Goal: Transaction & Acquisition: Purchase product/service

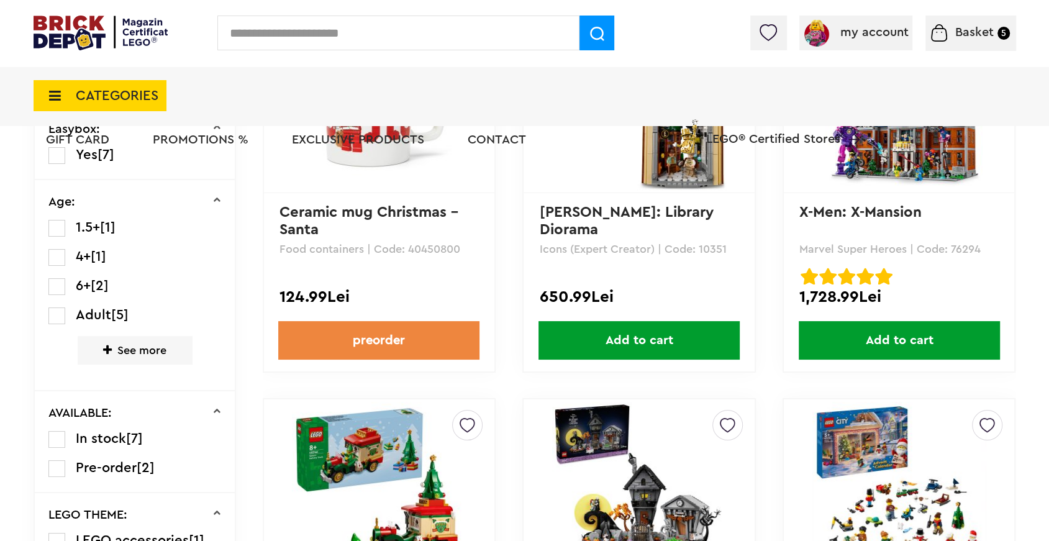
scroll to position [278, 0]
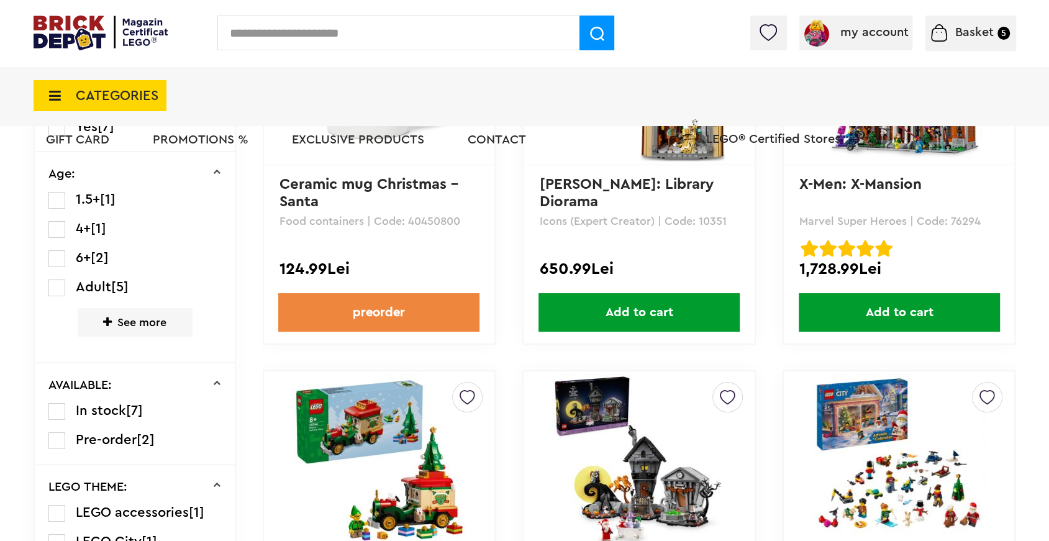
click at [393, 401] on img at bounding box center [379, 461] width 174 height 174
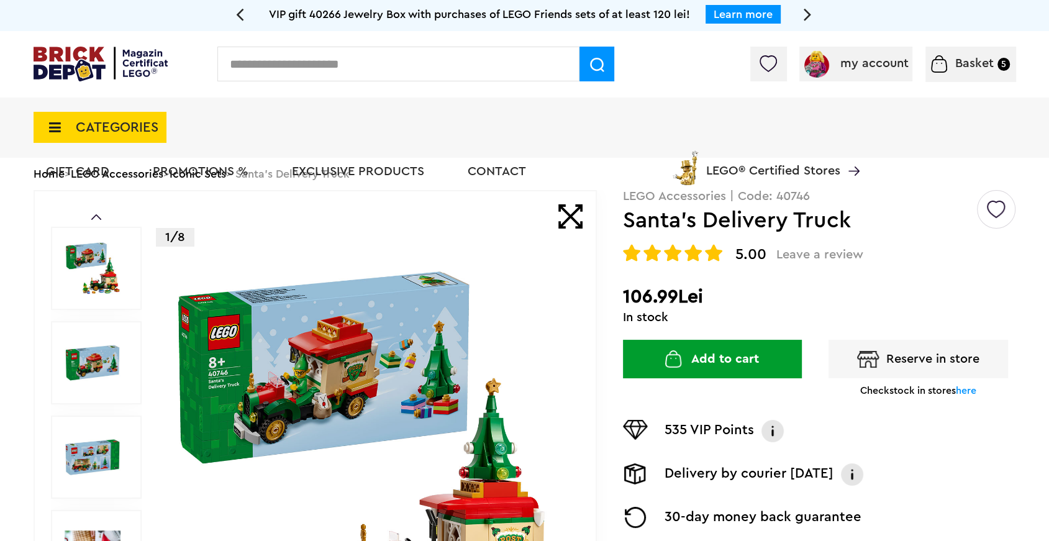
click at [137, 129] on font "CATEGORIES" at bounding box center [117, 127] width 83 height 14
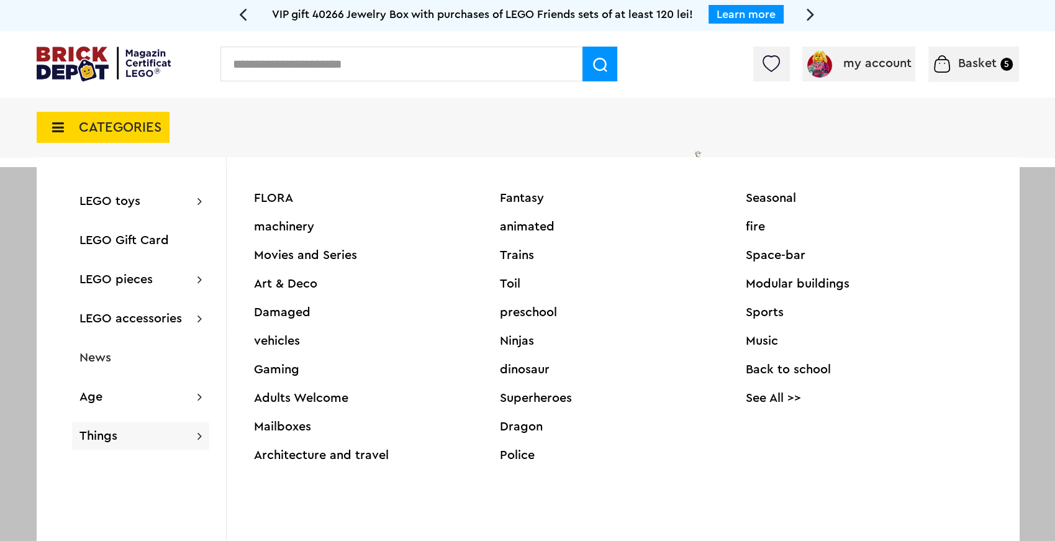
click at [279, 197] on font "FLORA" at bounding box center [273, 198] width 39 height 12
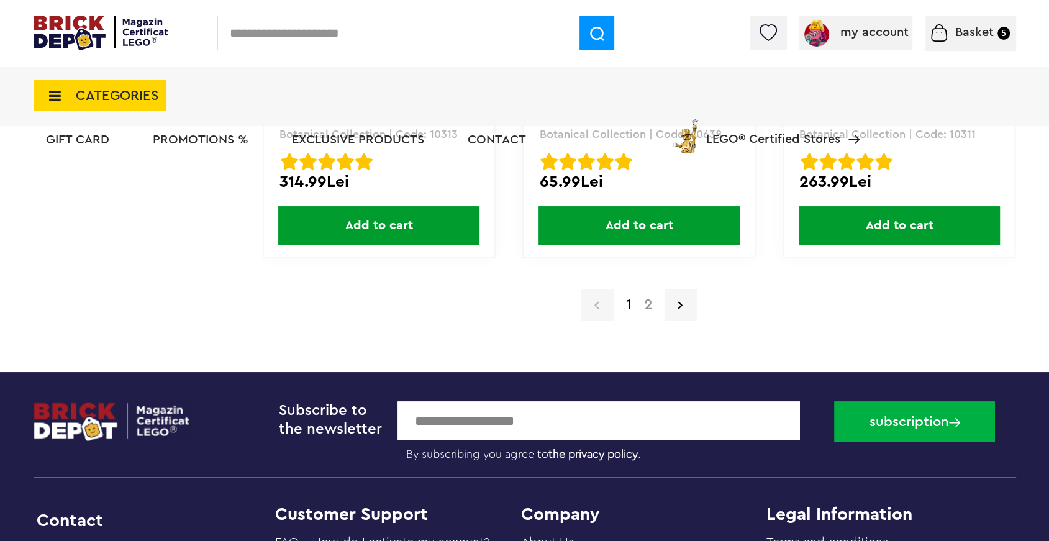
scroll to position [2680, 0]
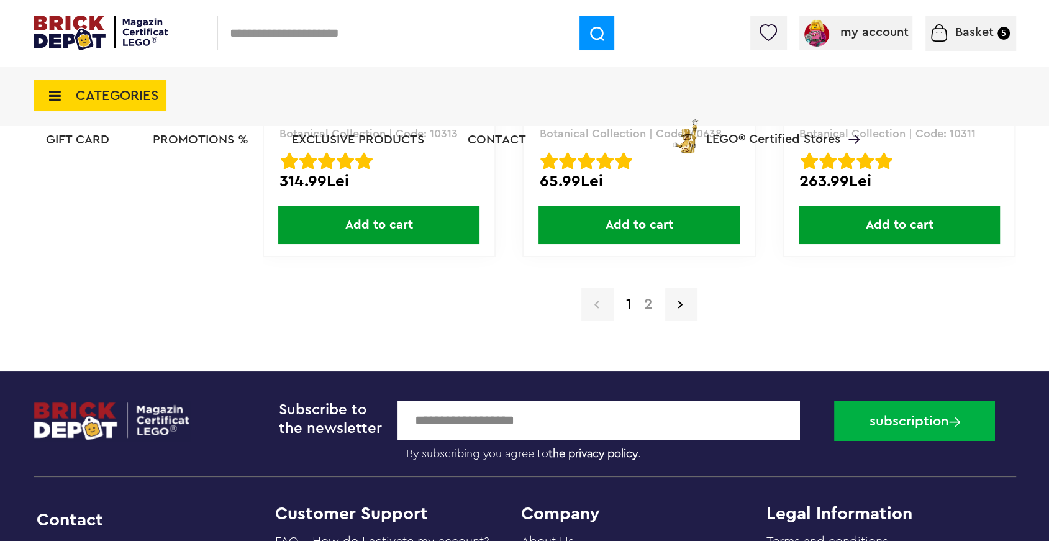
click at [650, 309] on font "2" at bounding box center [648, 304] width 9 height 15
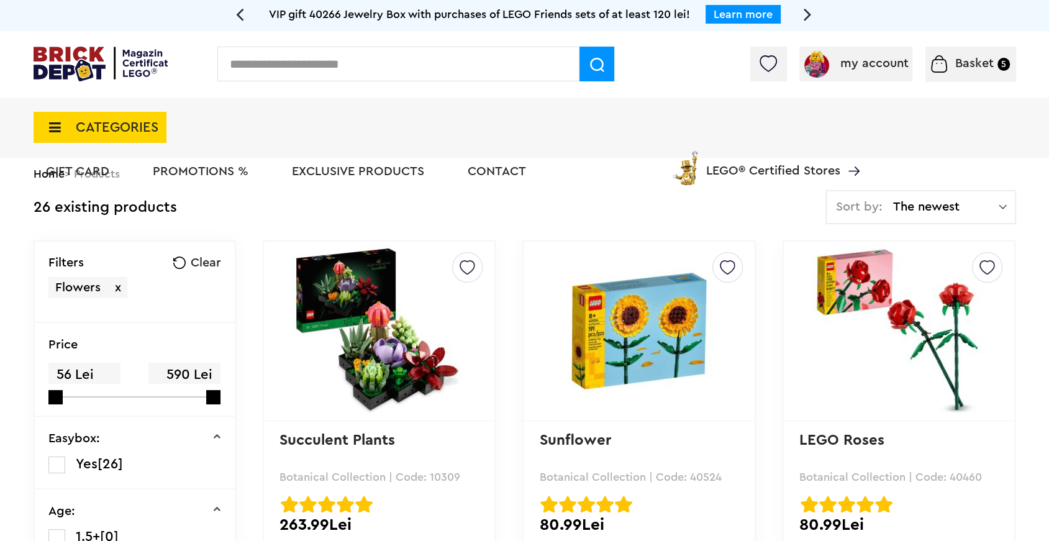
click at [131, 119] on span "CATEGORIES" at bounding box center [100, 127] width 133 height 31
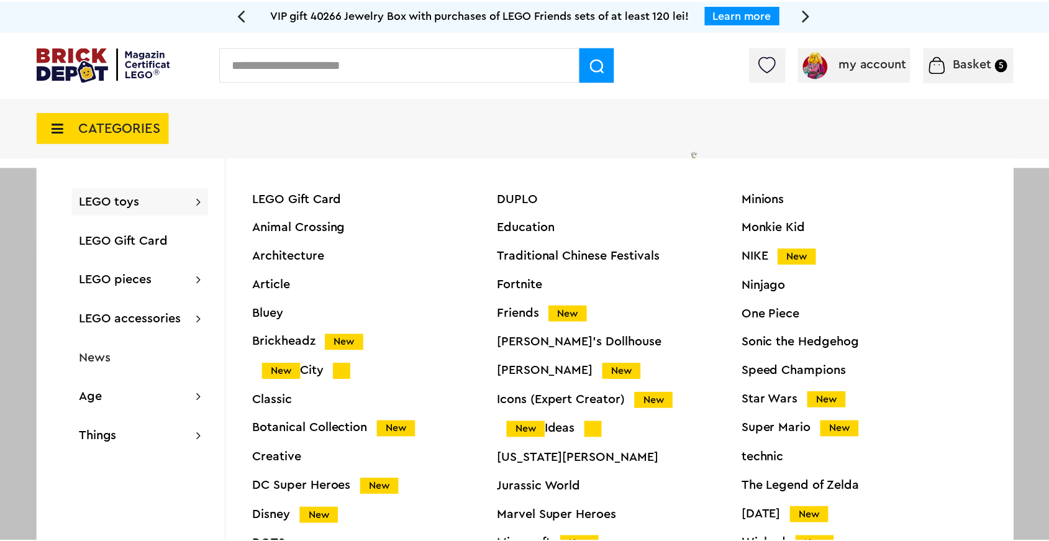
scroll to position [47, 0]
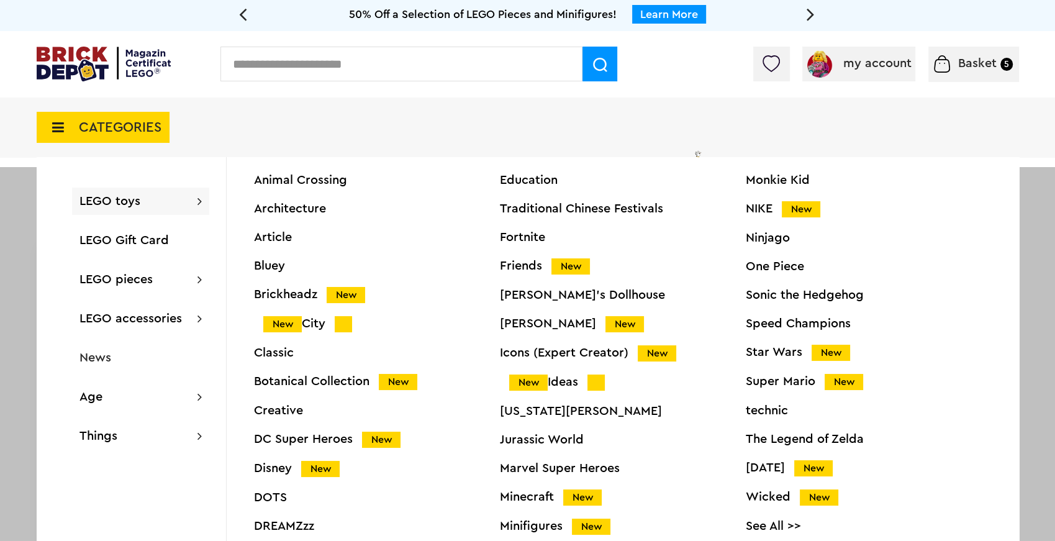
click at [274, 496] on font "DOTS" at bounding box center [270, 497] width 33 height 12
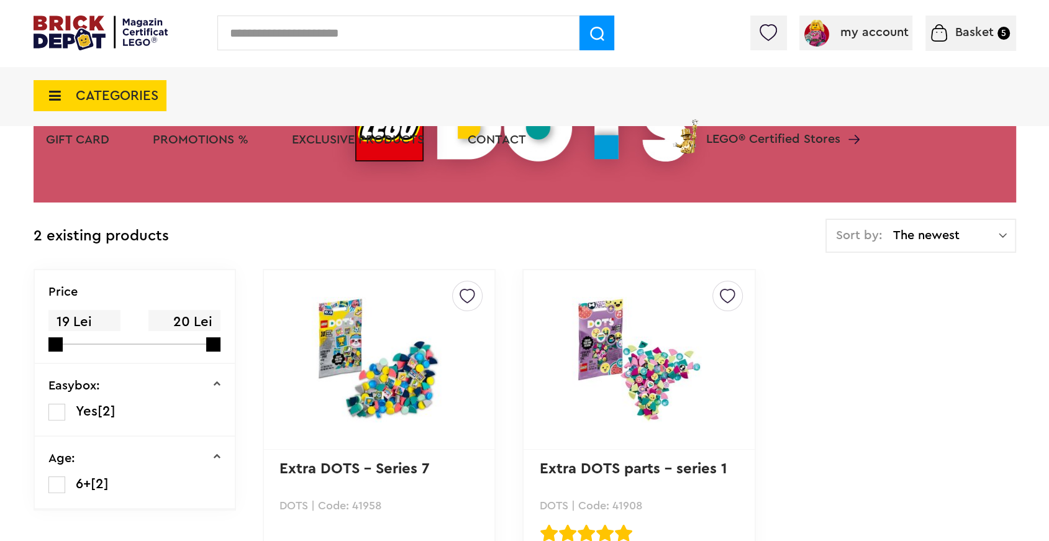
scroll to position [179, 0]
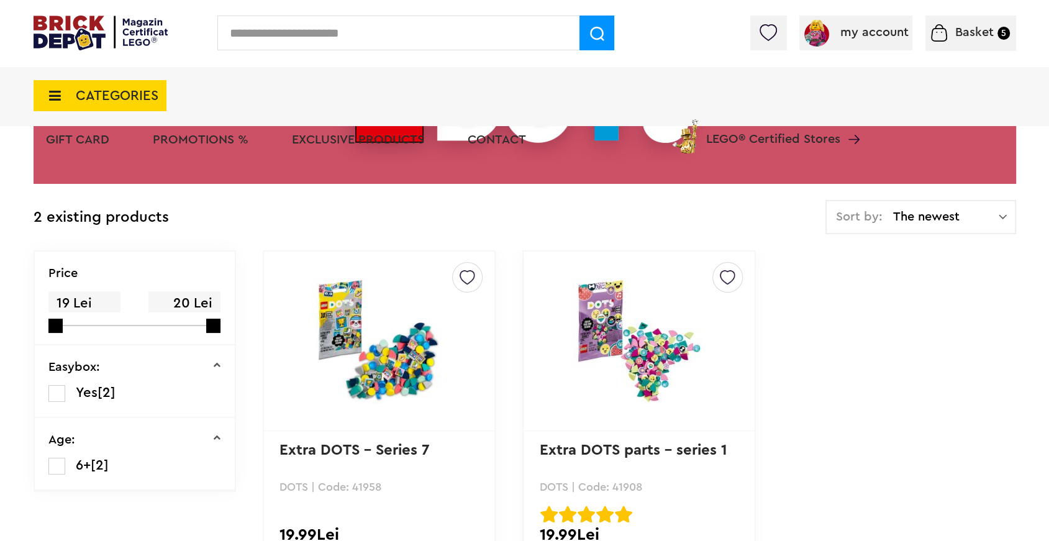
click at [111, 99] on font "CATEGORIES" at bounding box center [117, 96] width 83 height 14
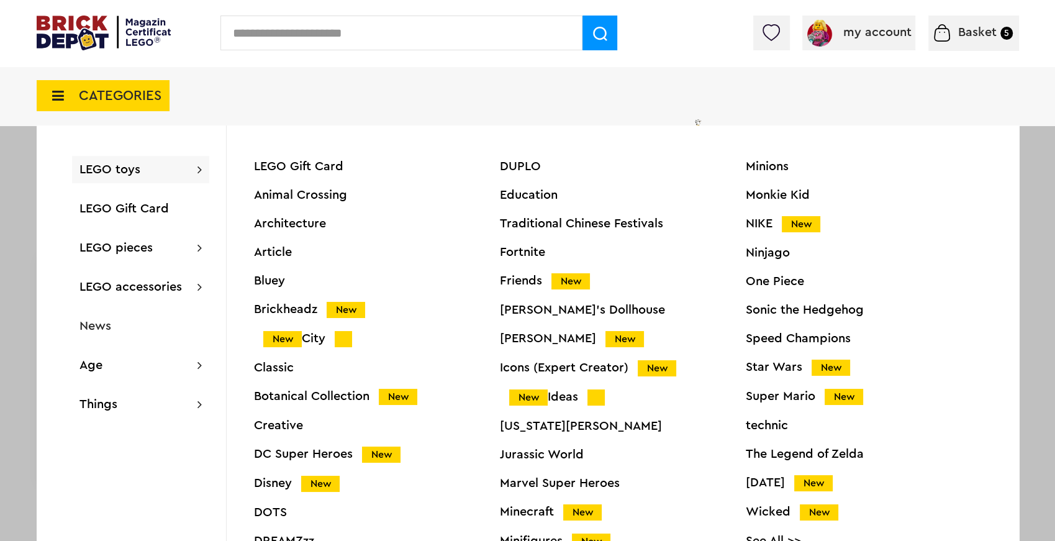
click at [560, 366] on font "Icons (Expert Creator)" at bounding box center [564, 367] width 129 height 12
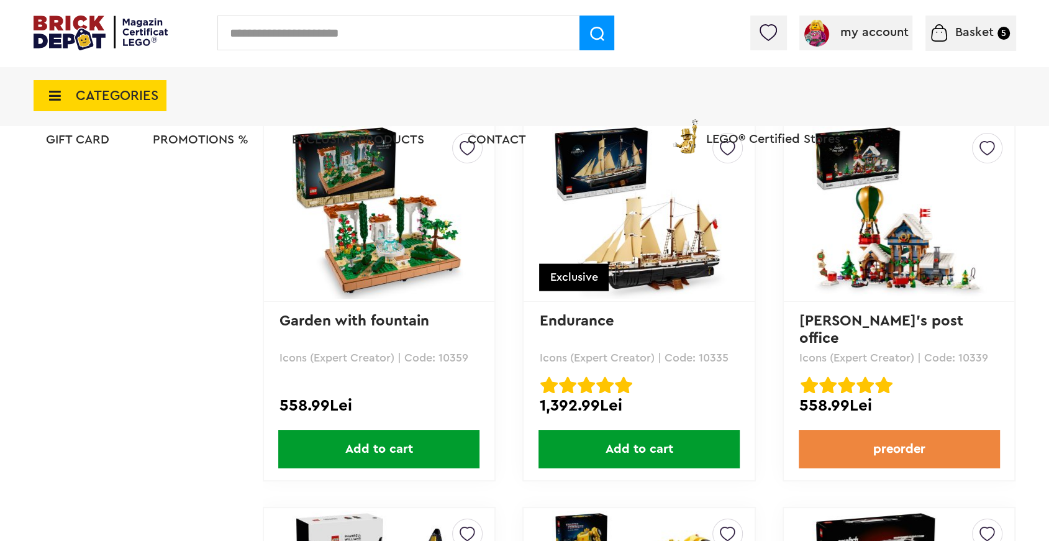
scroll to position [2221, 0]
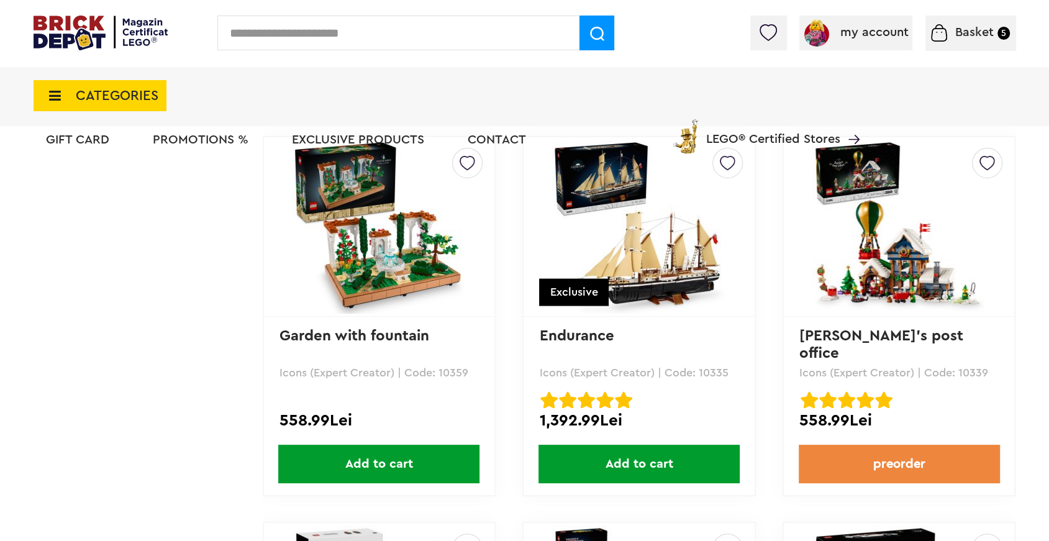
click at [312, 31] on input "text" at bounding box center [398, 33] width 362 height 35
type input "*****"
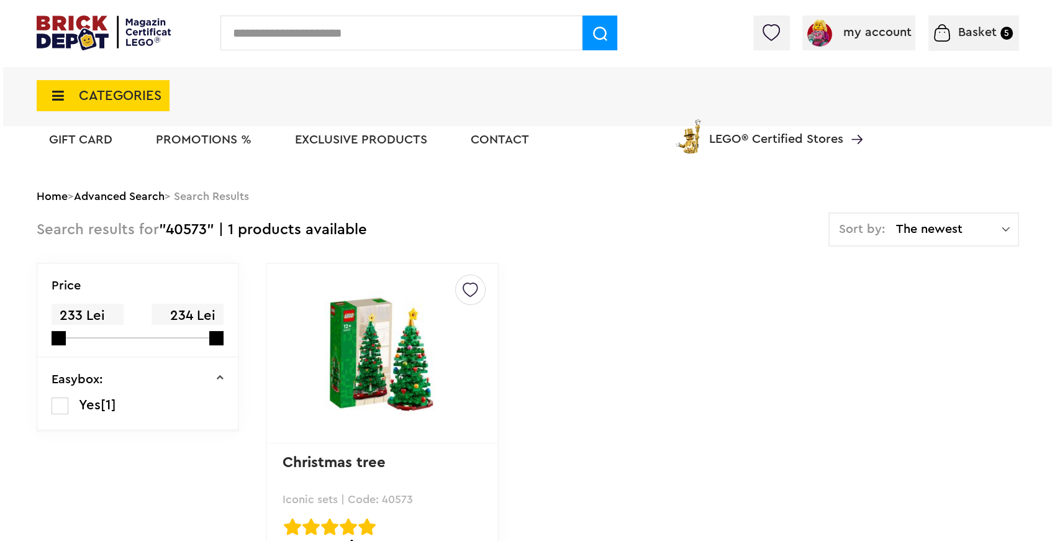
scroll to position [78, 0]
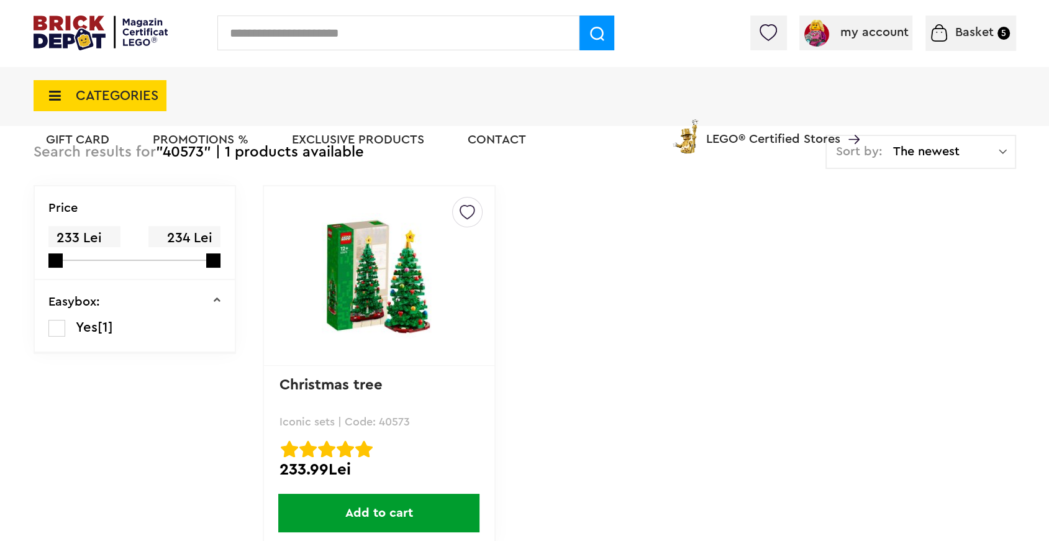
click at [286, 30] on input "text" at bounding box center [398, 33] width 362 height 35
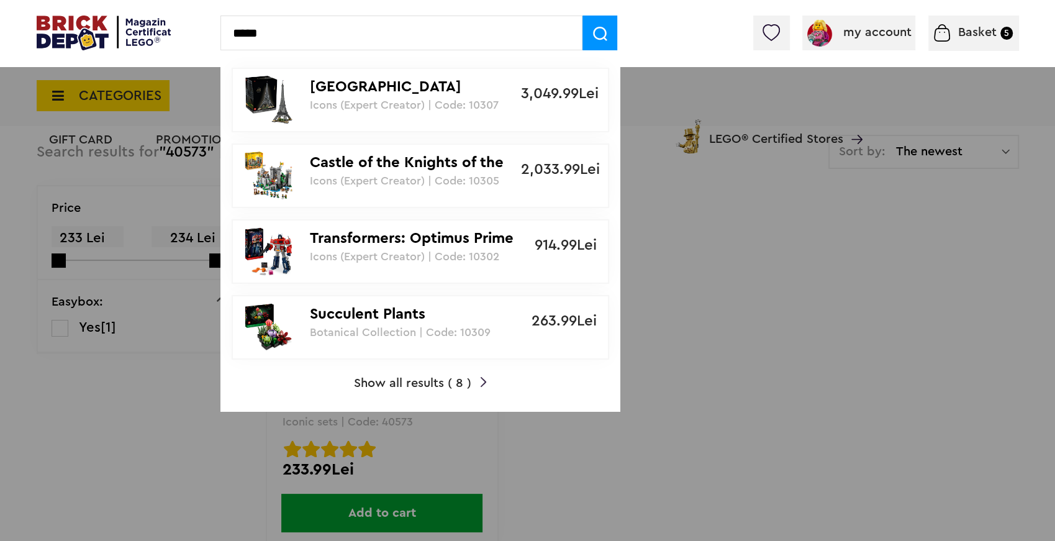
type input "*****"
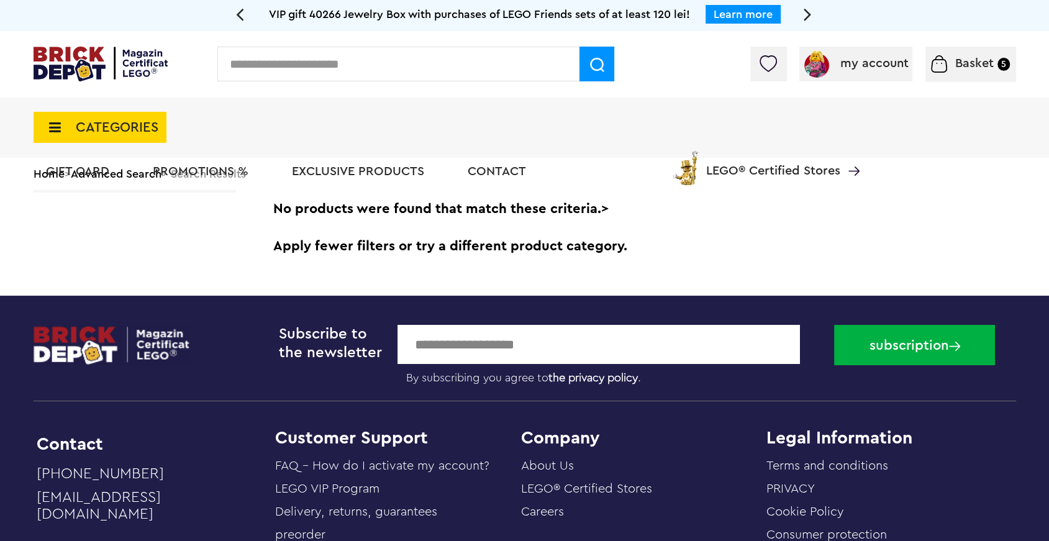
click at [278, 62] on input "text" at bounding box center [398, 64] width 362 height 35
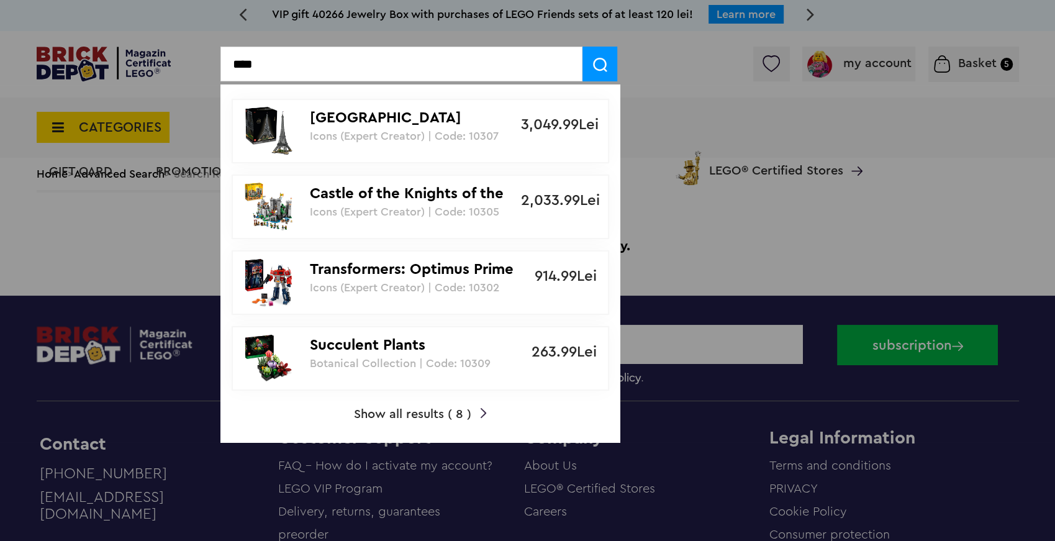
type input "****"
click at [347, 194] on font "Castle of the Knights of the Lion" at bounding box center [407, 202] width 194 height 33
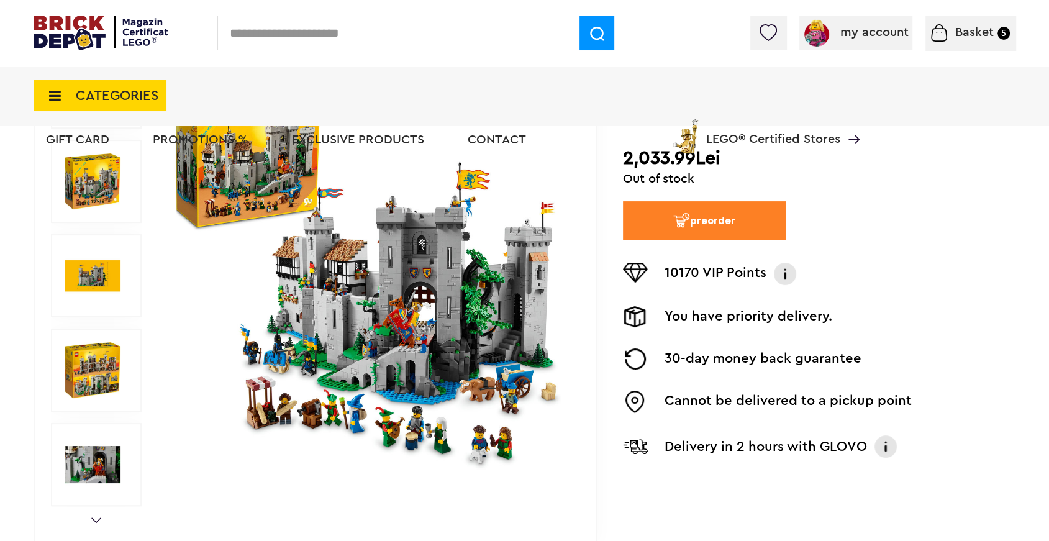
scroll to position [173, 0]
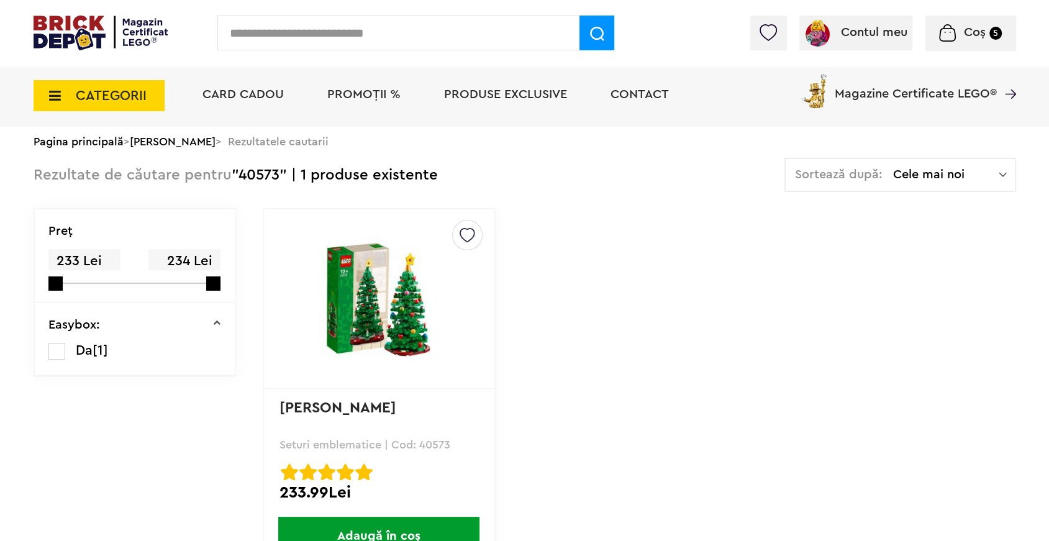
scroll to position [78, 0]
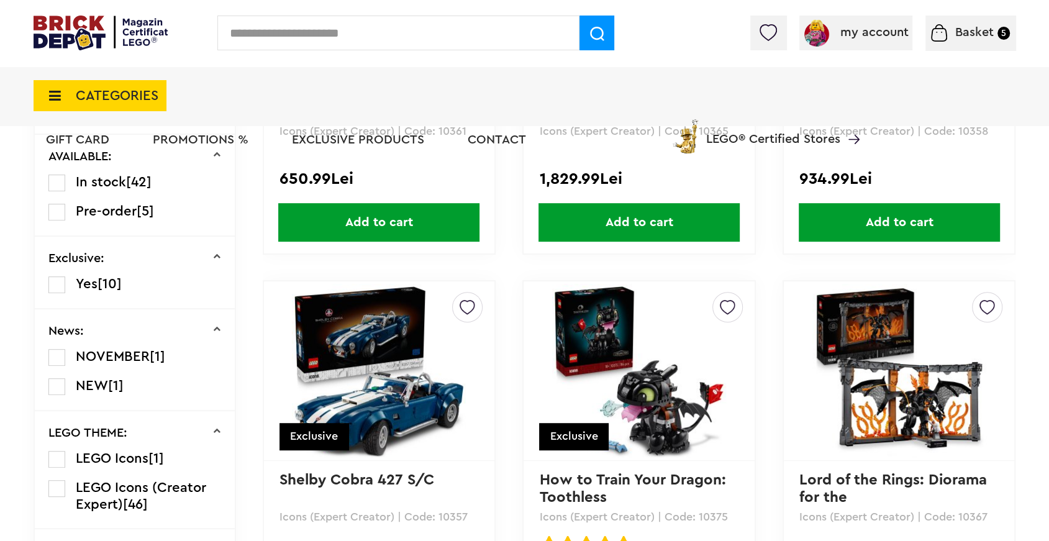
scroll to position [84, 0]
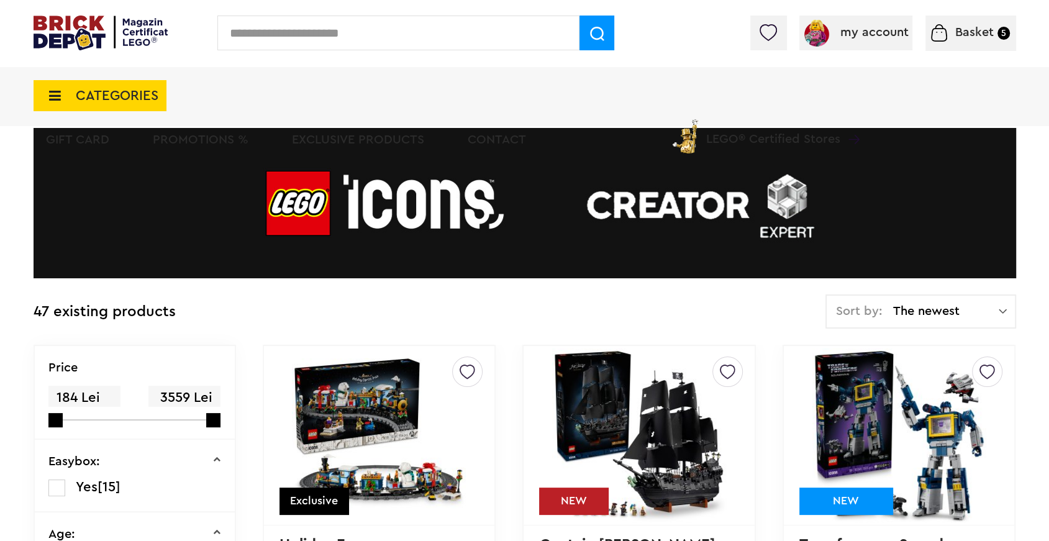
click at [295, 26] on input "text" at bounding box center [398, 33] width 362 height 35
type input "*****"
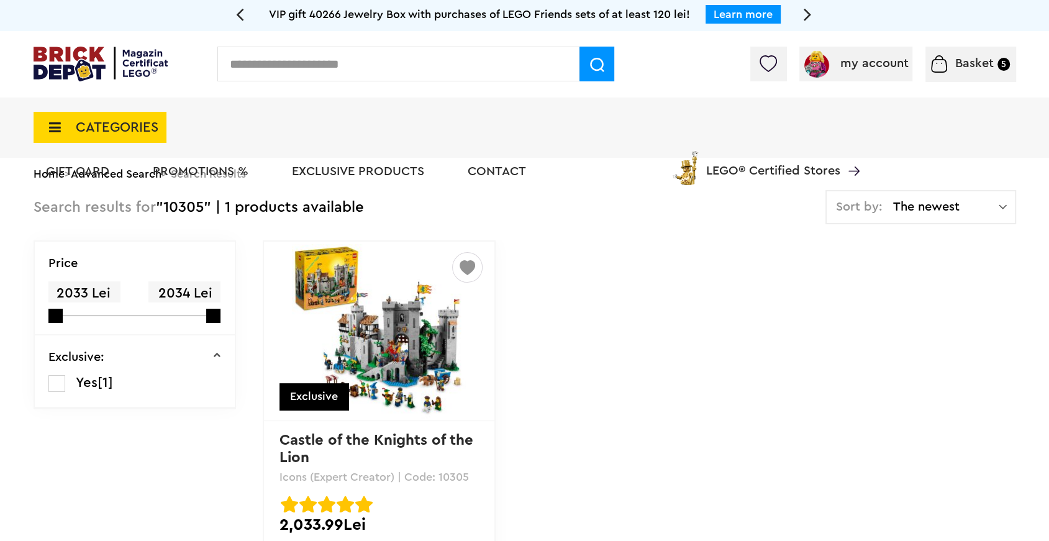
click at [471, 271] on img at bounding box center [468, 264] width 16 height 22
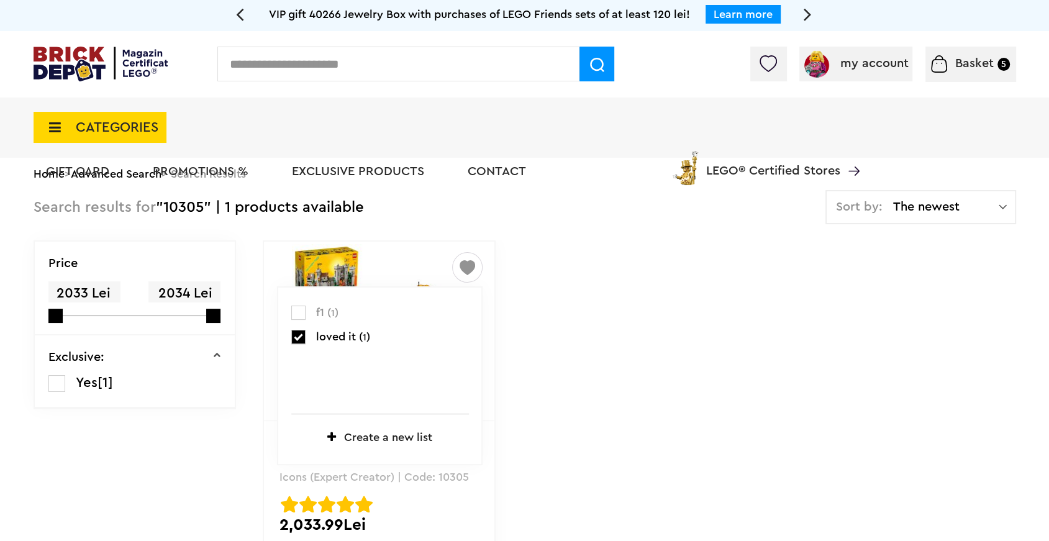
click at [769, 63] on img at bounding box center [768, 63] width 17 height 17
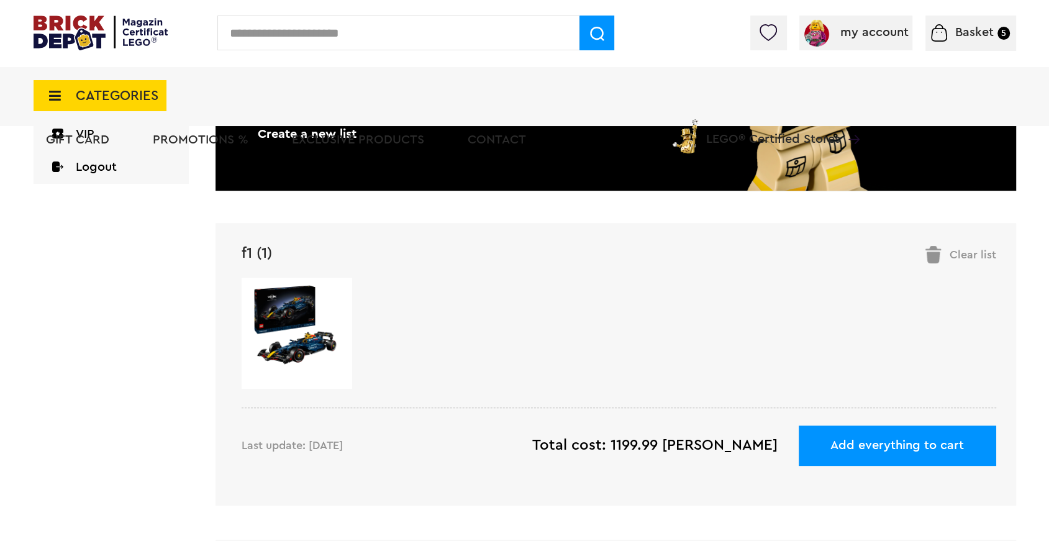
scroll to position [302, 0]
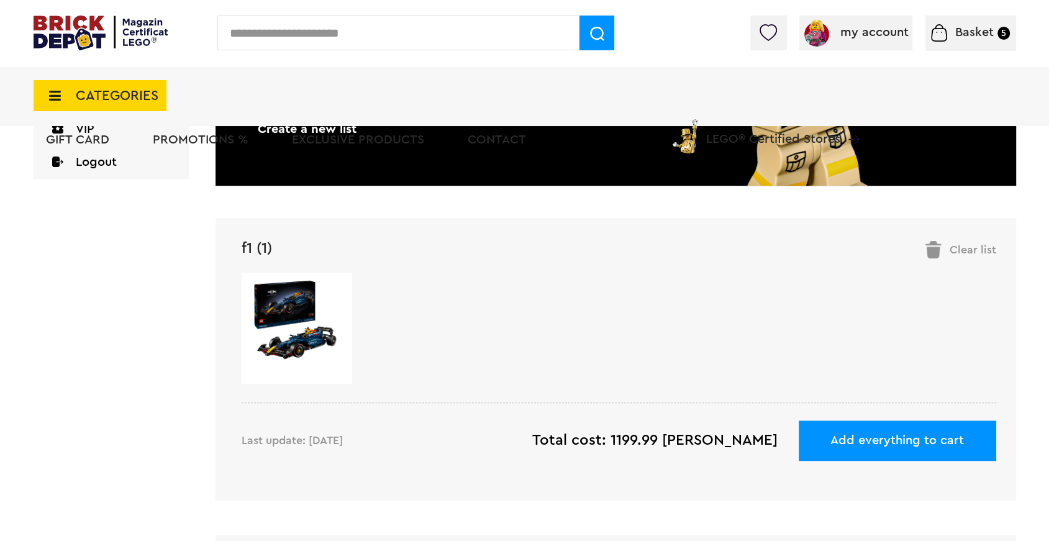
click at [299, 348] on img at bounding box center [297, 323] width 90 height 90
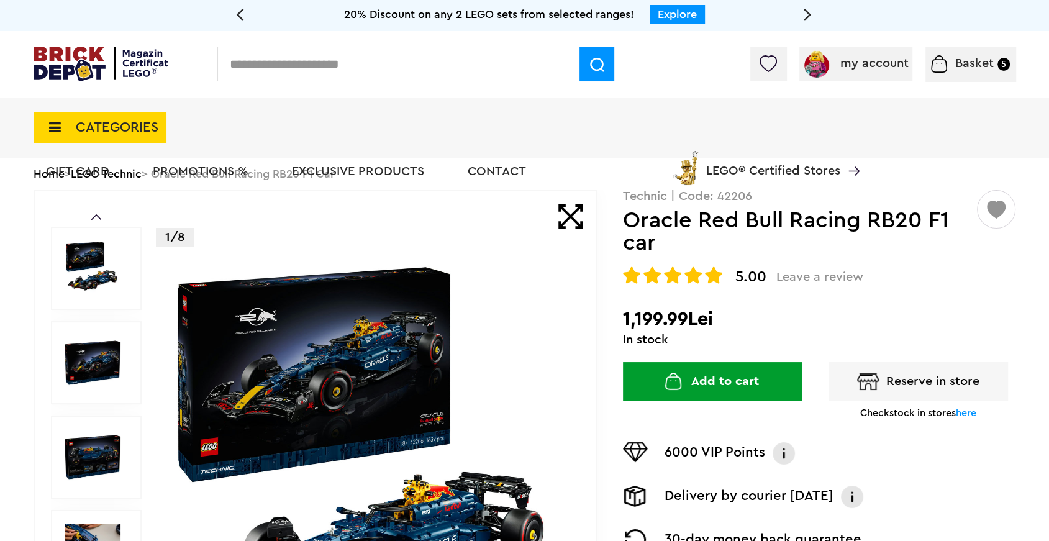
click at [221, 171] on font "PROMOTIONS %" at bounding box center [201, 171] width 96 height 12
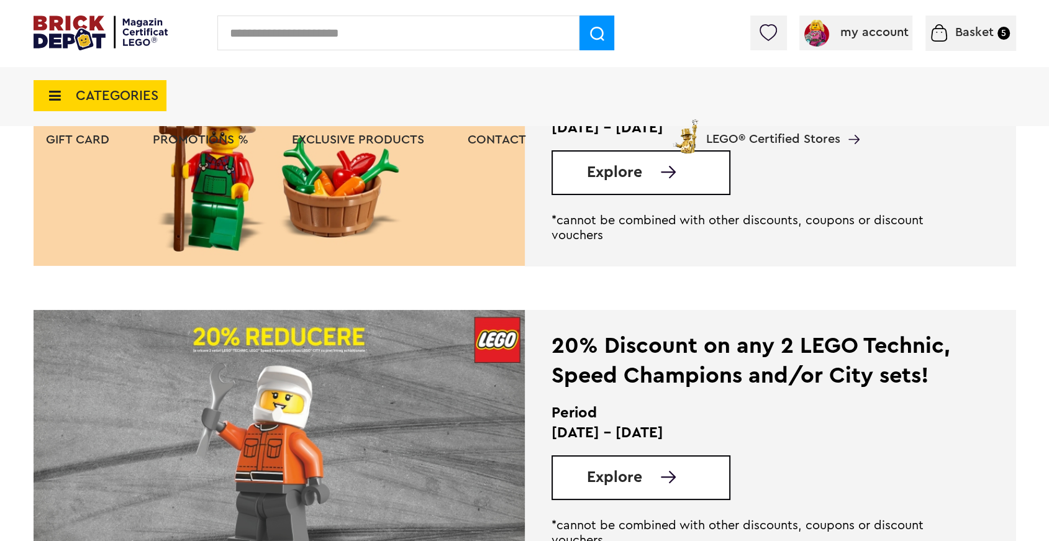
scroll to position [491, 0]
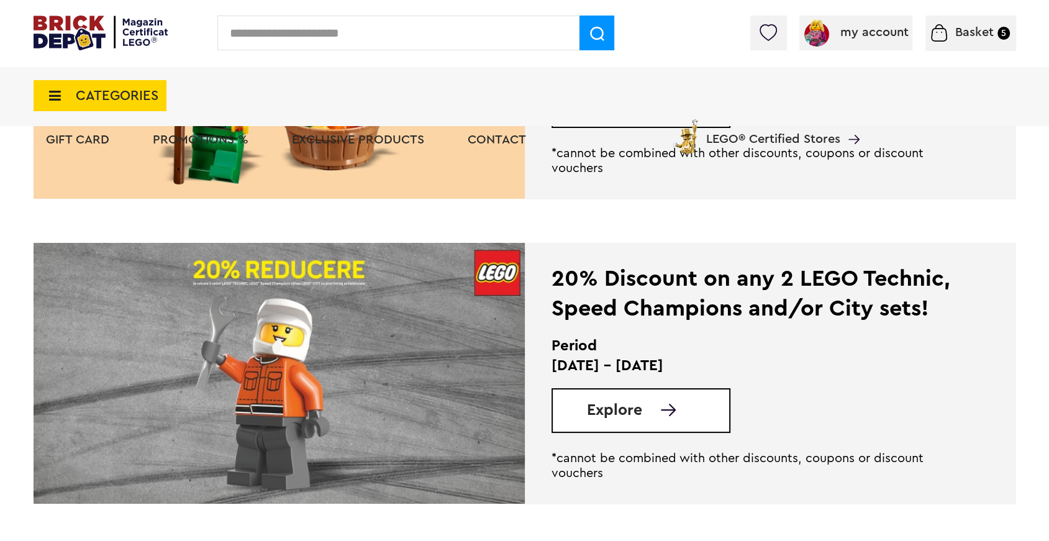
click at [642, 411] on link "Explore" at bounding box center [658, 410] width 142 height 16
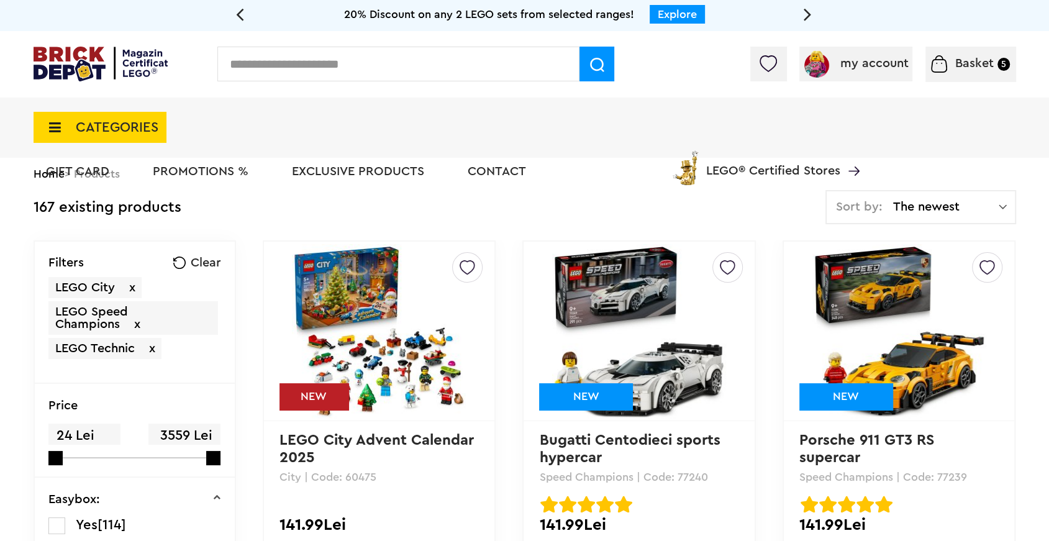
click at [953, 215] on div "Sort by: The newest Cele mai noi Cele mai vechi Cele mai ieftine Cele mai scumpe" at bounding box center [920, 207] width 191 height 34
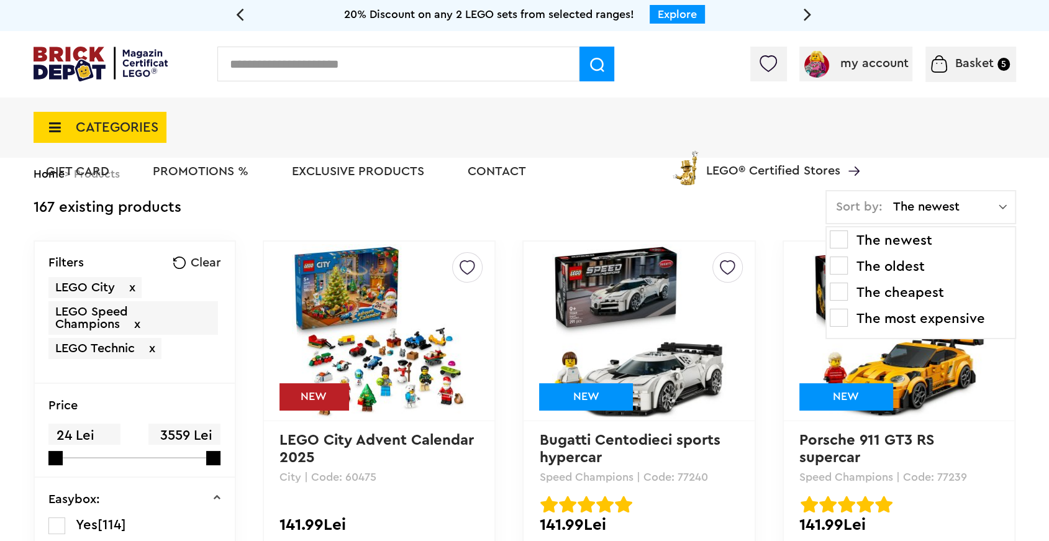
click at [914, 314] on font "The most expensive" at bounding box center [920, 319] width 129 height 14
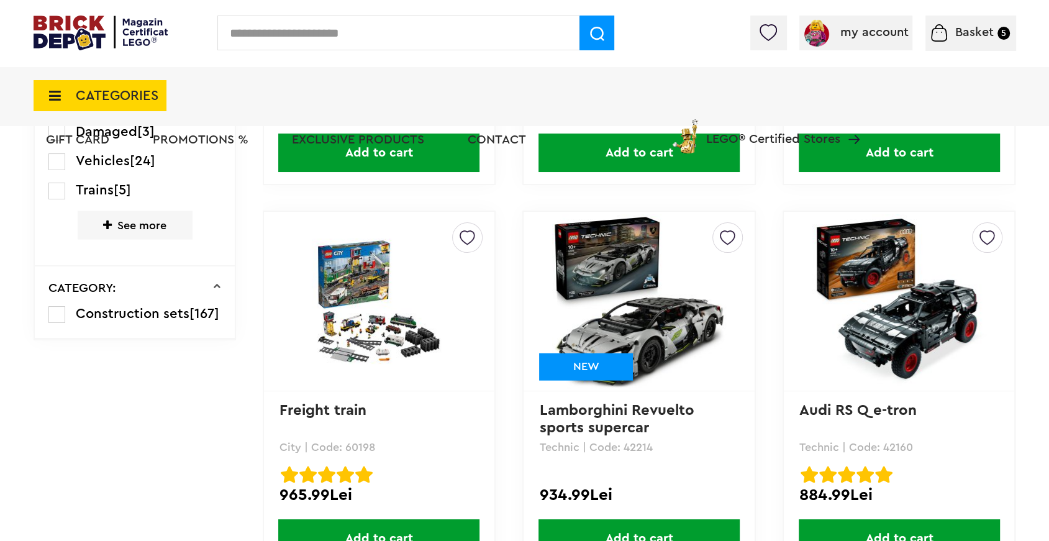
scroll to position [2380, 0]
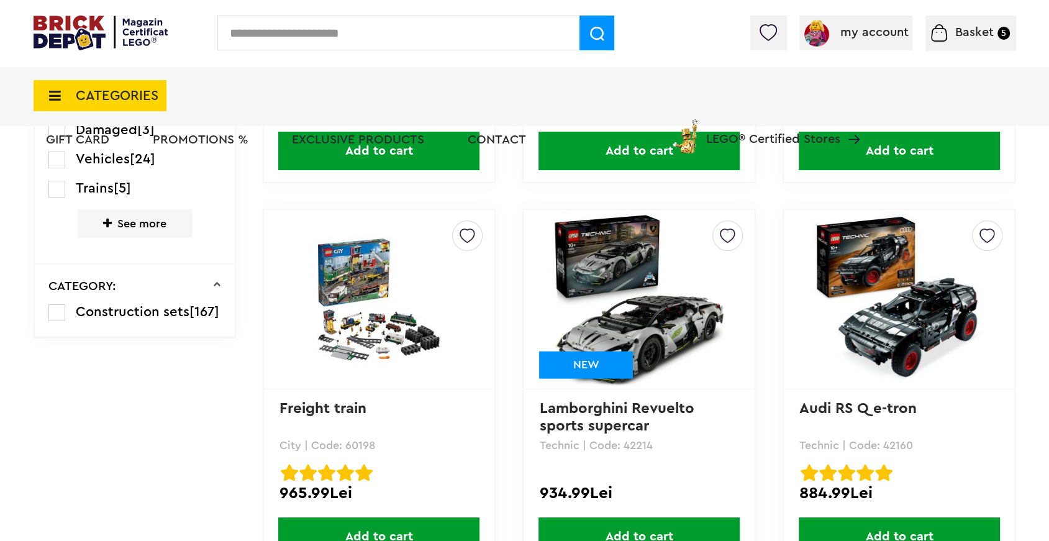
click at [389, 331] on img at bounding box center [379, 299] width 174 height 125
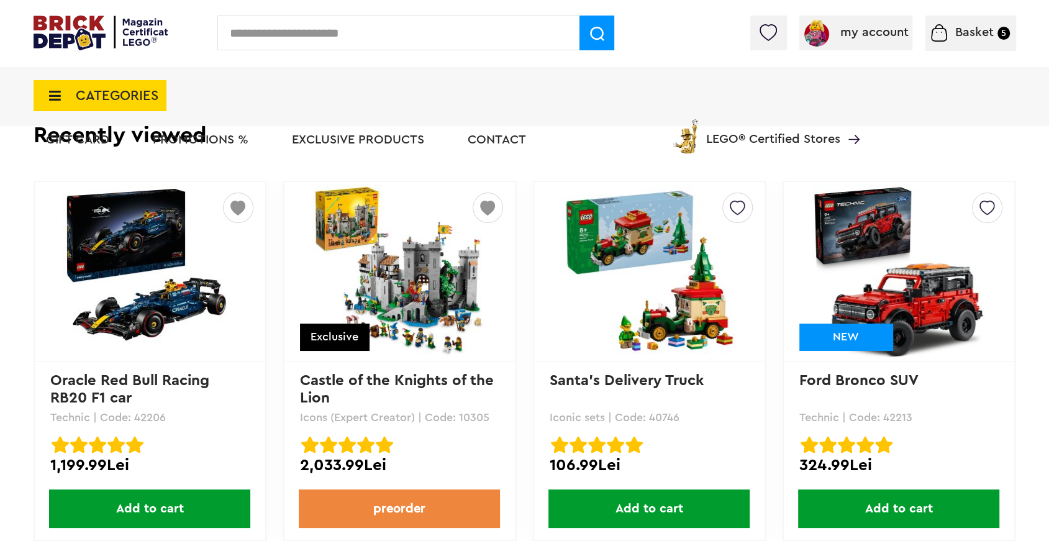
scroll to position [2451, 0]
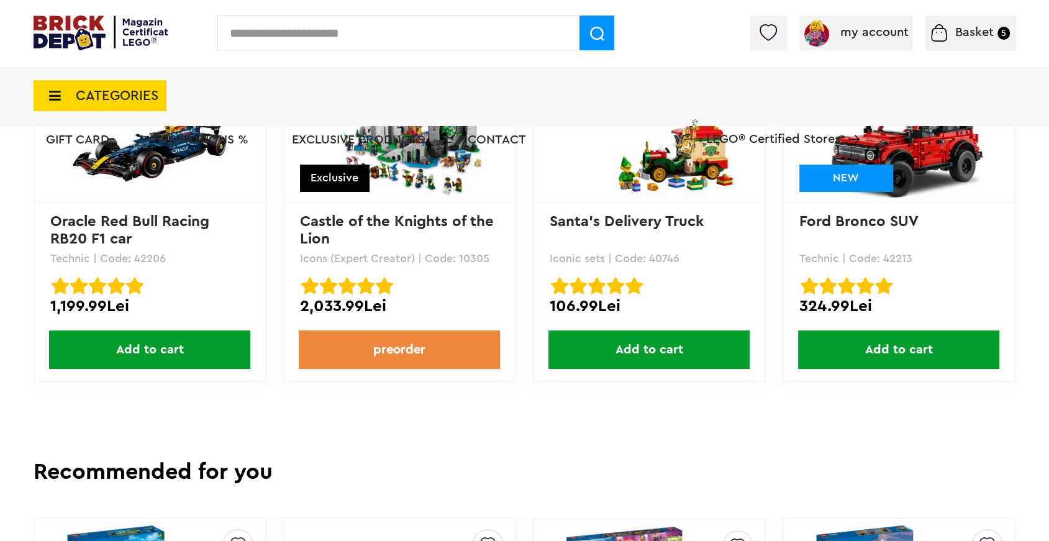
click at [973, 36] on font "Basket" at bounding box center [974, 32] width 39 height 12
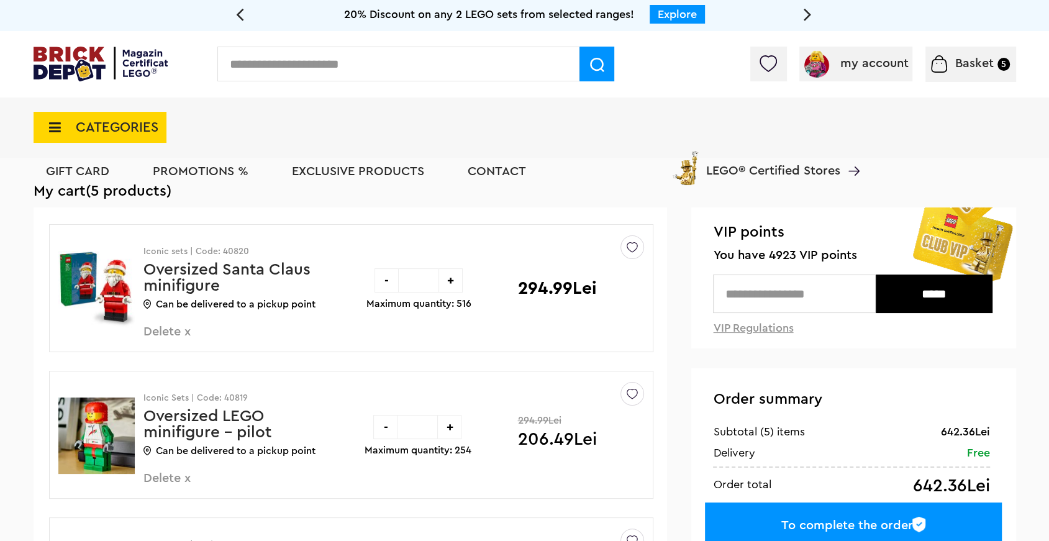
click at [135, 129] on font "CATEGORIES" at bounding box center [117, 127] width 83 height 14
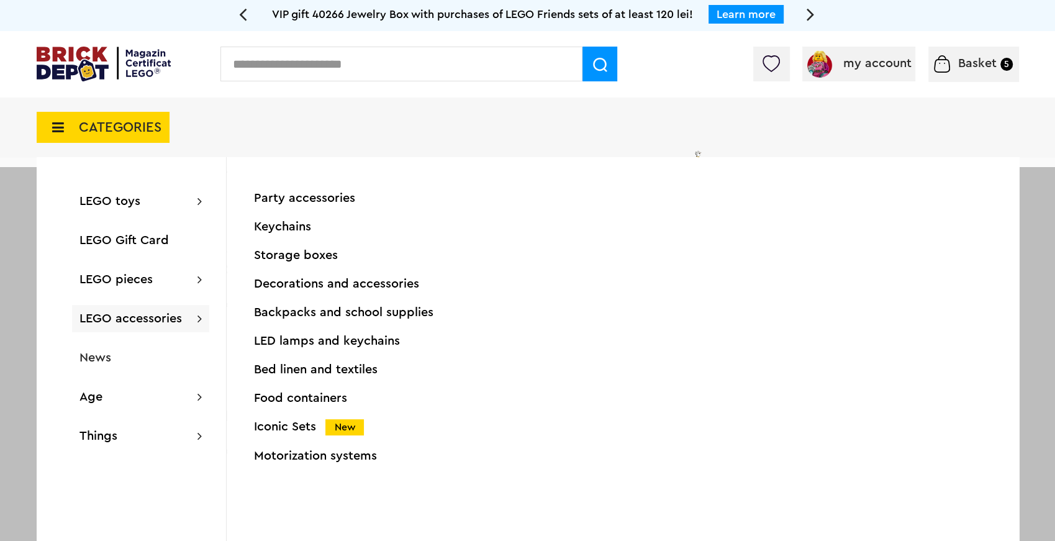
click at [287, 221] on font "Keychains" at bounding box center [282, 226] width 57 height 12
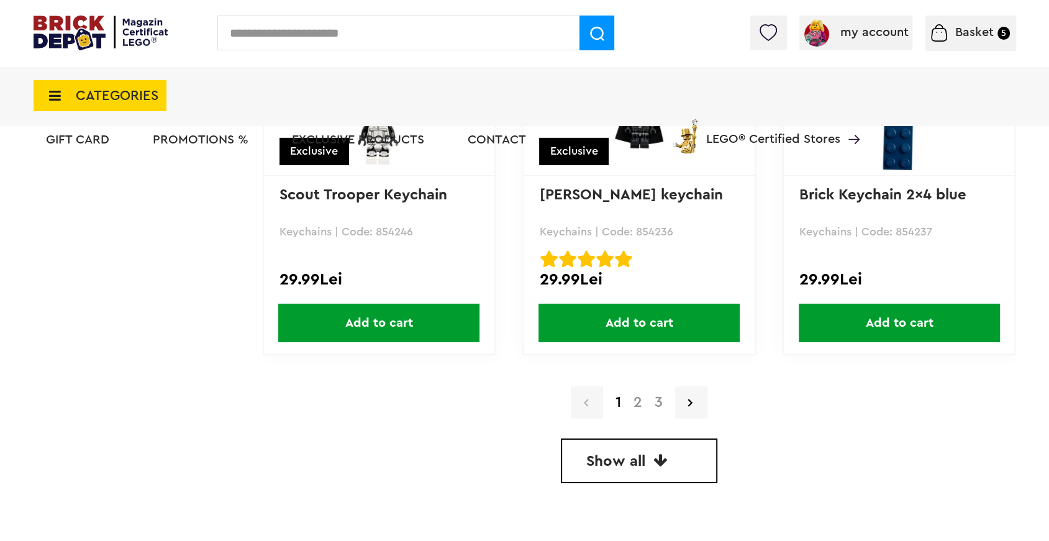
scroll to position [3531, 0]
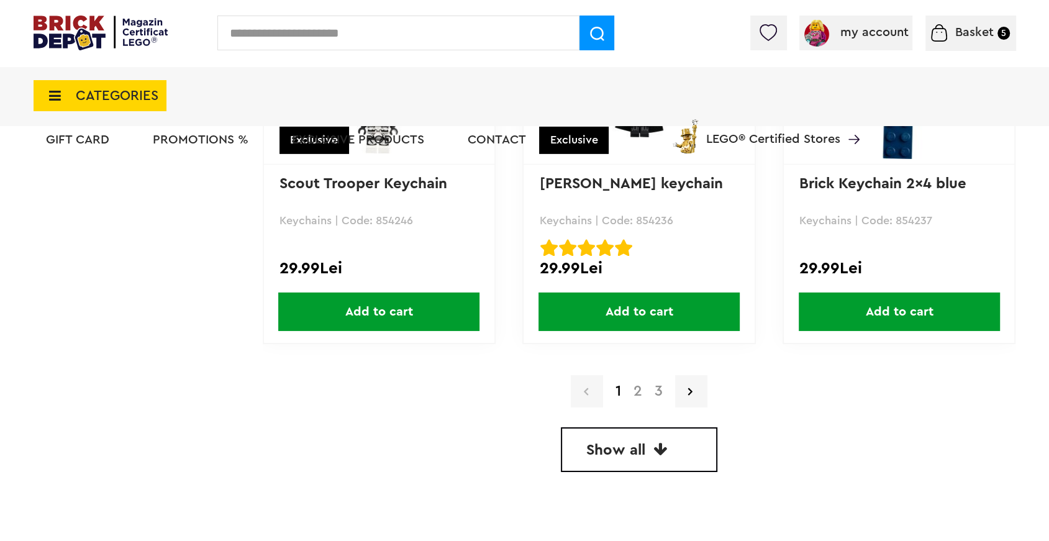
click at [639, 460] on link "Show all" at bounding box center [639, 449] width 156 height 45
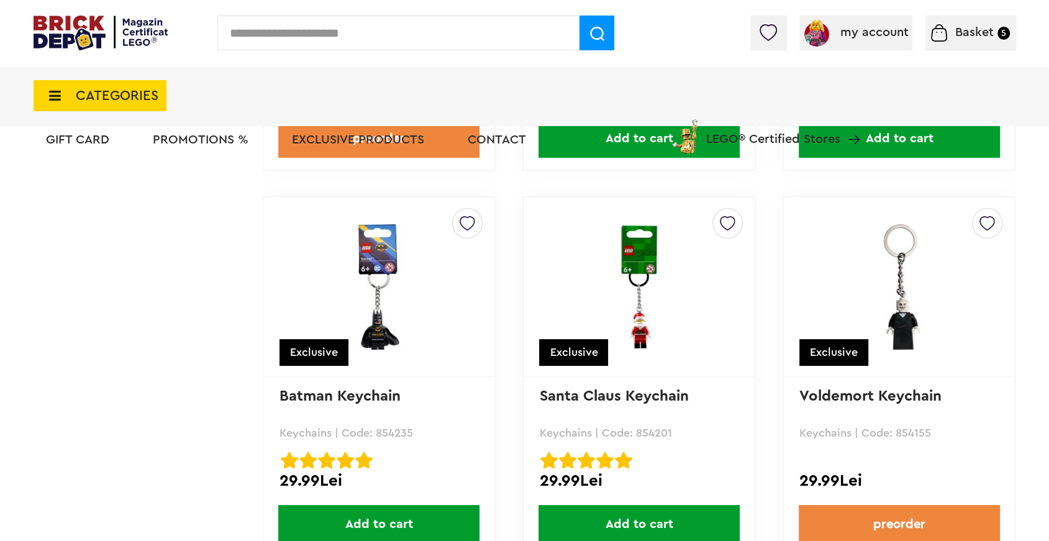
scroll to position [4142, 0]
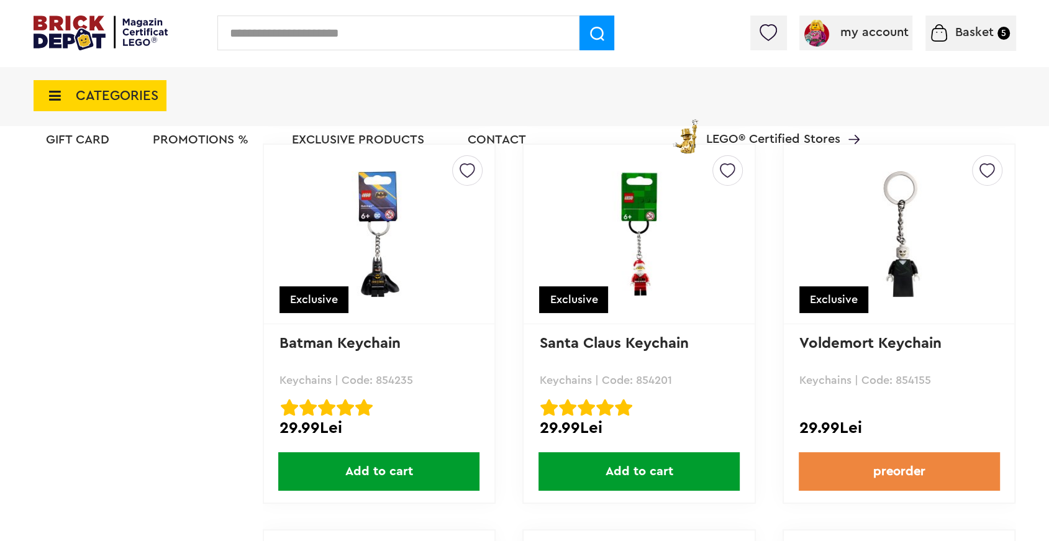
click at [639, 471] on font "Add to cart" at bounding box center [639, 471] width 68 height 12
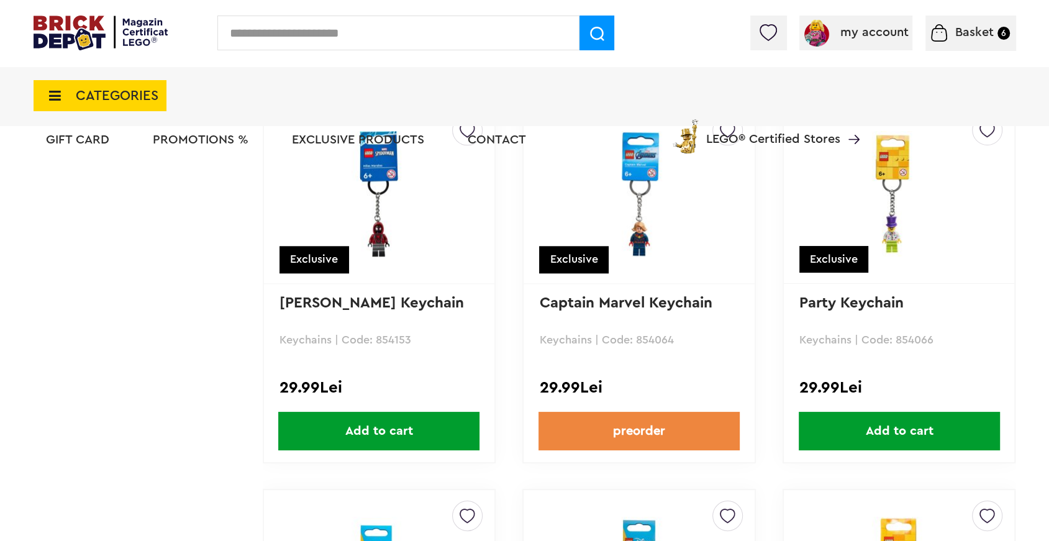
scroll to position [4984, 0]
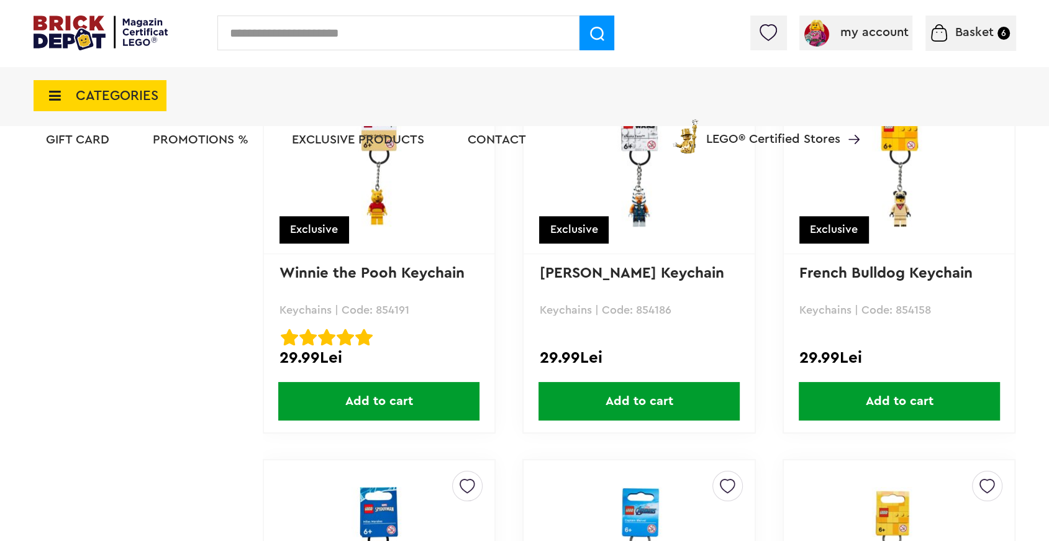
click at [125, 81] on span "CATEGORIES" at bounding box center [100, 95] width 133 height 31
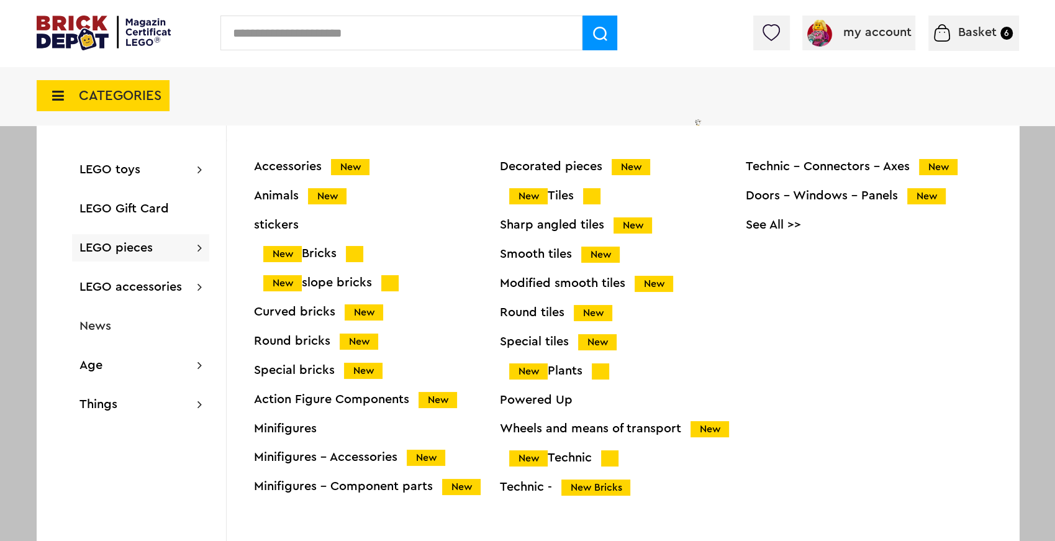
click at [537, 260] on font "Smooth tiles" at bounding box center [536, 254] width 72 height 12
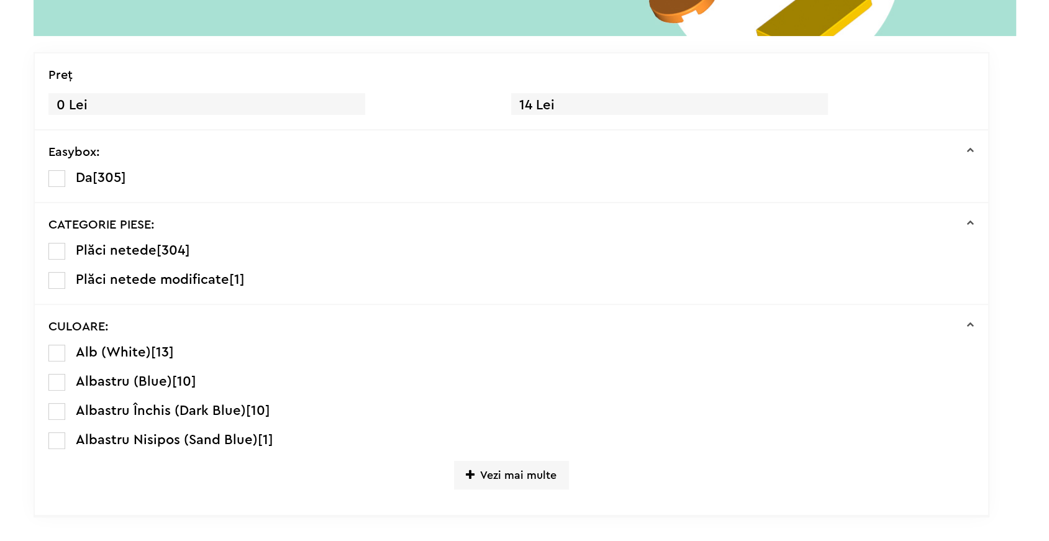
scroll to position [280, 0]
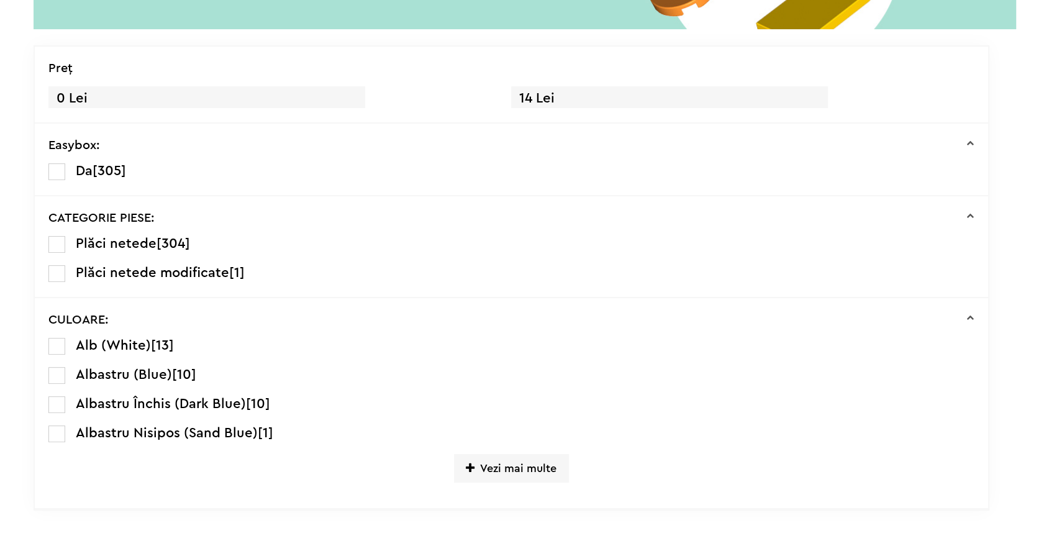
click at [214, 273] on span "Plăci netede modificate" at bounding box center [152, 273] width 153 height 14
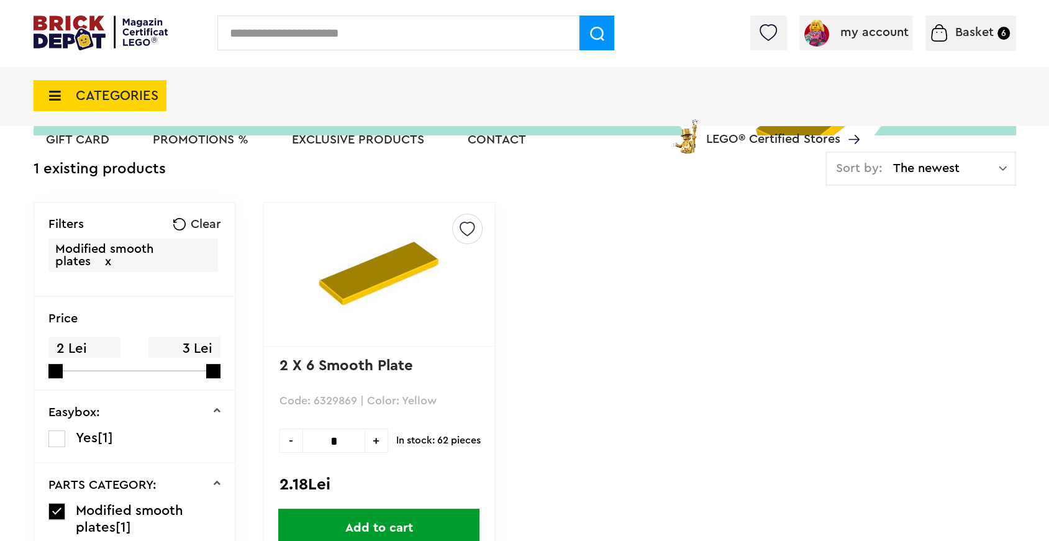
scroll to position [228, 0]
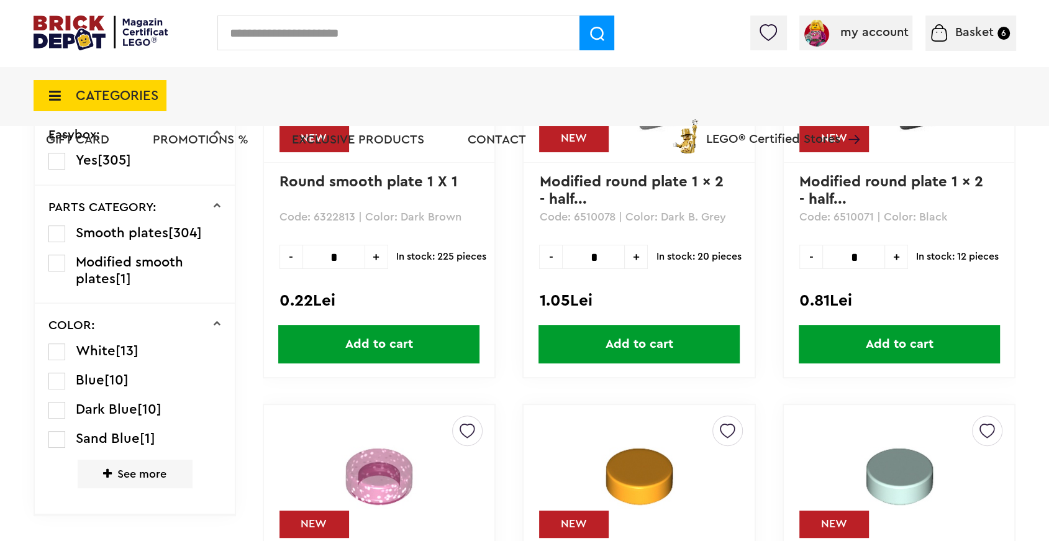
scroll to position [423, 0]
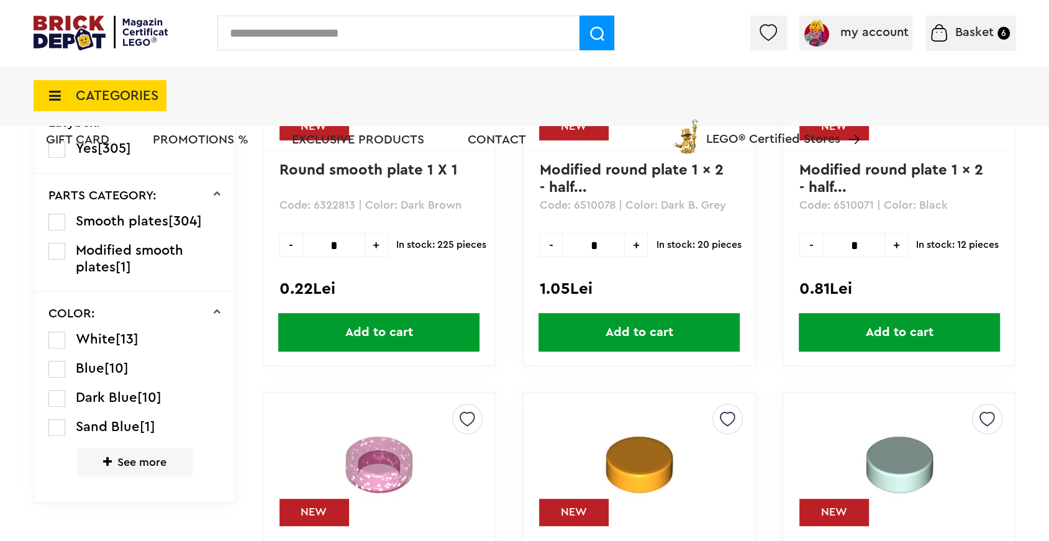
click at [144, 469] on span "See more" at bounding box center [135, 462] width 114 height 28
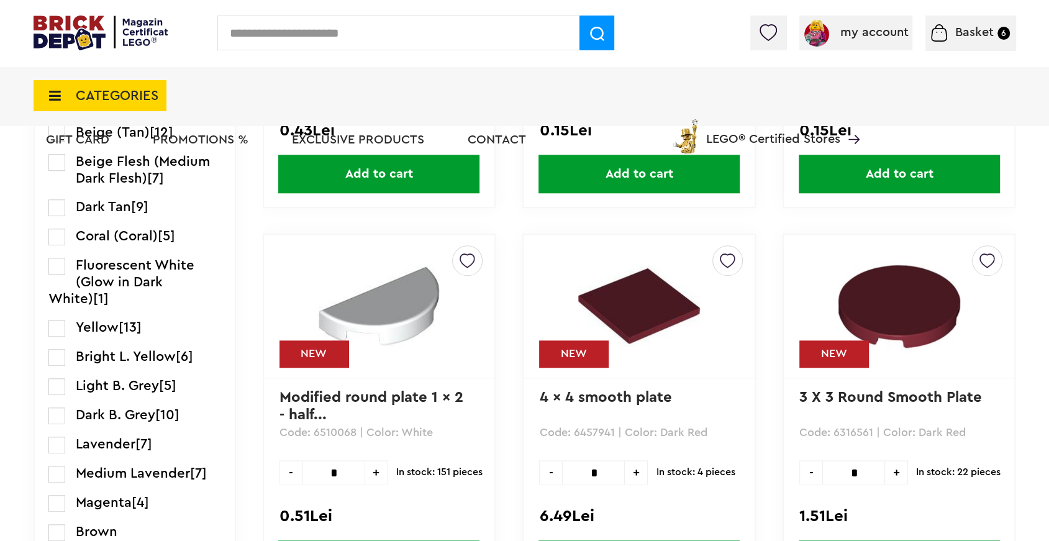
scroll to position [985, 0]
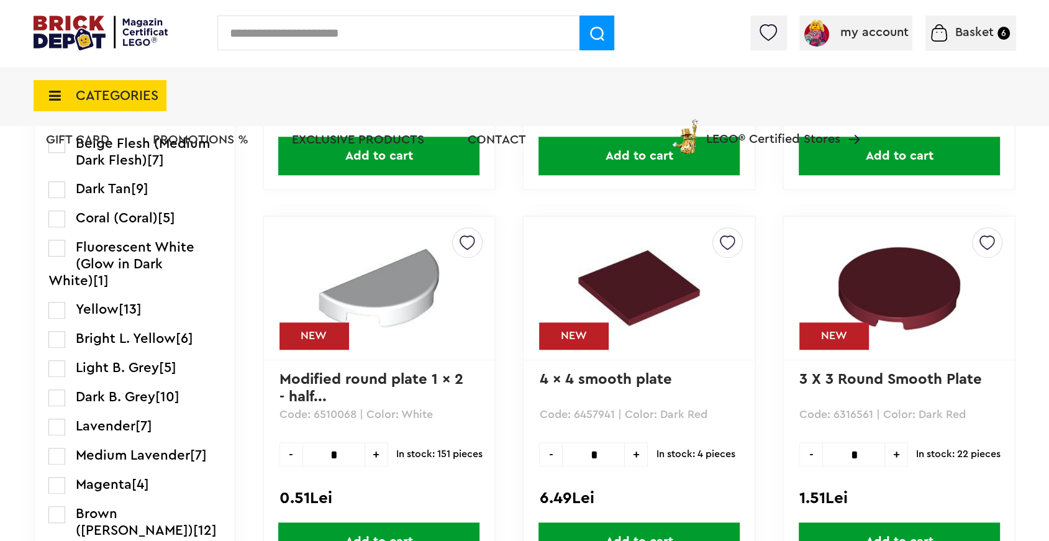
click at [60, 368] on label at bounding box center [56, 368] width 17 height 17
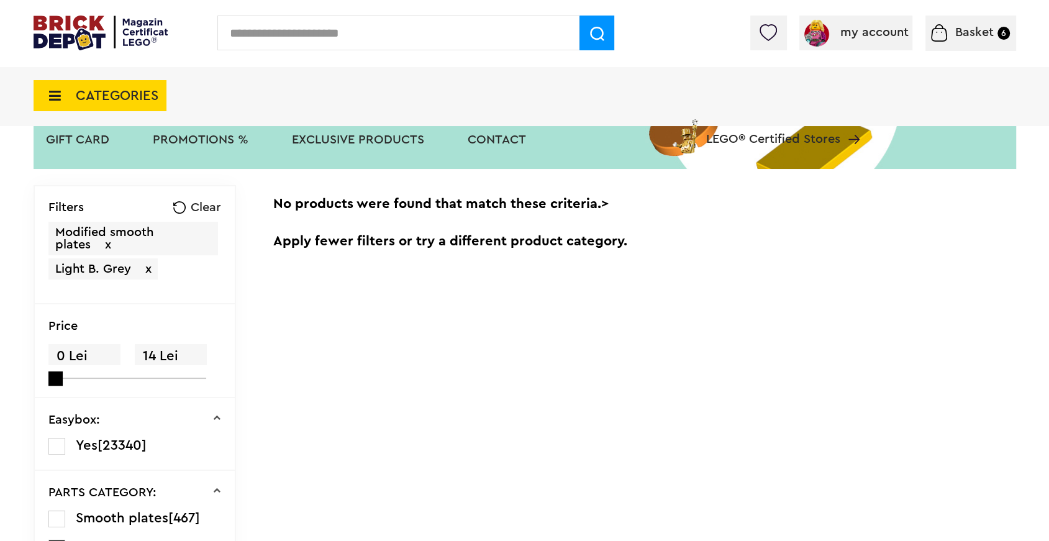
scroll to position [165, 0]
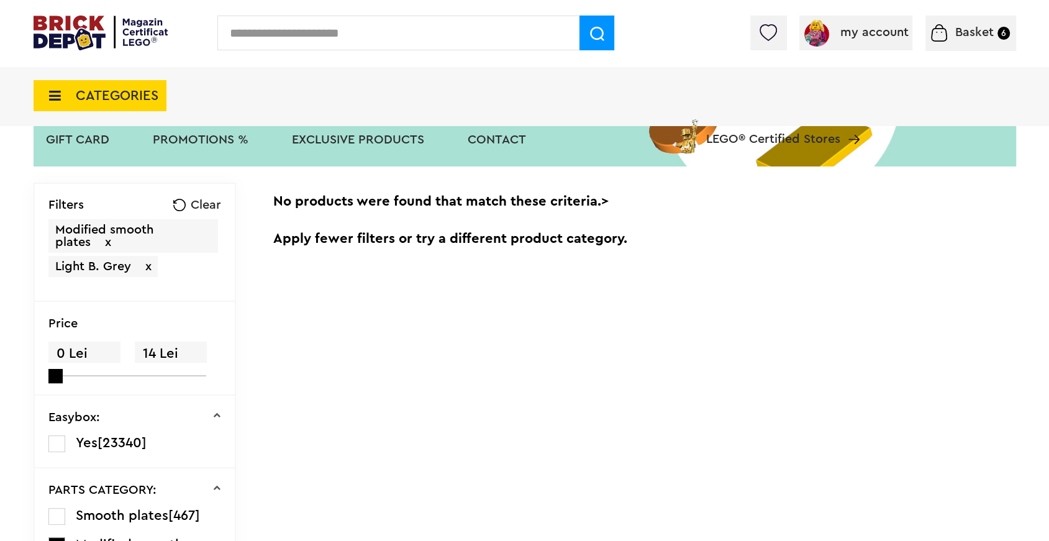
click at [153, 258] on span "Light B. Grey x" at bounding box center [102, 266] width 109 height 21
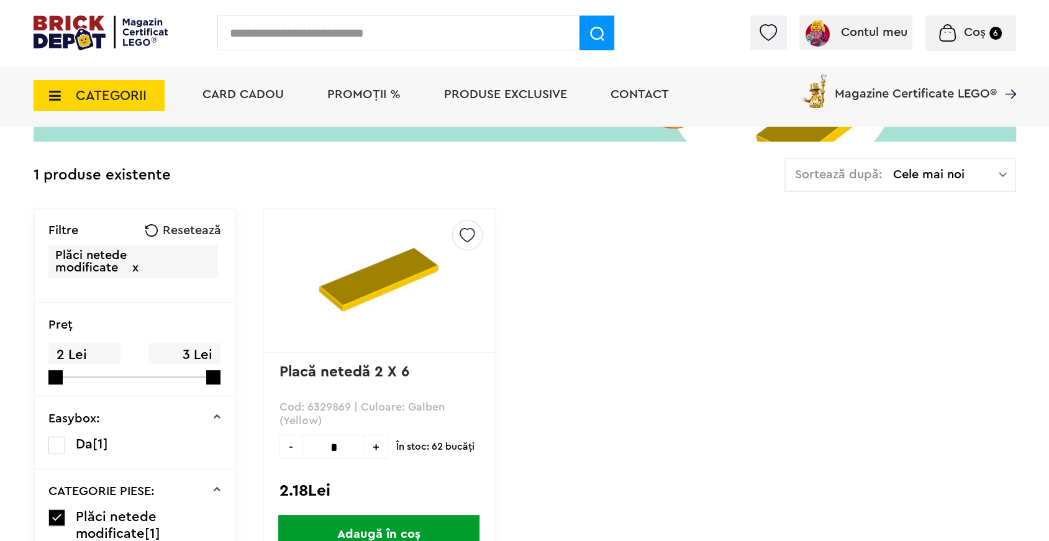
scroll to position [222, 0]
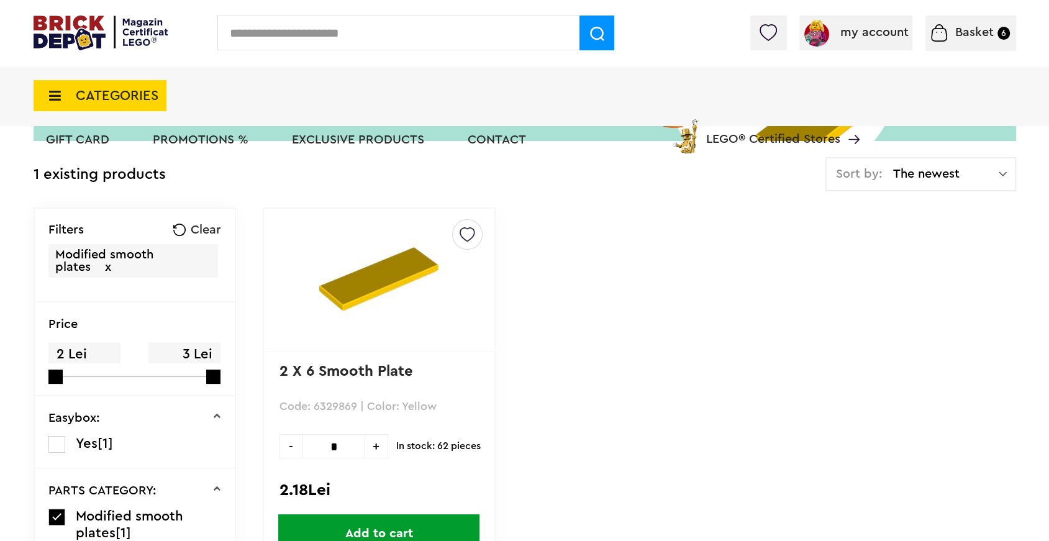
click at [57, 514] on label at bounding box center [56, 517] width 17 height 17
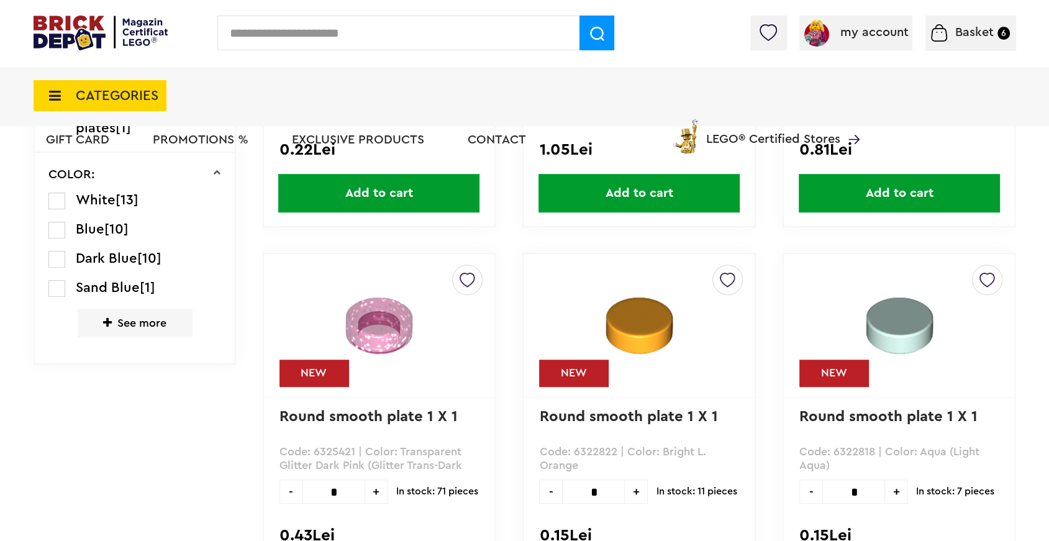
scroll to position [601, 0]
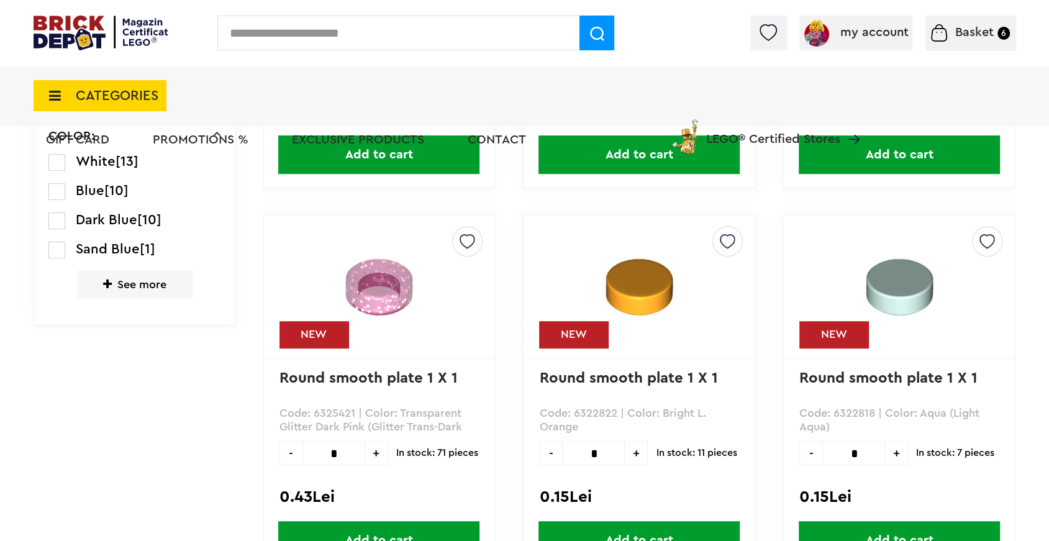
click at [138, 284] on font "See more" at bounding box center [141, 284] width 49 height 11
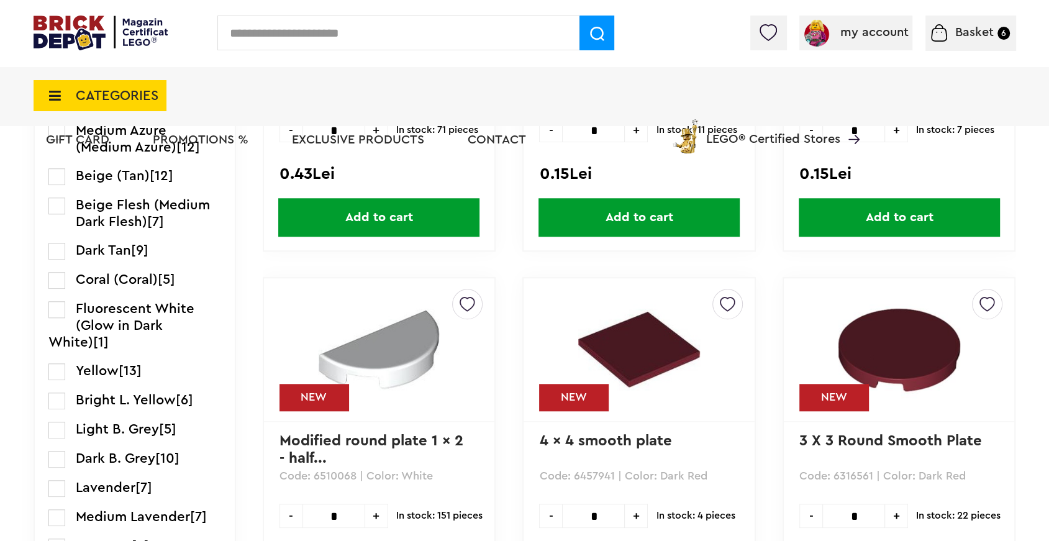
scroll to position [938, 0]
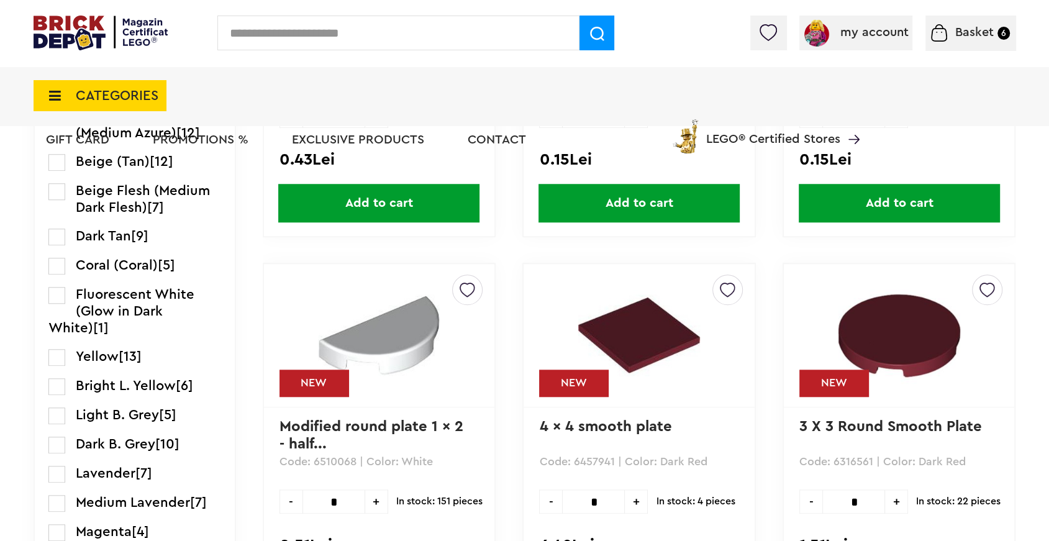
click at [68, 413] on li "Light B. Grey [5]" at bounding box center [134, 415] width 172 height 17
click at [60, 414] on label at bounding box center [56, 415] width 17 height 17
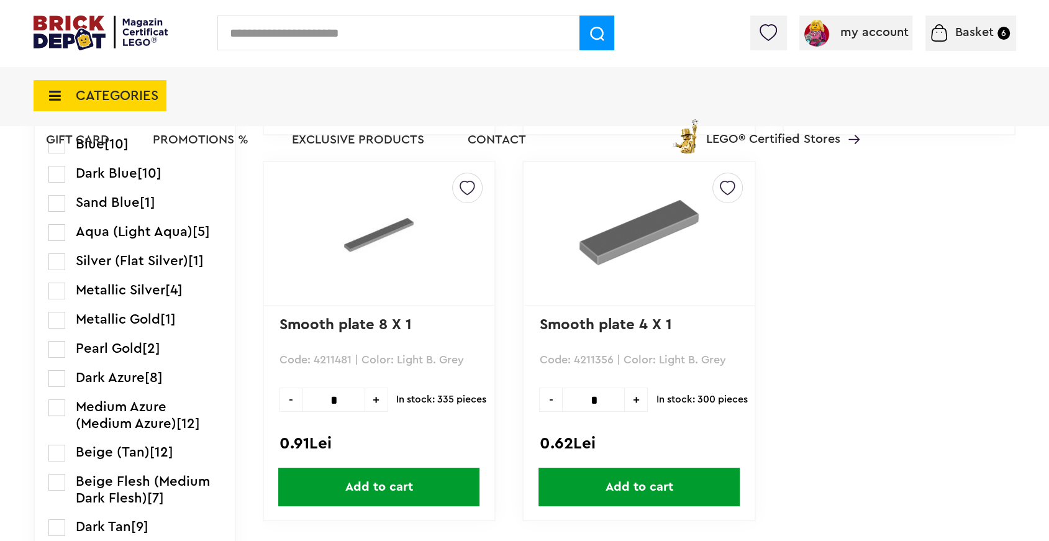
scroll to position [689, 0]
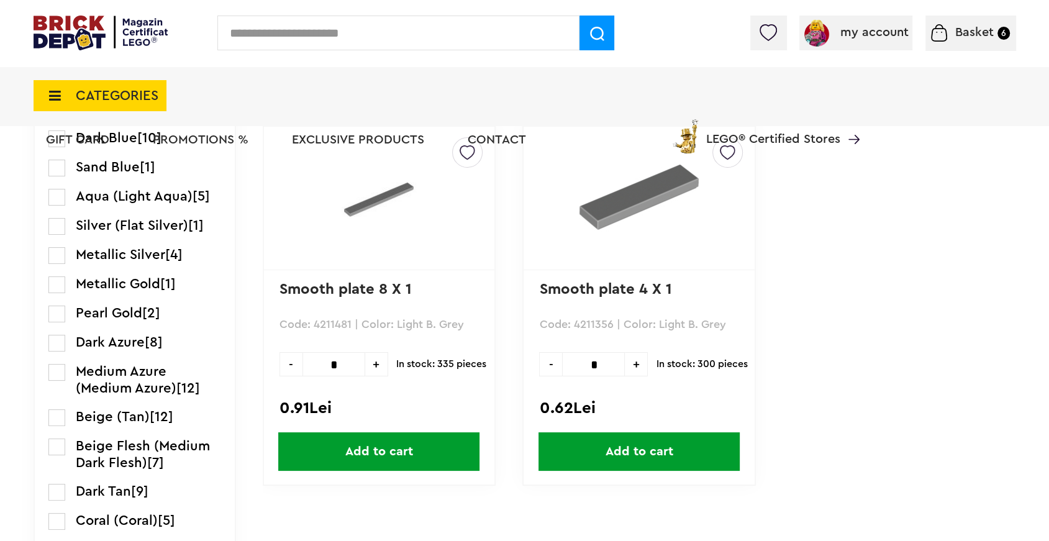
click at [630, 201] on img at bounding box center [638, 196] width 119 height 119
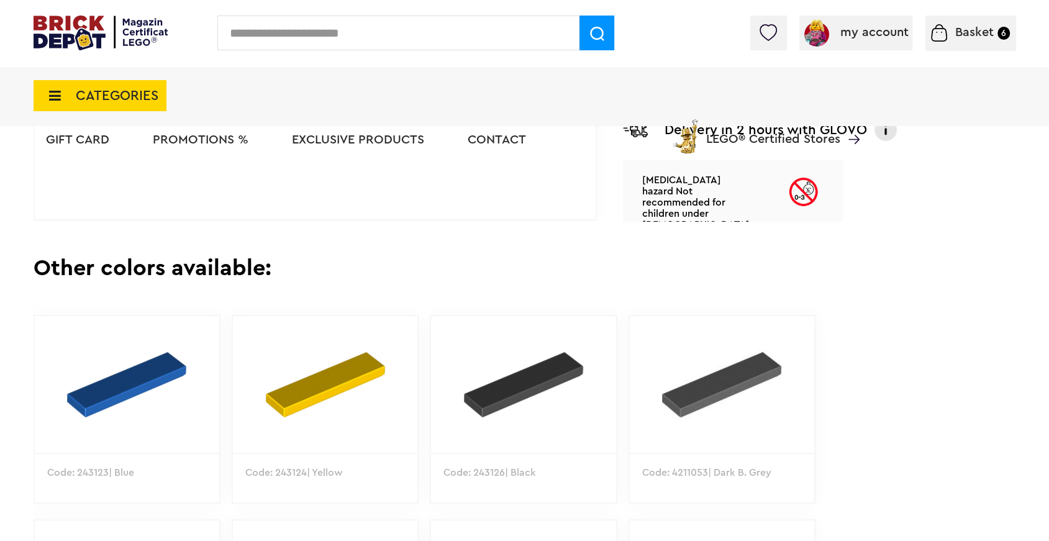
scroll to position [555, 0]
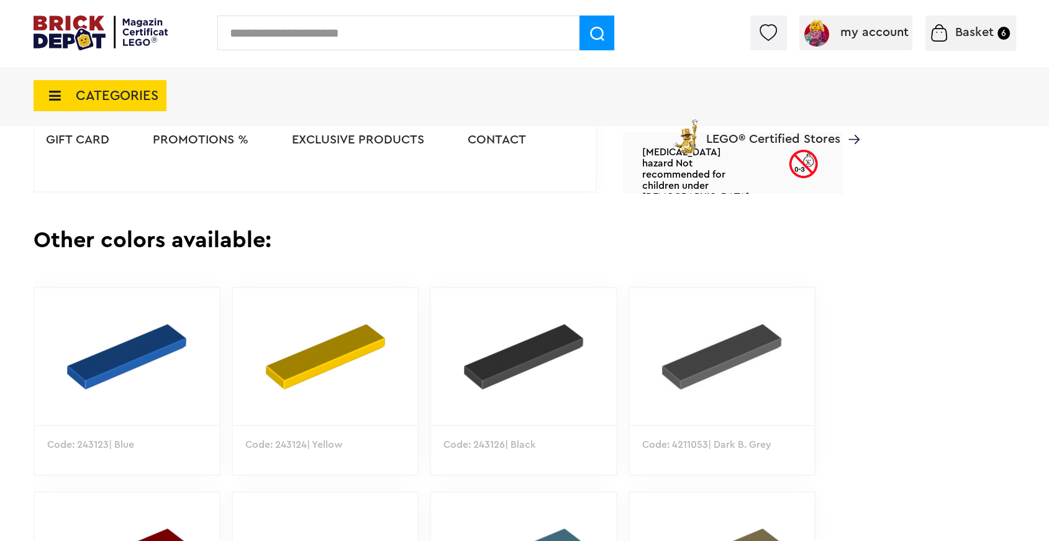
click at [730, 363] on img at bounding box center [722, 356] width 184 height 137
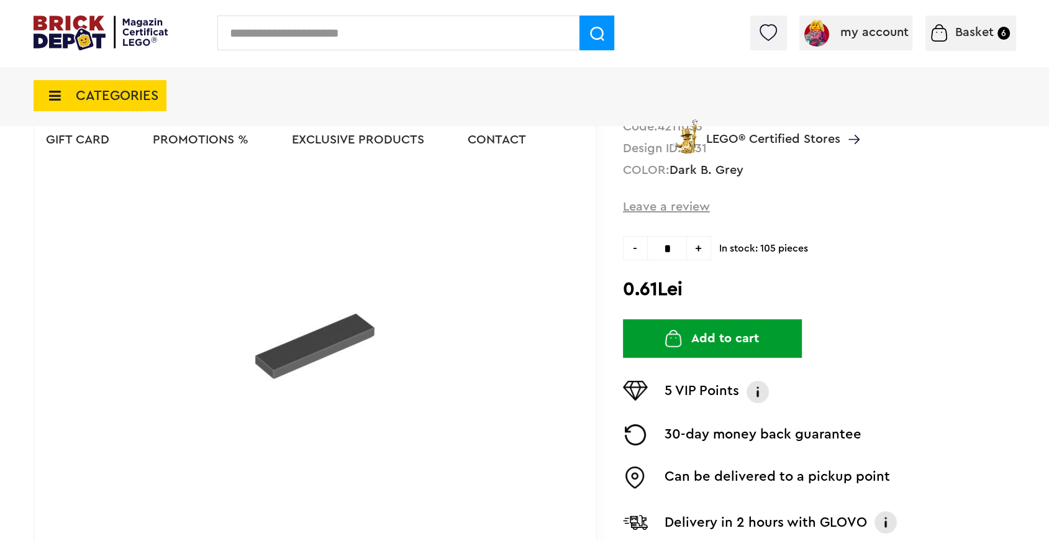
scroll to position [156, 0]
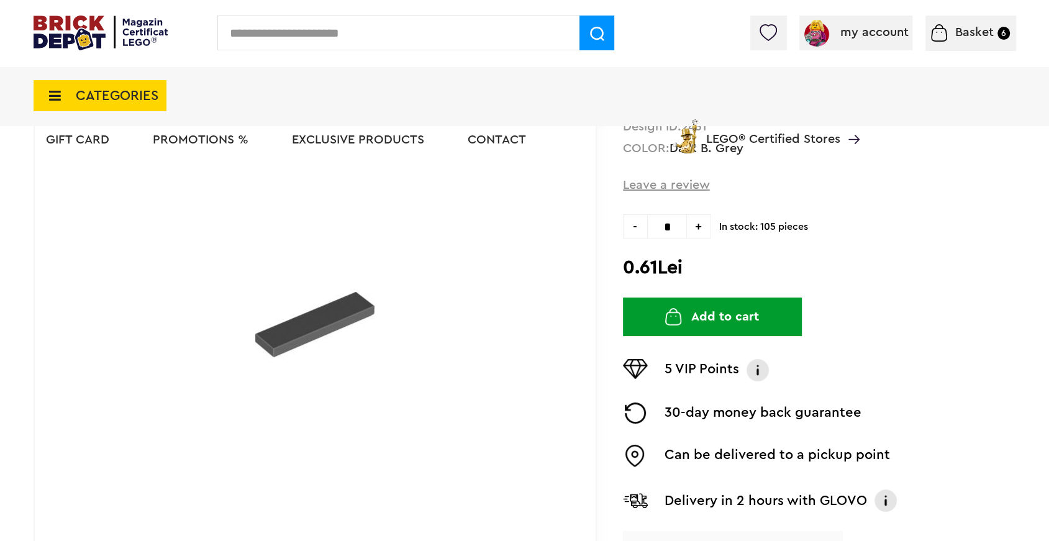
click at [696, 224] on font "+" at bounding box center [698, 226] width 7 height 12
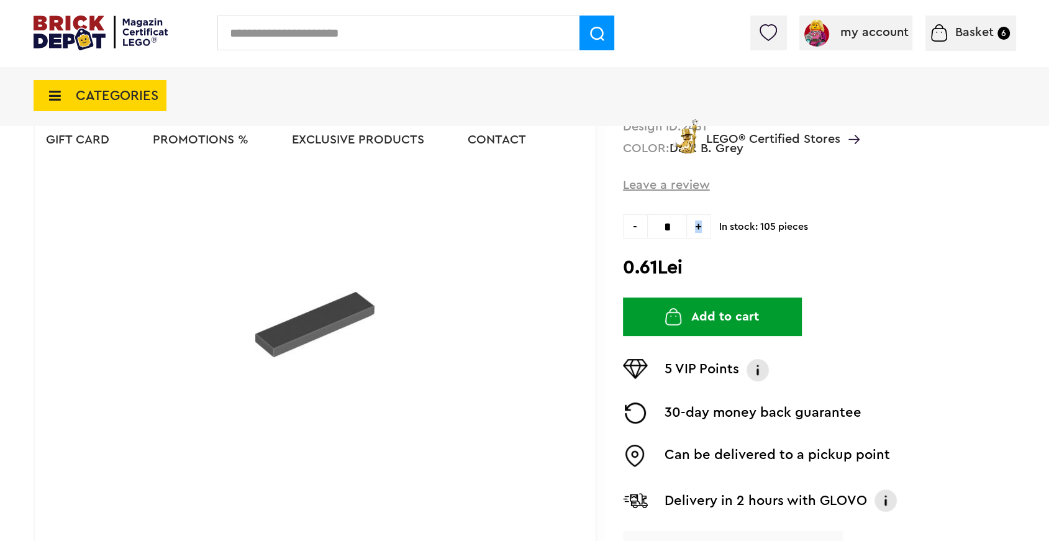
click at [696, 224] on font "+" at bounding box center [698, 226] width 7 height 12
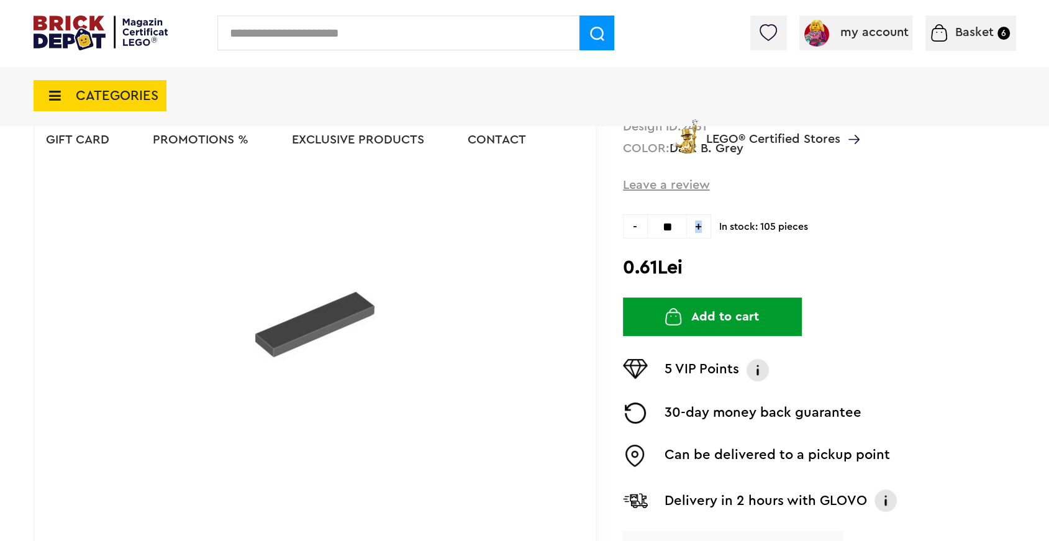
click at [696, 224] on font "+" at bounding box center [698, 226] width 7 height 12
click at [699, 227] on font "+" at bounding box center [698, 226] width 7 height 12
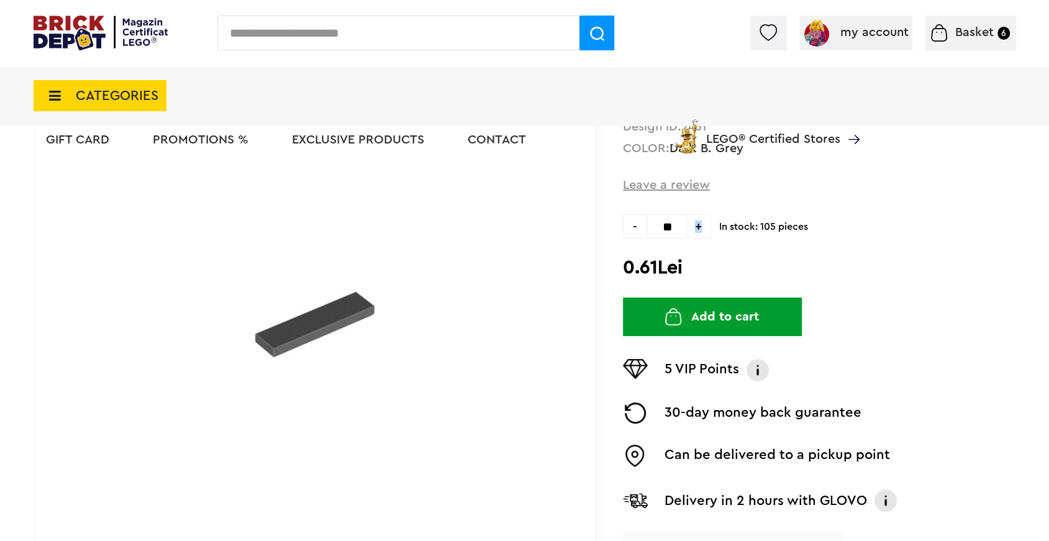
type input "**"
click at [693, 317] on font "Add to cart" at bounding box center [725, 317] width 68 height 12
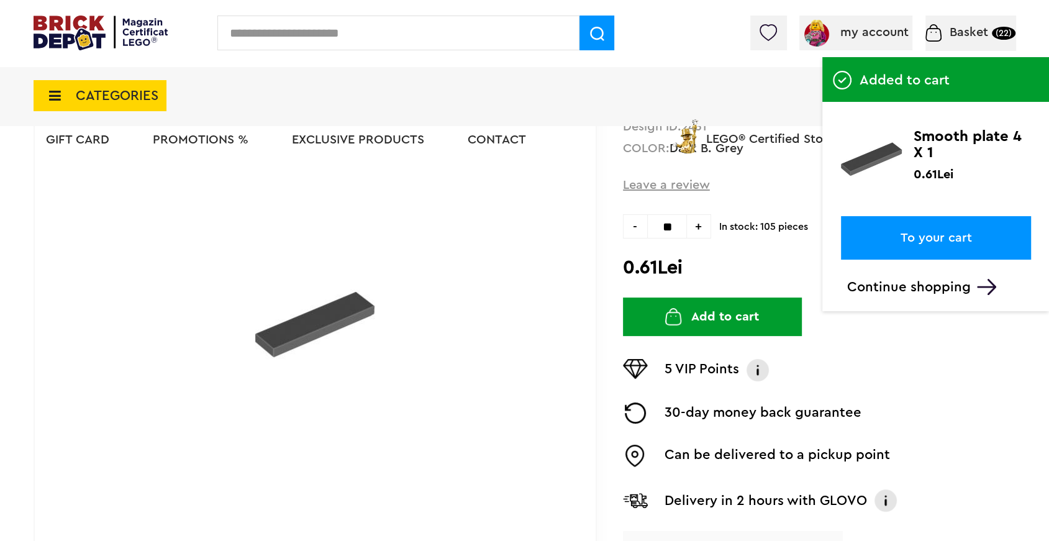
click at [104, 98] on font "CATEGORIES" at bounding box center [117, 96] width 83 height 14
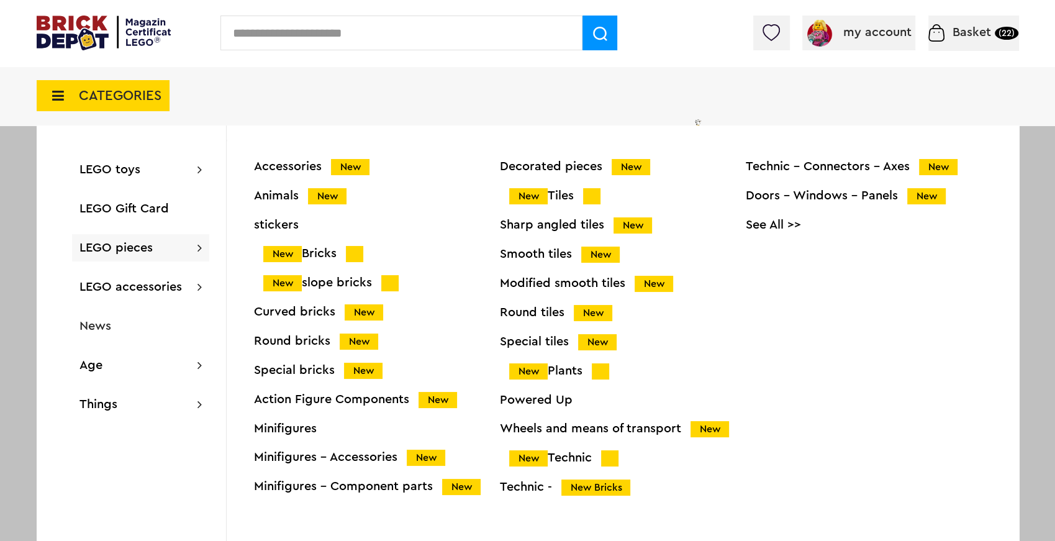
click at [356, 458] on font "Minifigures - Accessories" at bounding box center [325, 457] width 143 height 12
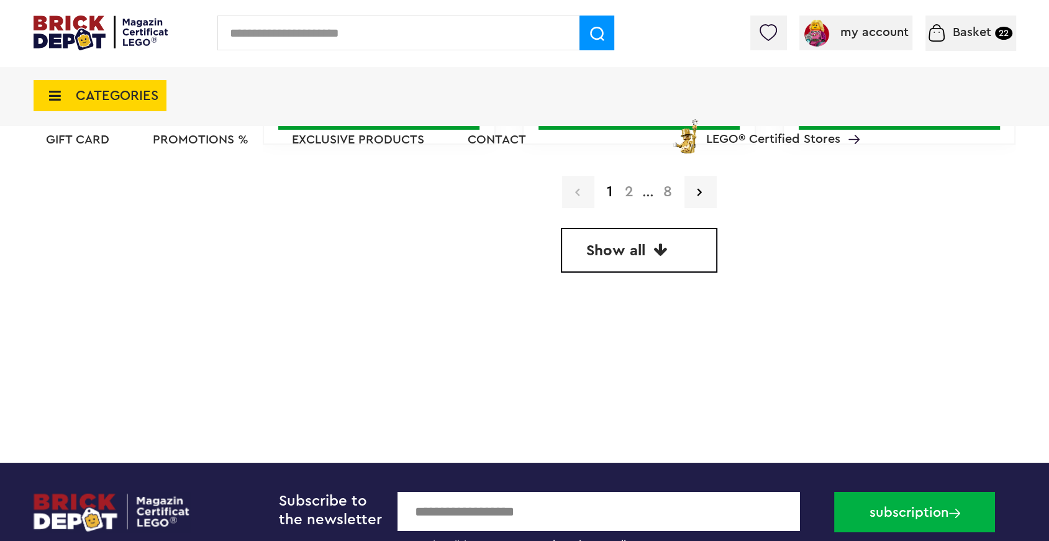
scroll to position [3744, 0]
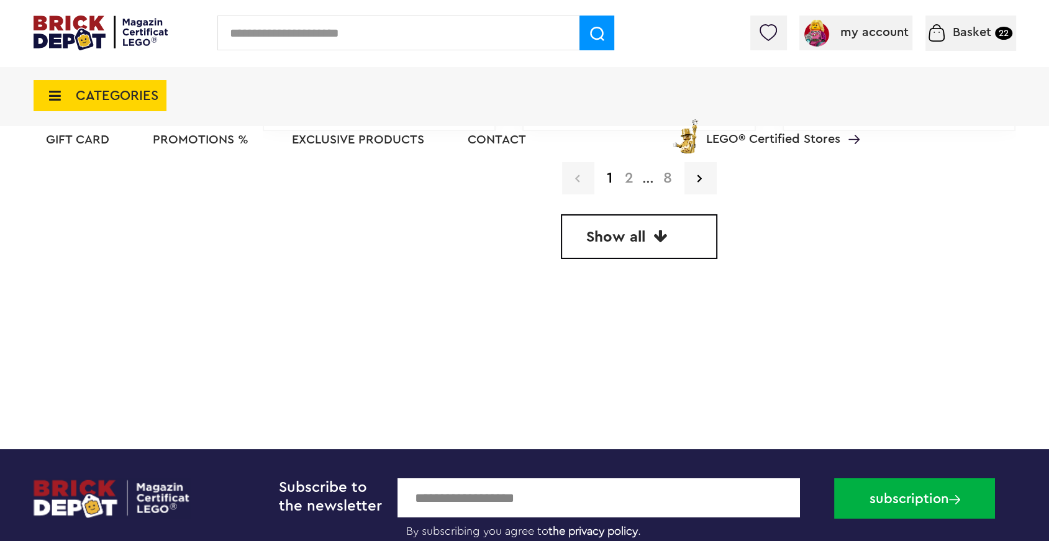
click at [625, 234] on font "Show all" at bounding box center [615, 237] width 59 height 15
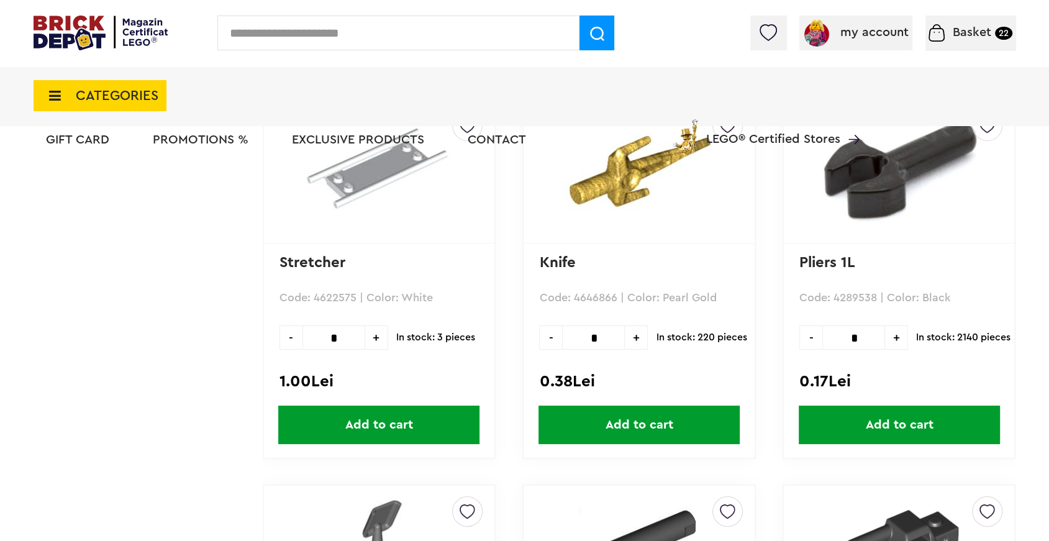
scroll to position [20226, 0]
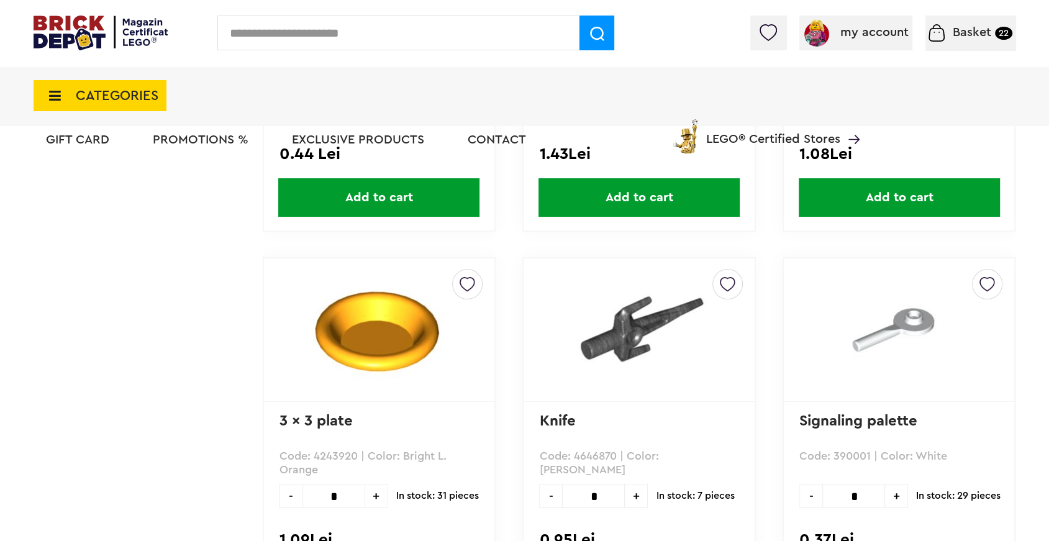
click at [120, 84] on span "CATEGORIES" at bounding box center [100, 95] width 133 height 31
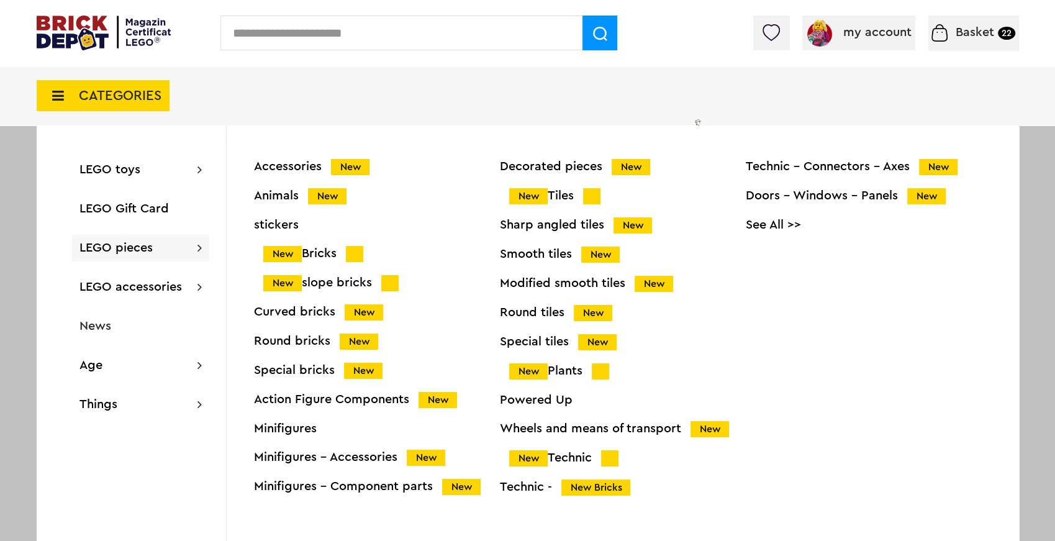
click at [373, 483] on font "Minifigures - Component parts" at bounding box center [343, 486] width 179 height 12
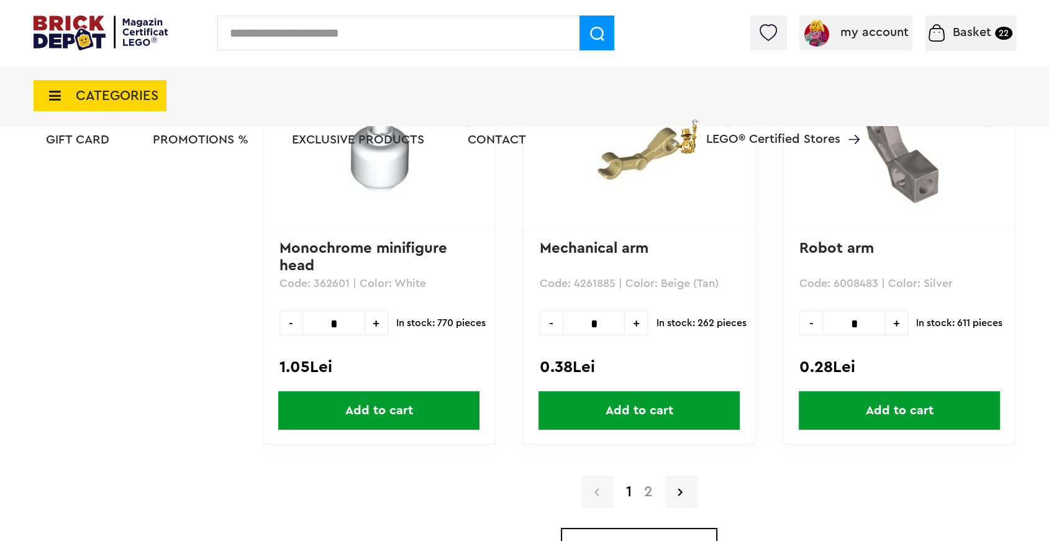
scroll to position [3528, 0]
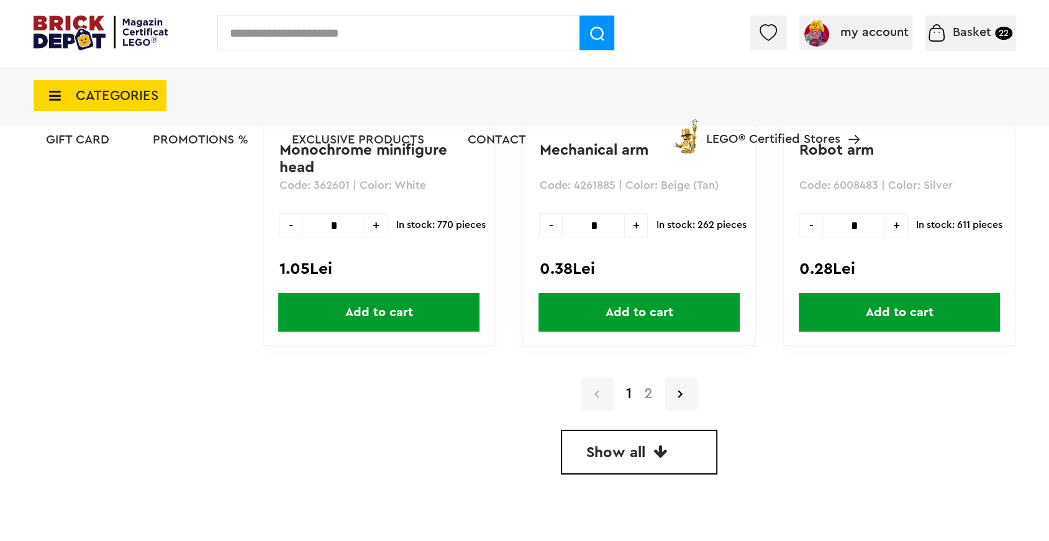
click at [650, 389] on font "2" at bounding box center [648, 393] width 9 height 15
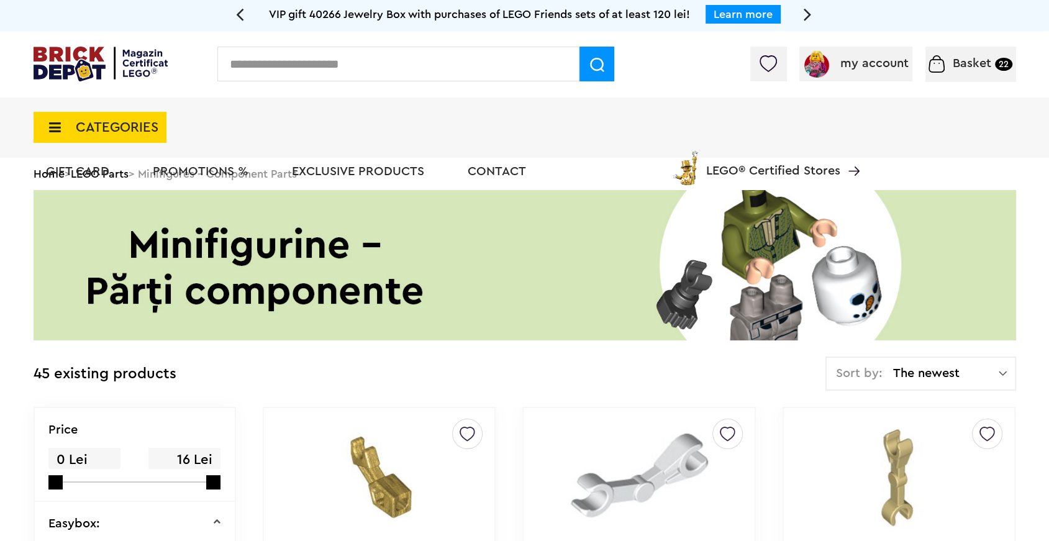
scroll to position [36, 0]
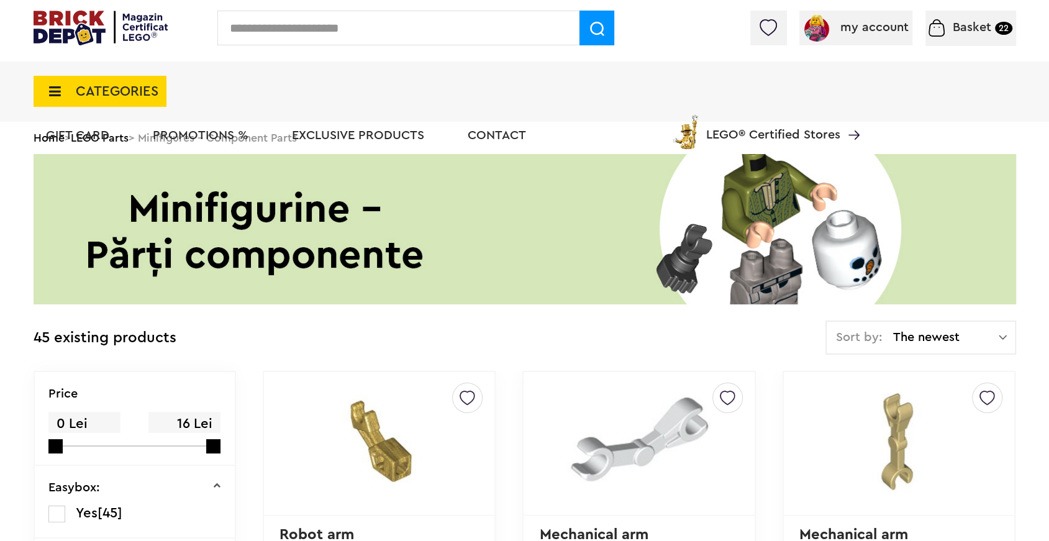
click at [106, 98] on span "CATEGORIES" at bounding box center [100, 91] width 133 height 31
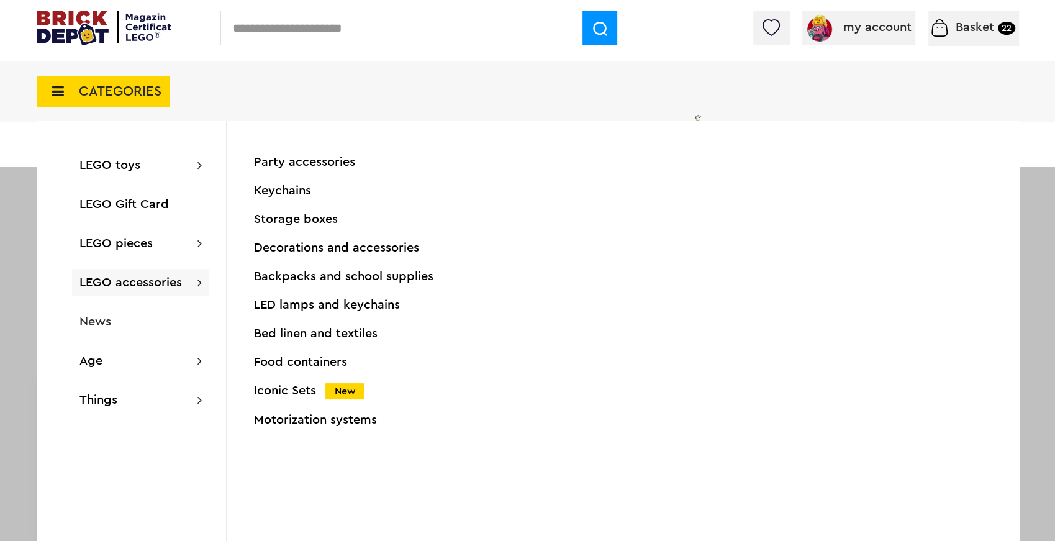
click at [299, 389] on font "Iconic Sets" at bounding box center [285, 390] width 62 height 12
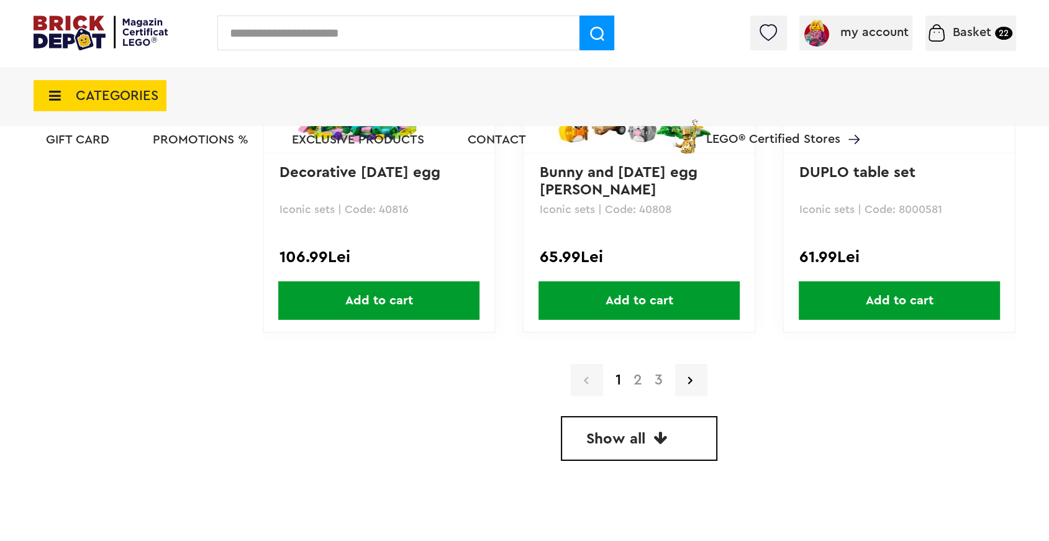
scroll to position [3560, 0]
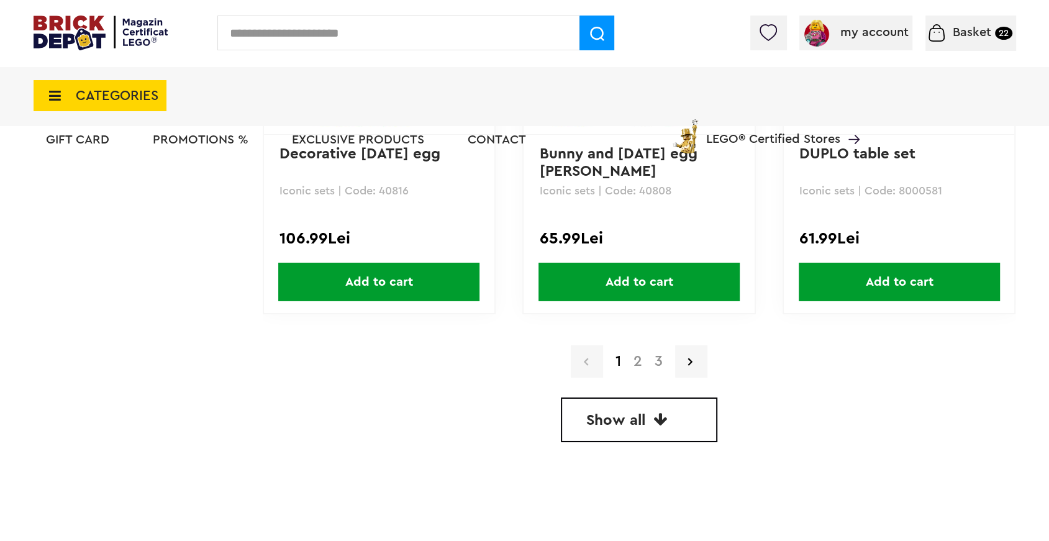
click at [648, 405] on link "Show all" at bounding box center [639, 419] width 156 height 45
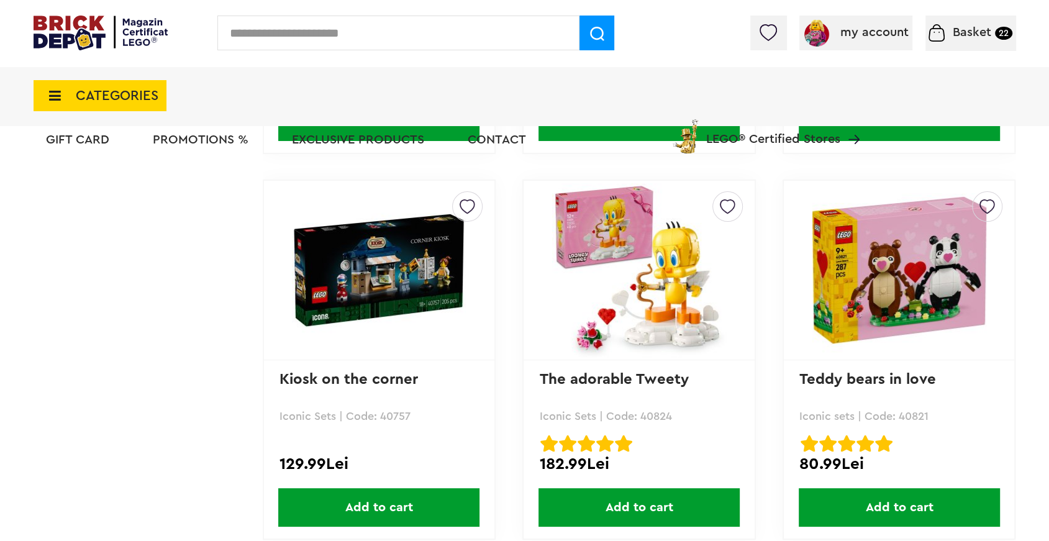
scroll to position [3753, 0]
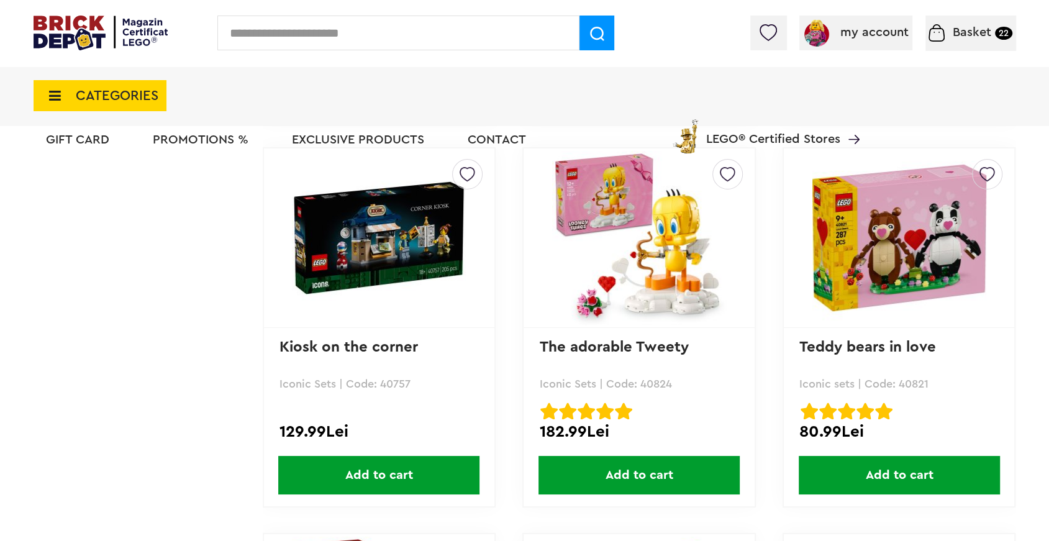
click at [408, 233] on img at bounding box center [379, 238] width 174 height 174
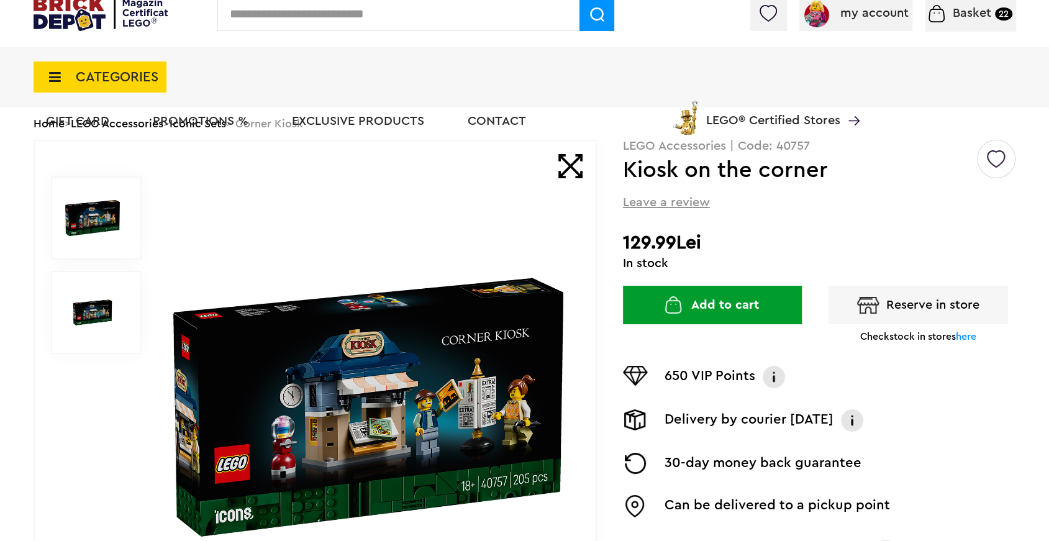
scroll to position [93, 0]
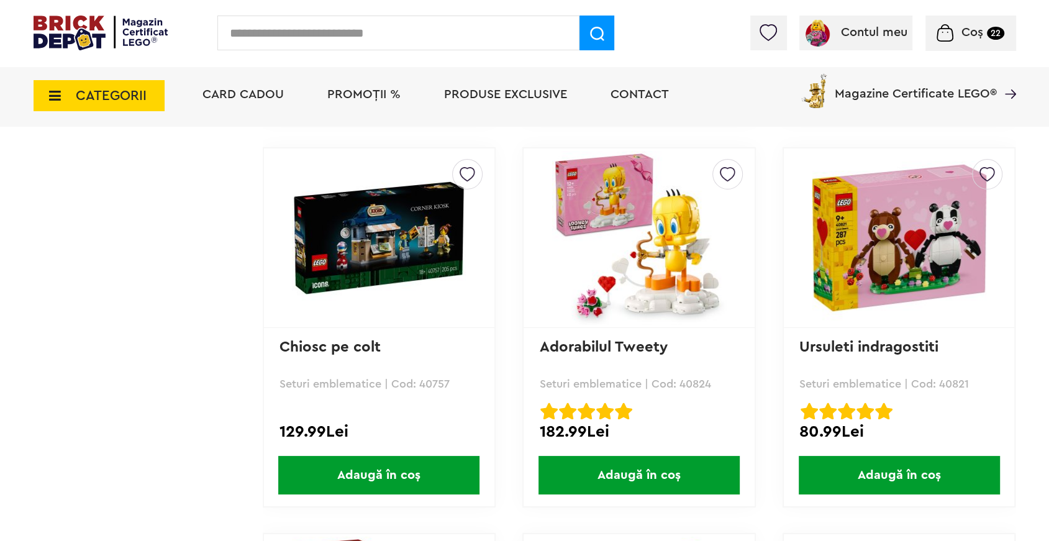
scroll to position [3831, 0]
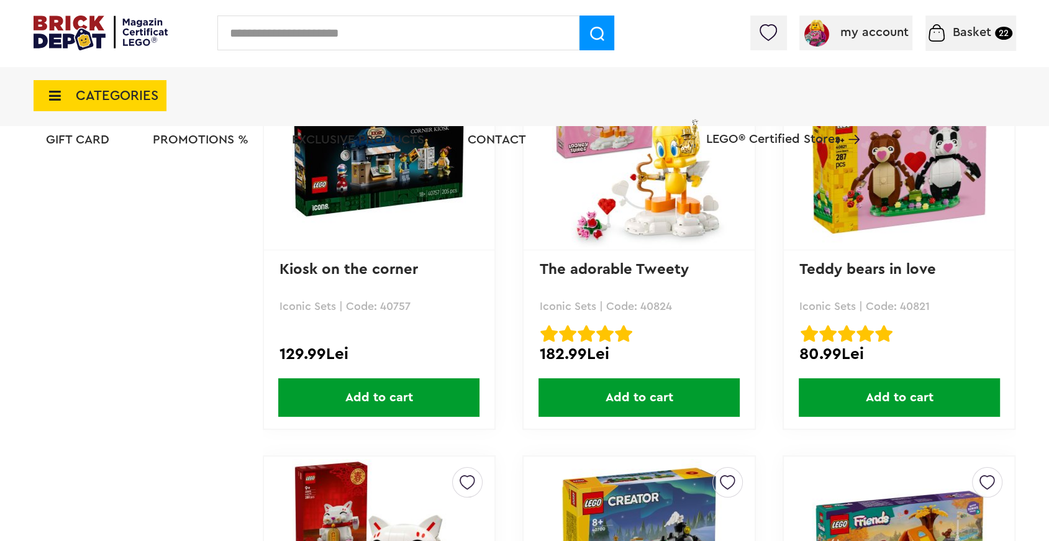
click at [430, 394] on span "Add to cart" at bounding box center [378, 397] width 201 height 39
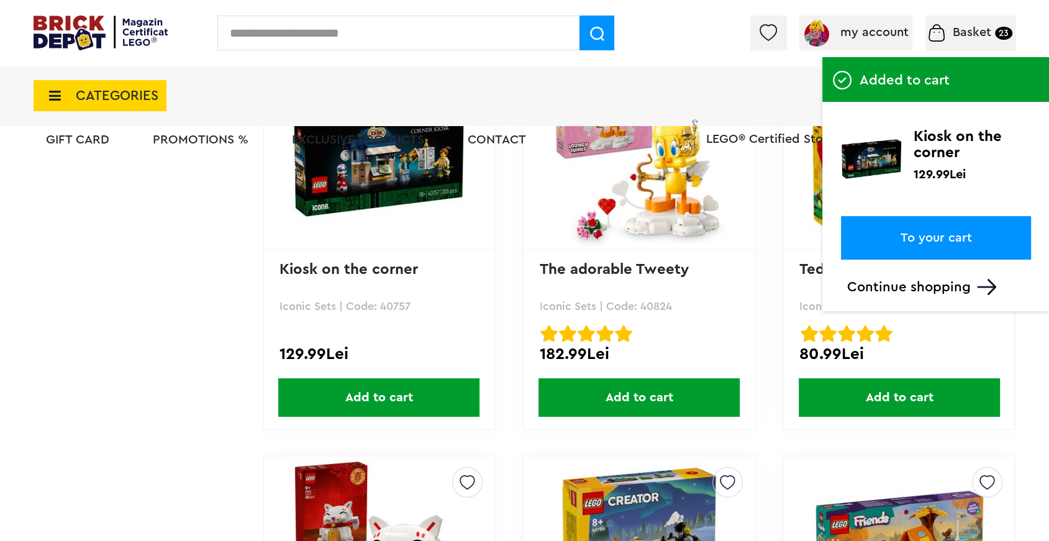
click at [1029, 370] on div "VIP gift 40266 Jewelry Box with purchases of LEGO Friends sets of at least 120 …" at bounding box center [524, 100] width 1049 height 7862
click at [950, 291] on font "Continue shopping" at bounding box center [909, 287] width 124 height 14
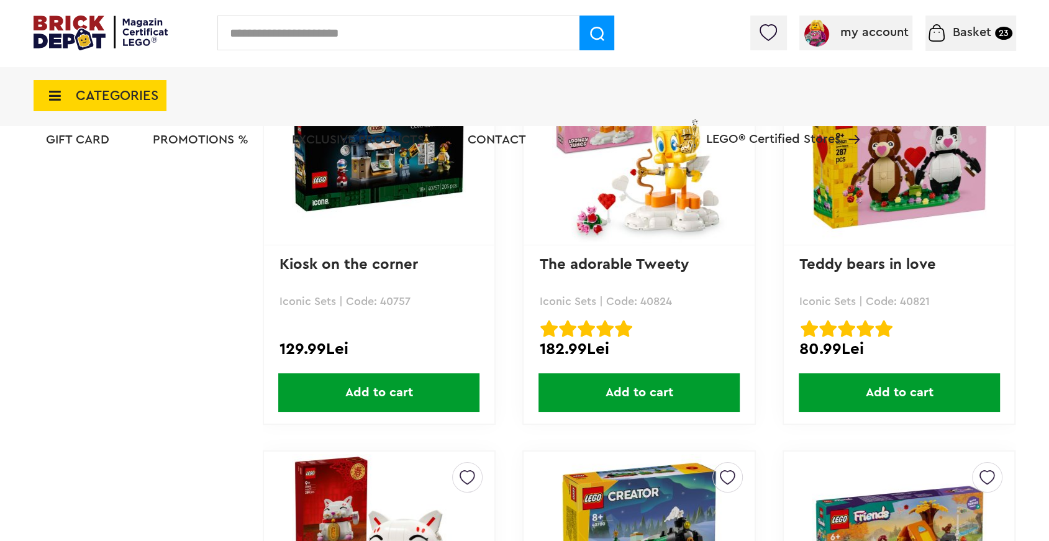
scroll to position [3888, 0]
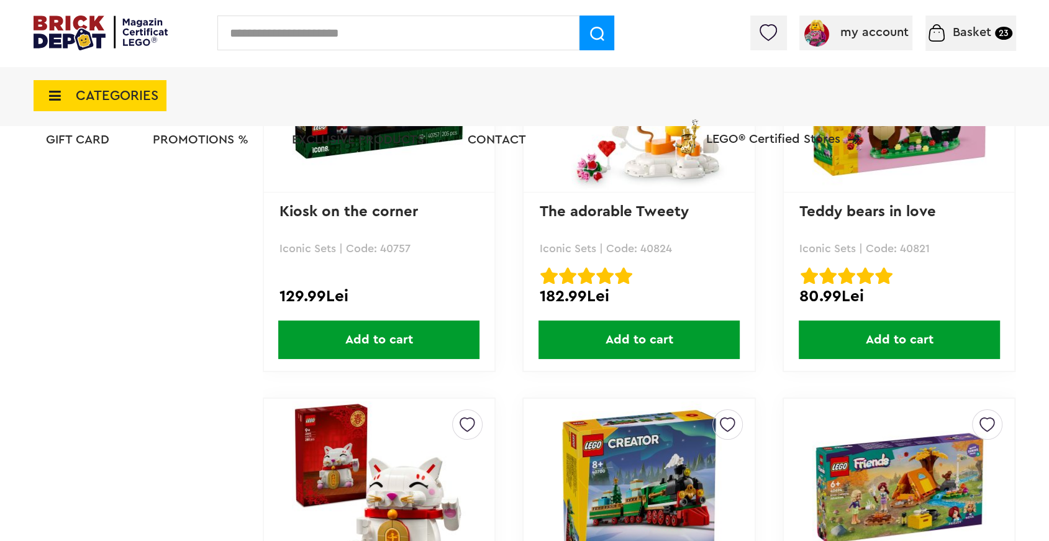
click at [947, 343] on span "Add to cart" at bounding box center [899, 339] width 201 height 39
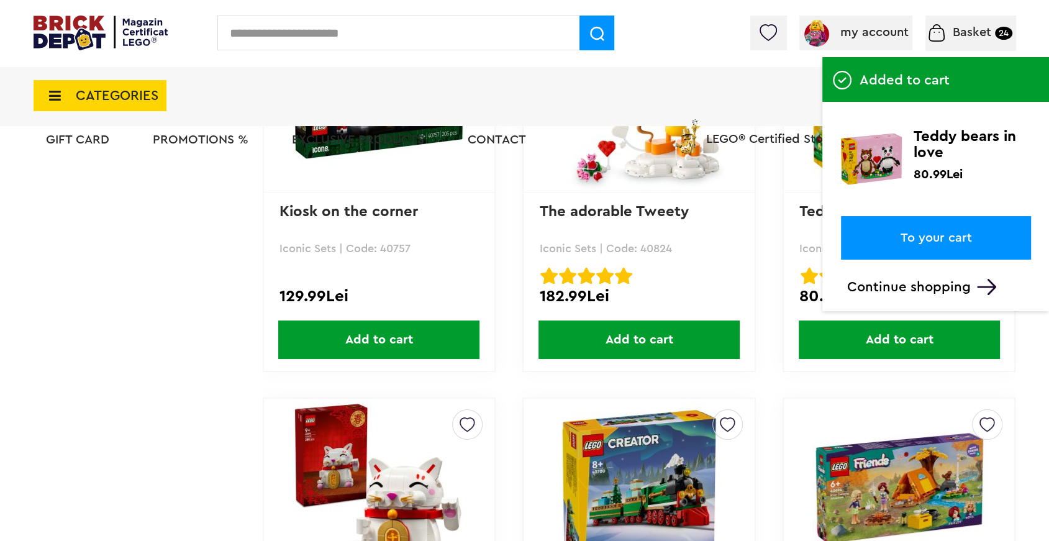
click at [1032, 340] on div "VIP gift 40266 Jewelry Box with purchases of LEGO Friends sets of at least 120 …" at bounding box center [524, 43] width 1049 height 7862
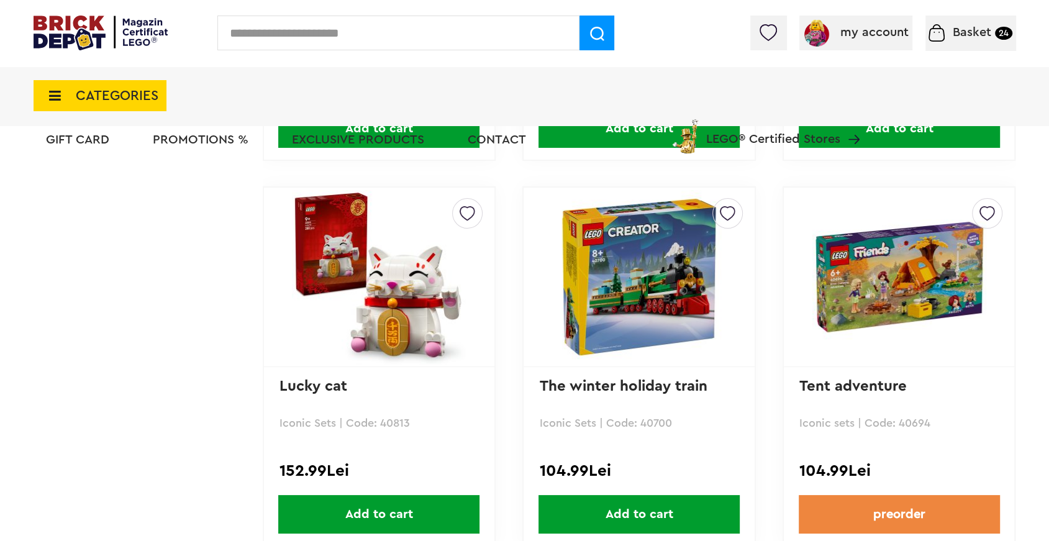
scroll to position [4124, 0]
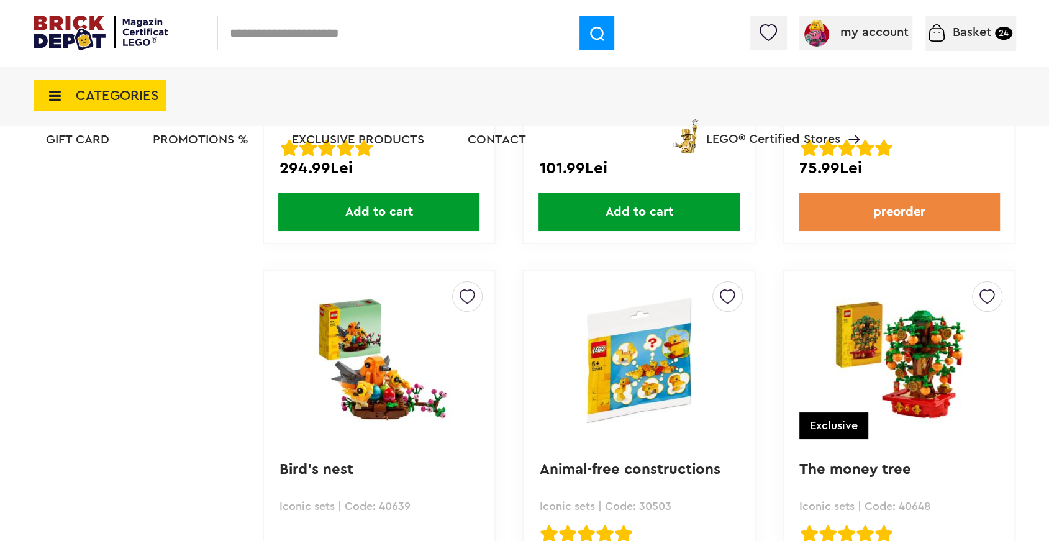
scroll to position [5691, 0]
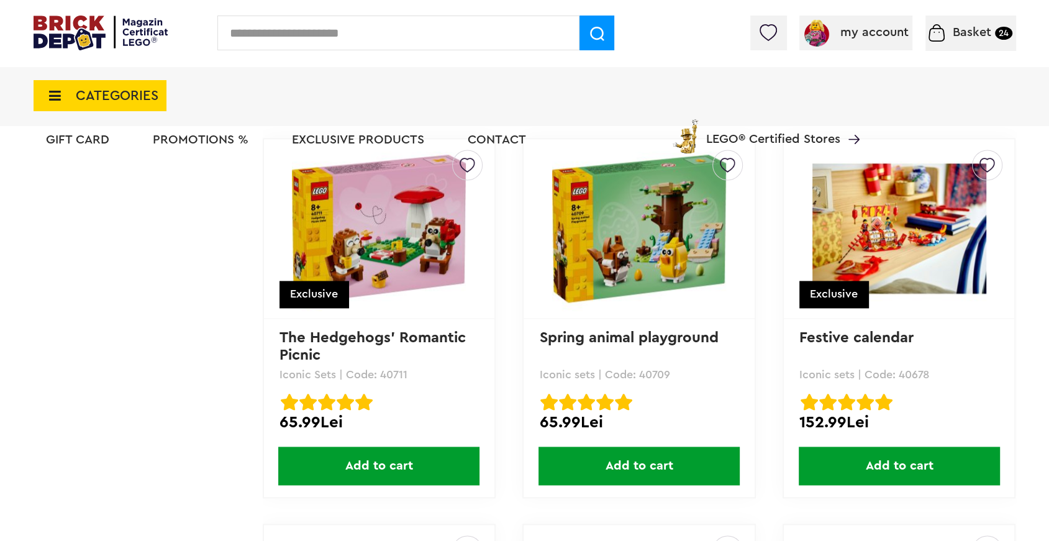
click at [978, 52] on div "my account my account My orders Personal data ADDRESSES Password Wish list My r…" at bounding box center [524, 33] width 1049 height 66
click at [973, 24] on div "Basket 24" at bounding box center [970, 33] width 91 height 35
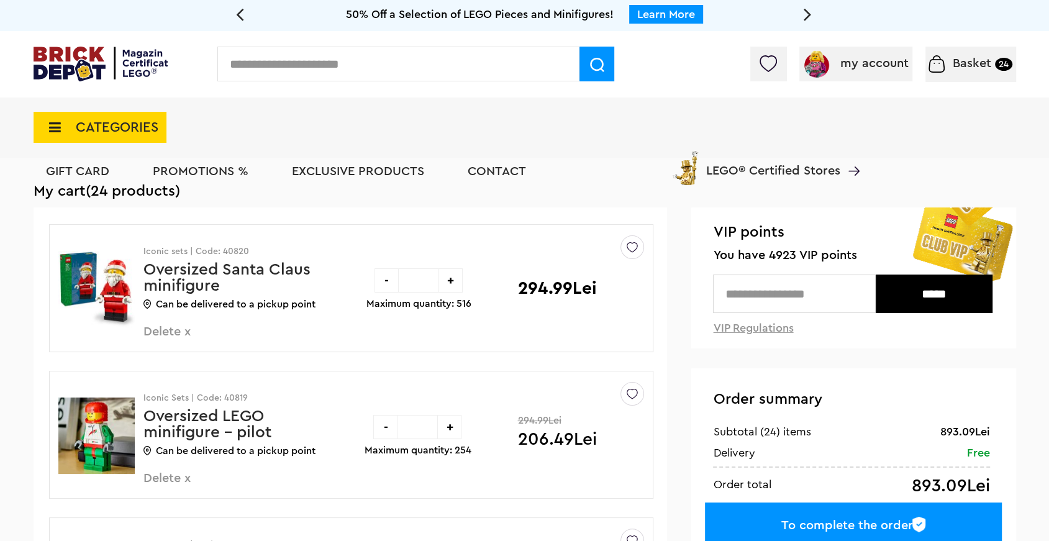
click at [590, 11] on font "50% Off a Selection of LEGO Pieces and Minifigures!" at bounding box center [480, 14] width 268 height 11
click at [665, 14] on font "Learn More" at bounding box center [666, 14] width 58 height 11
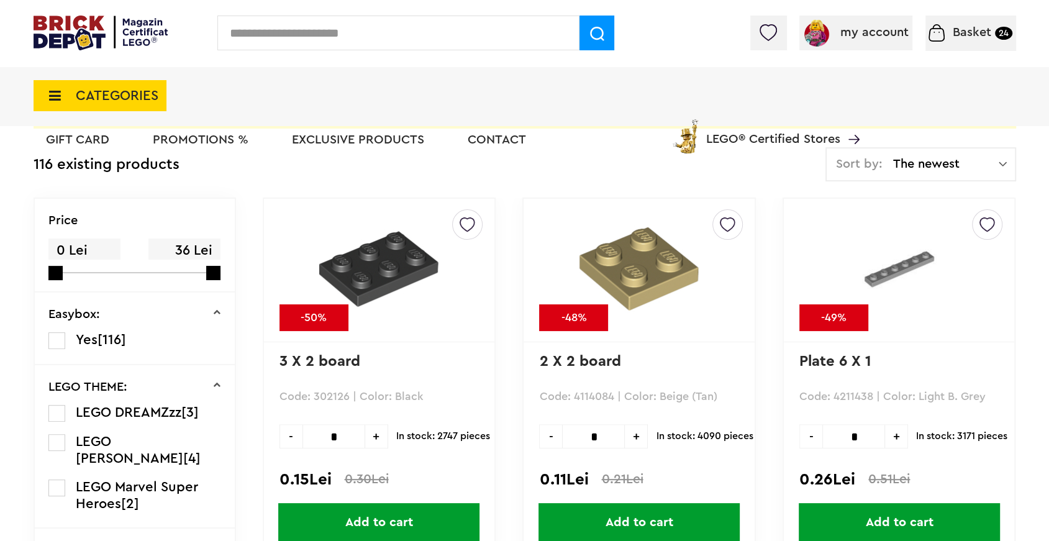
scroll to position [409, 0]
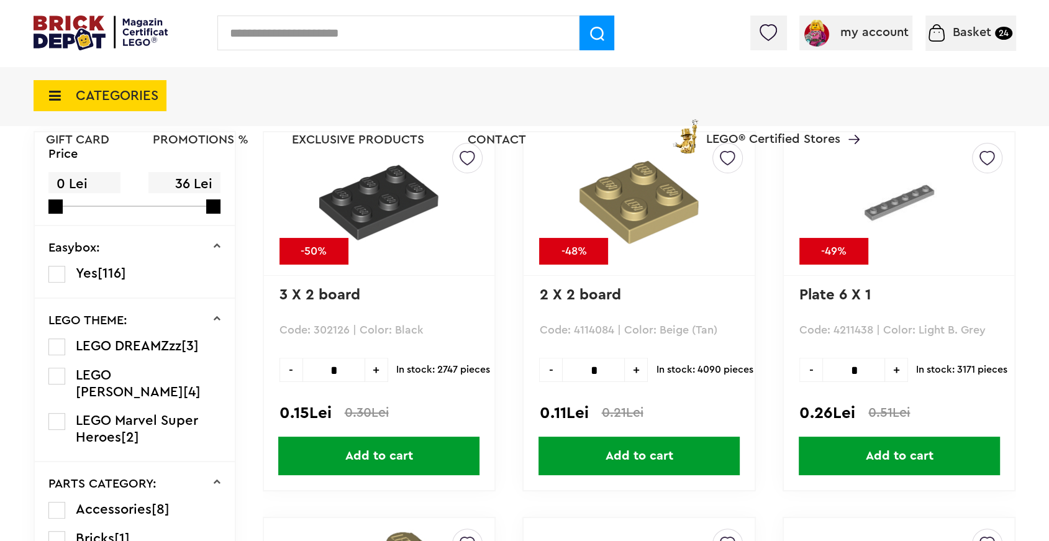
click at [168, 414] on font "LEGO Marvel Super Heroes" at bounding box center [137, 429] width 122 height 30
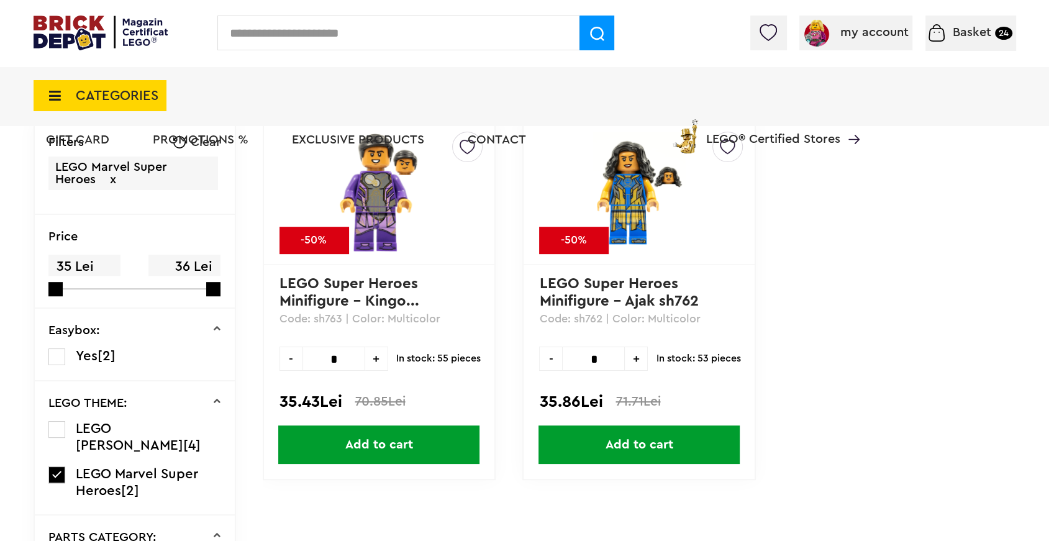
scroll to position [414, 0]
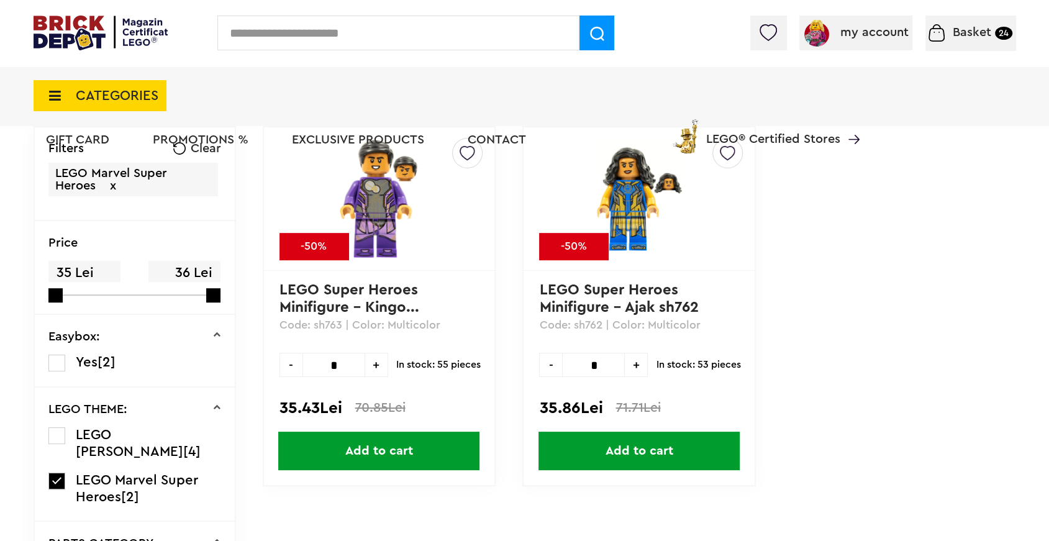
click at [57, 438] on label at bounding box center [56, 435] width 17 height 17
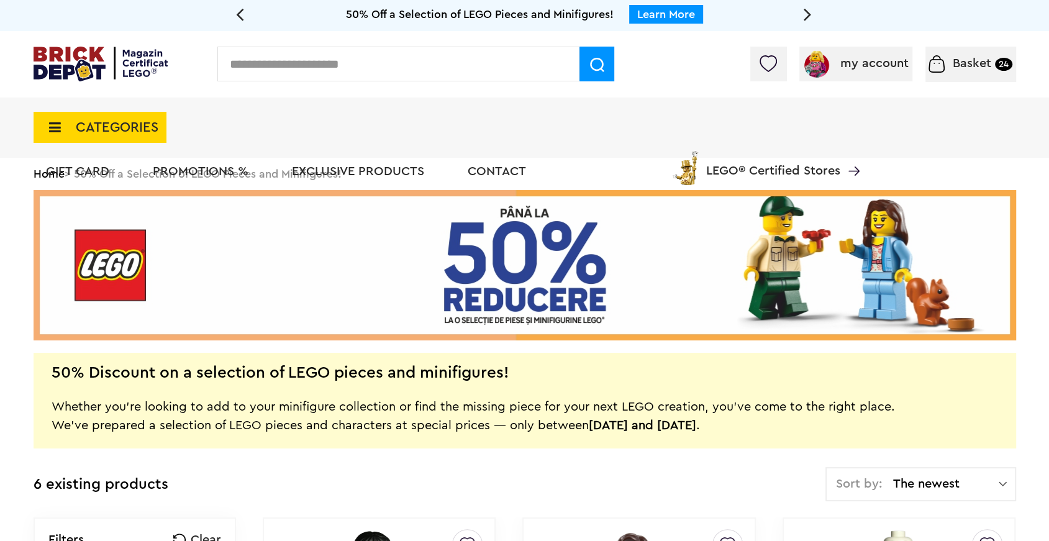
click at [964, 58] on font "Basket" at bounding box center [972, 63] width 39 height 12
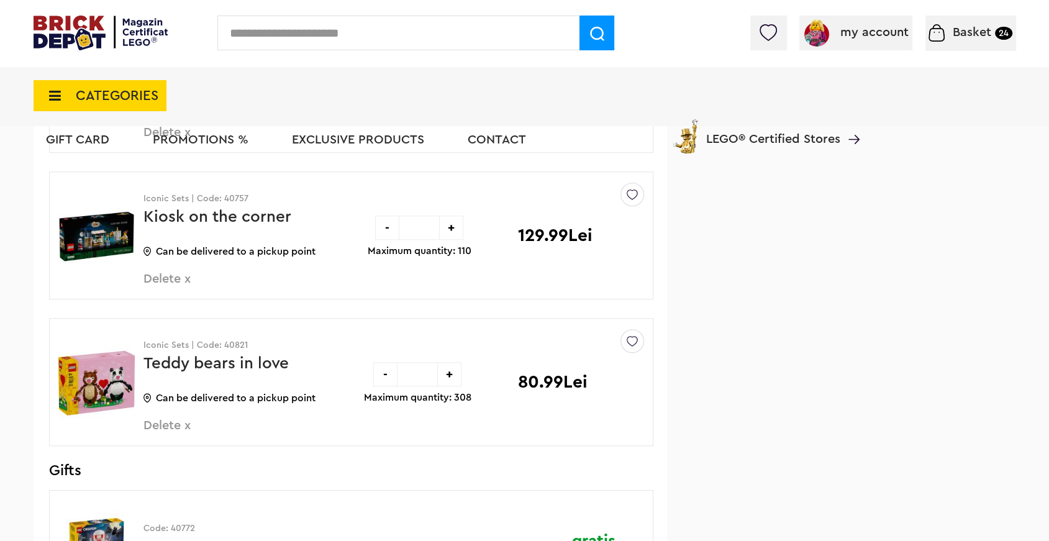
scroll to position [959, 0]
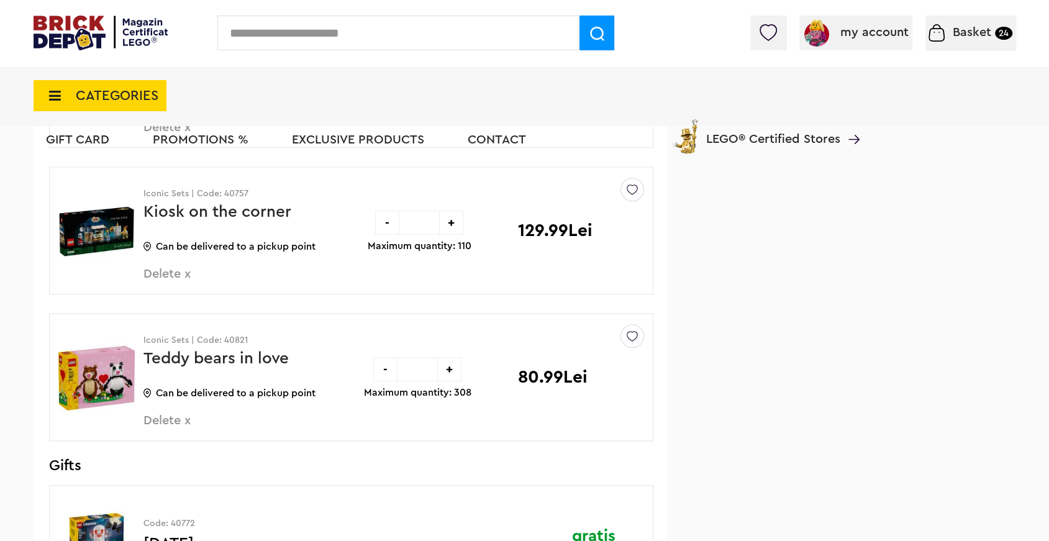
click at [184, 423] on font "Delete x" at bounding box center [166, 420] width 47 height 12
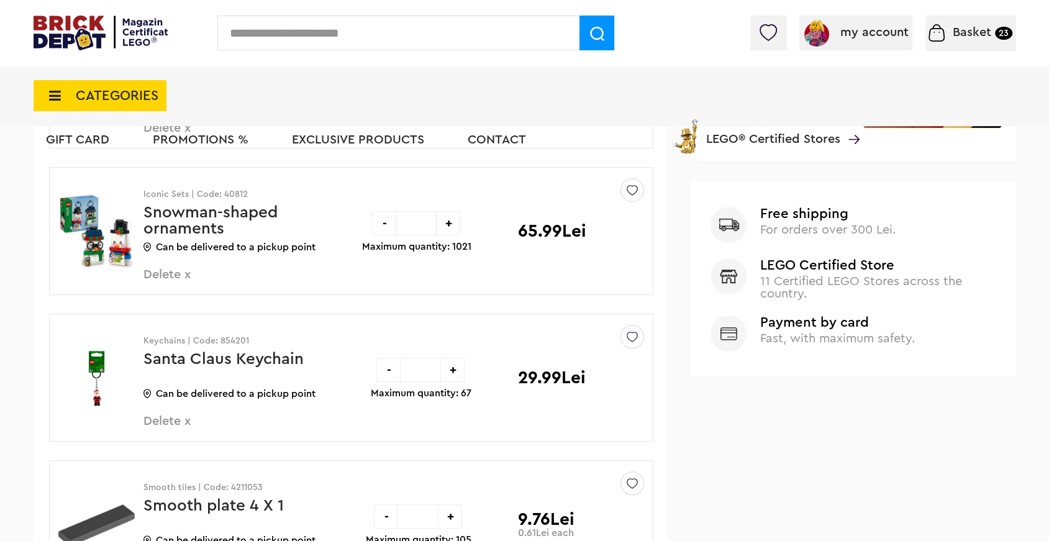
scroll to position [520, 0]
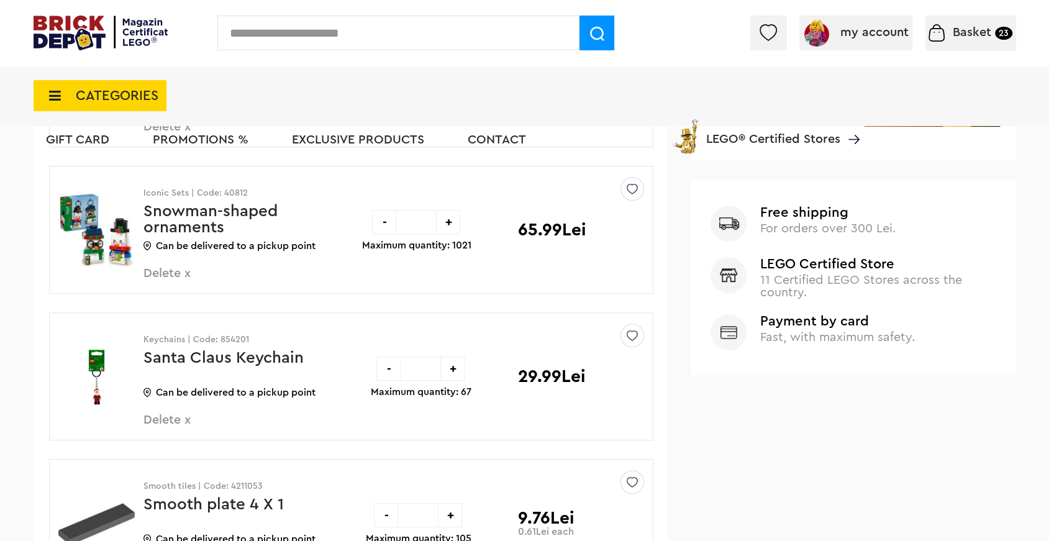
click at [181, 422] on font "Delete x" at bounding box center [166, 420] width 47 height 12
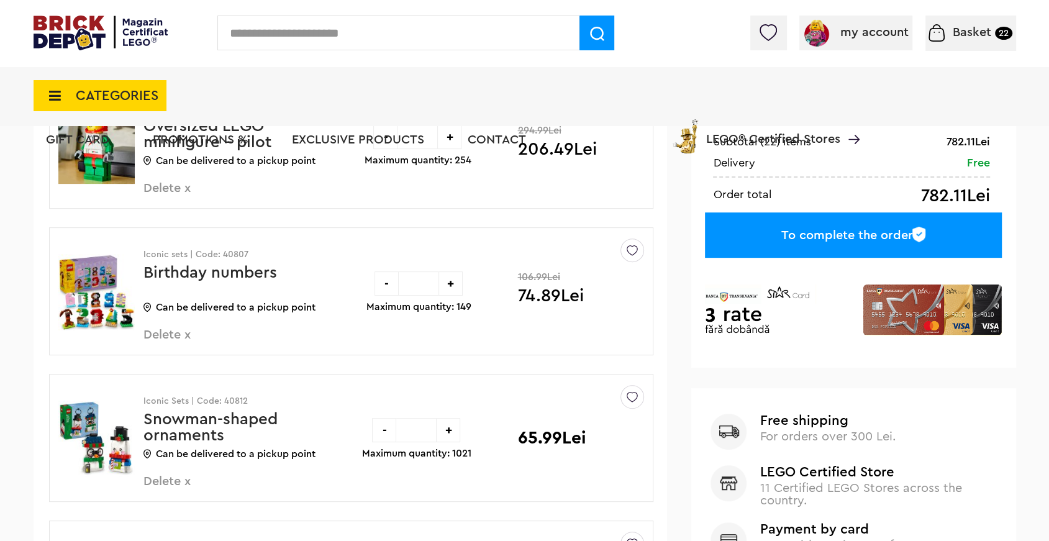
scroll to position [315, 0]
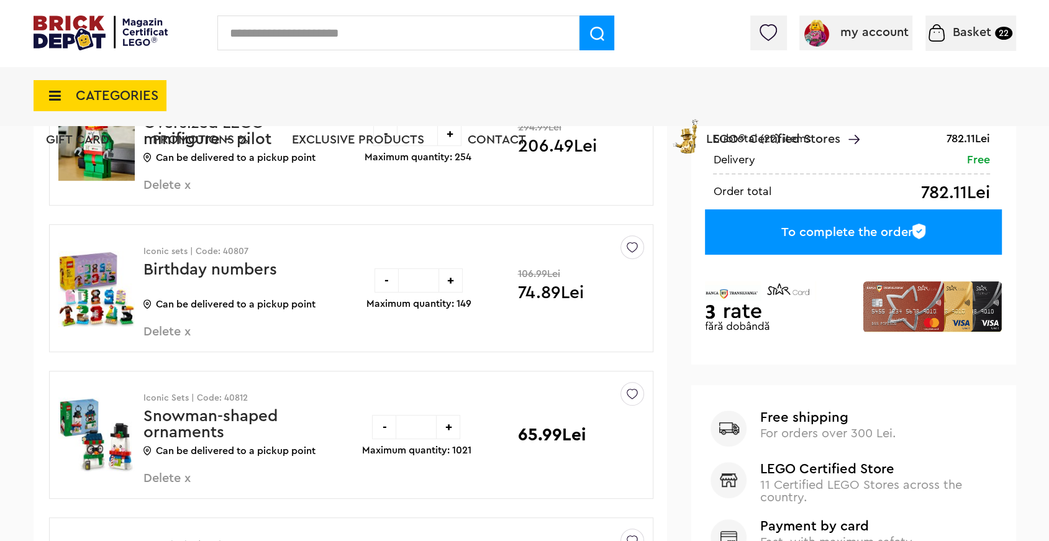
click at [120, 451] on img at bounding box center [96, 435] width 76 height 93
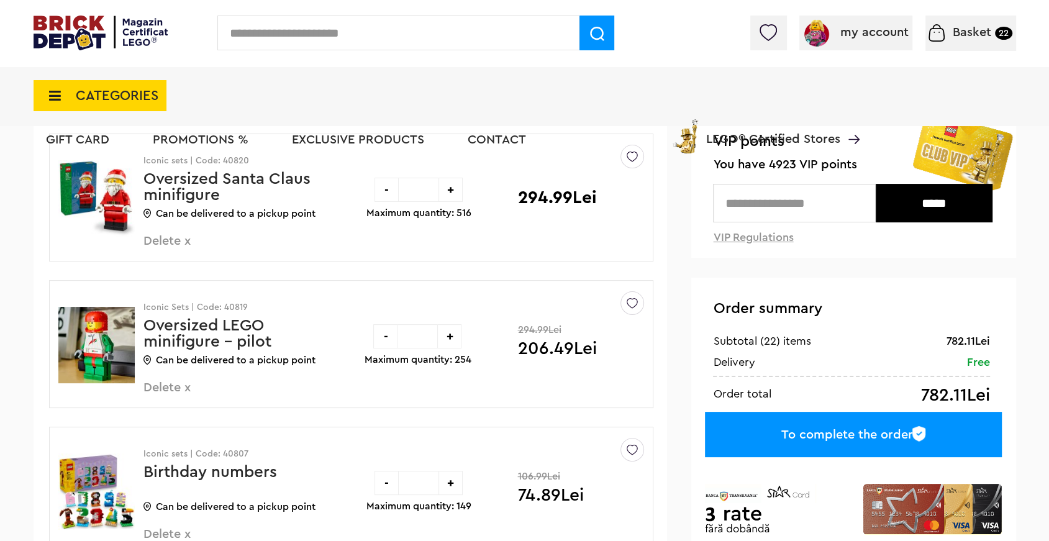
scroll to position [112, 0]
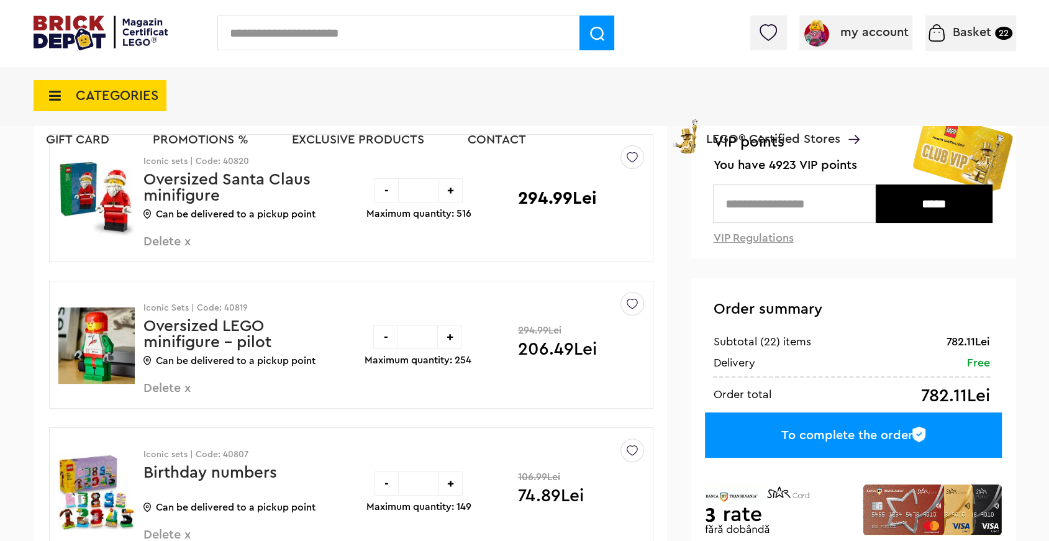
click at [823, 433] on font "To complete the order" at bounding box center [847, 435] width 132 height 12
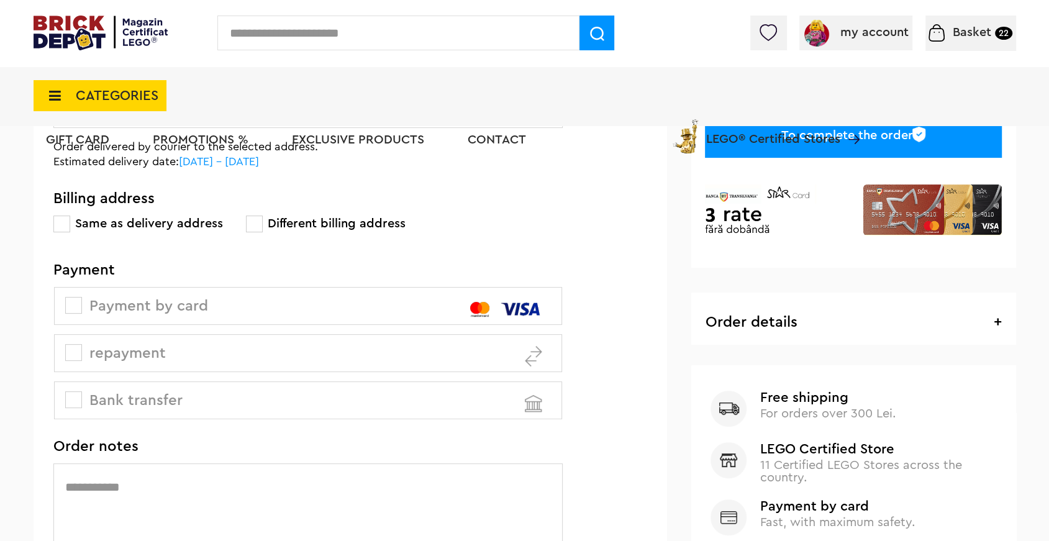
scroll to position [289, 0]
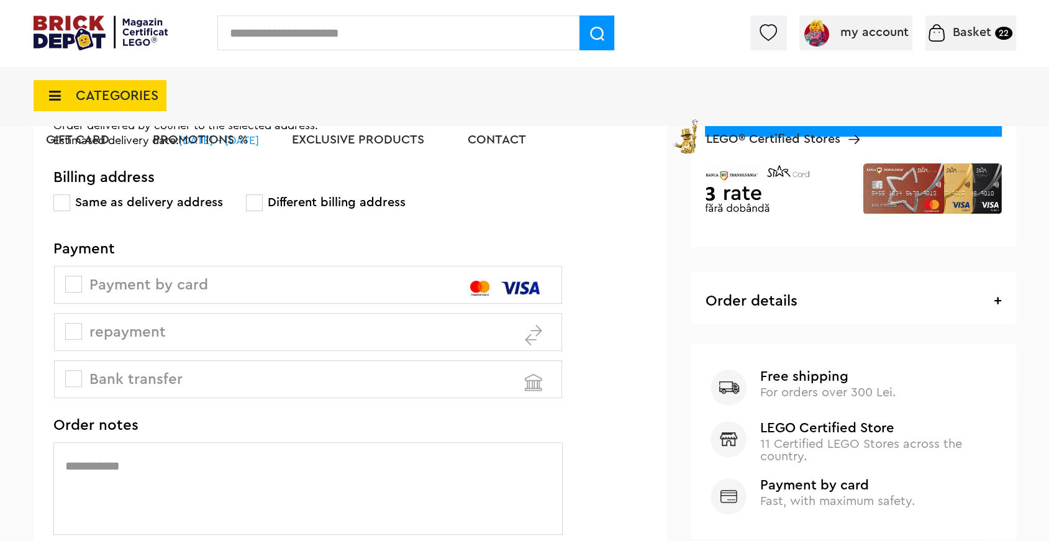
click at [178, 285] on font "Payment by card" at bounding box center [148, 285] width 119 height 15
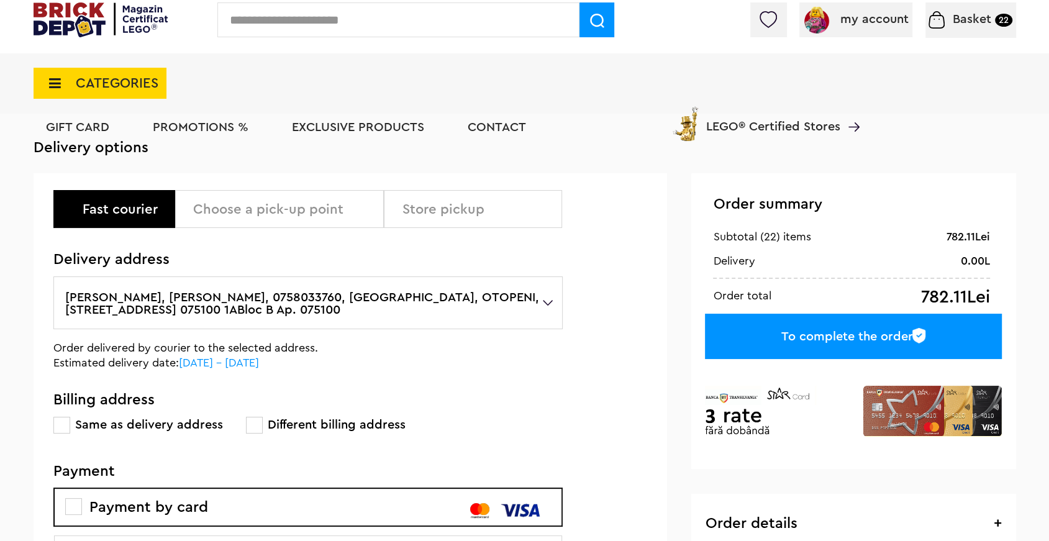
scroll to position [0, 0]
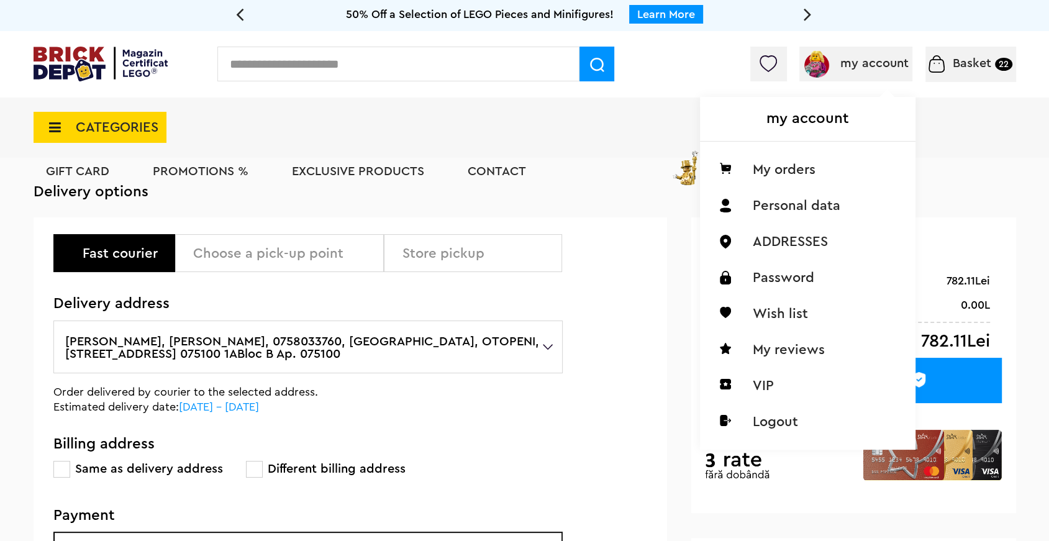
click at [891, 63] on font "my account" at bounding box center [874, 63] width 68 height 12
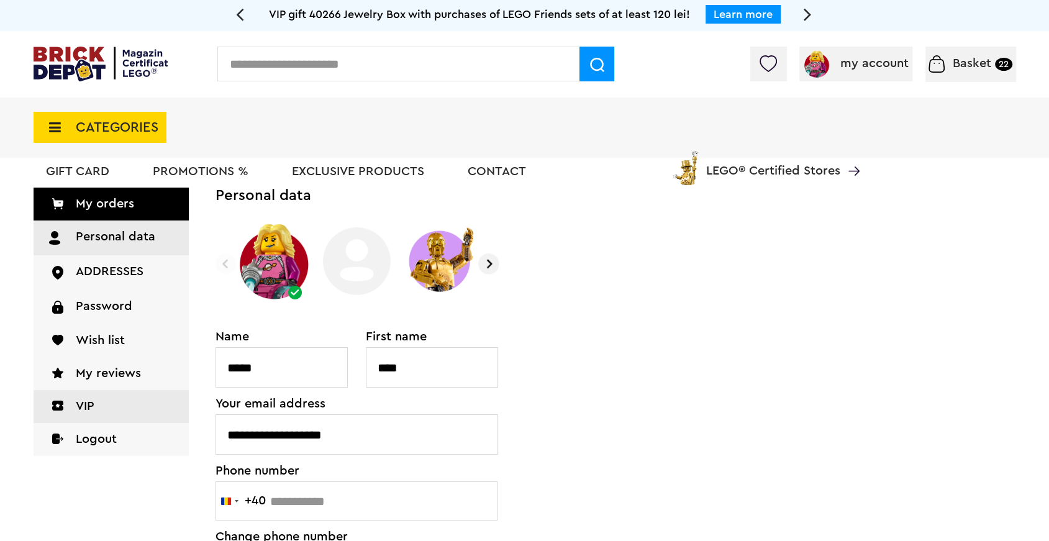
click at [87, 405] on font "VIP" at bounding box center [85, 406] width 19 height 12
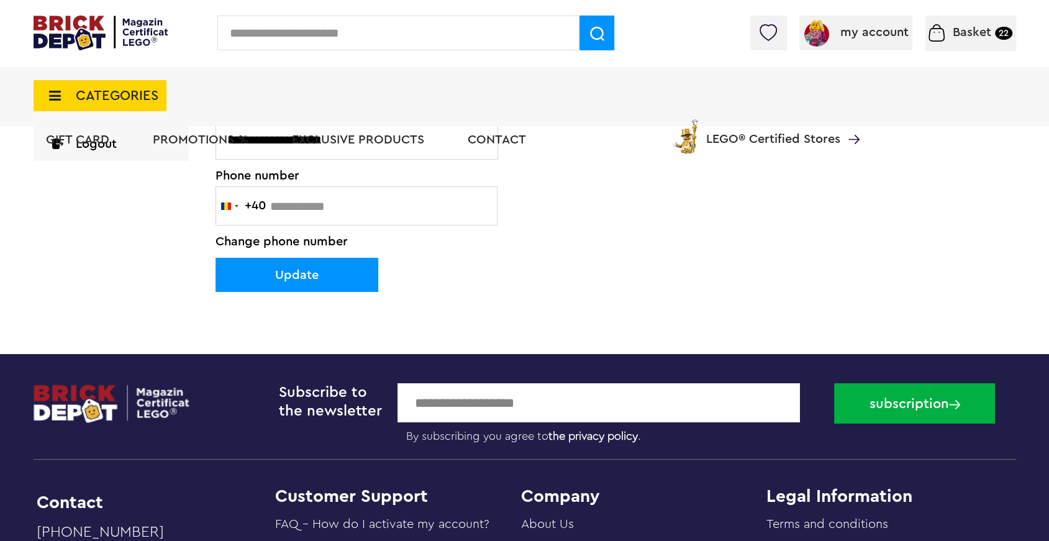
scroll to position [336, 0]
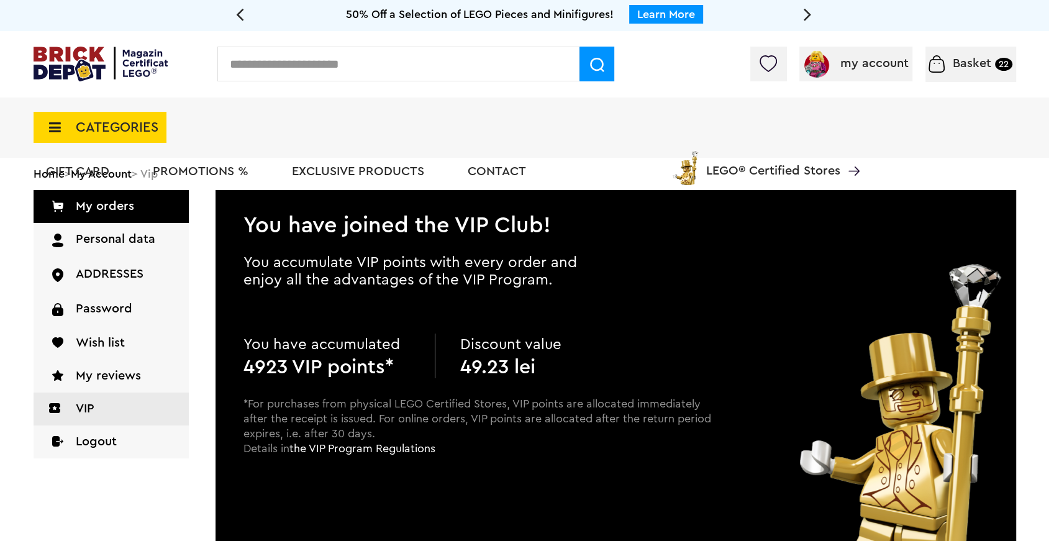
click at [976, 61] on font "Basket" at bounding box center [972, 63] width 39 height 12
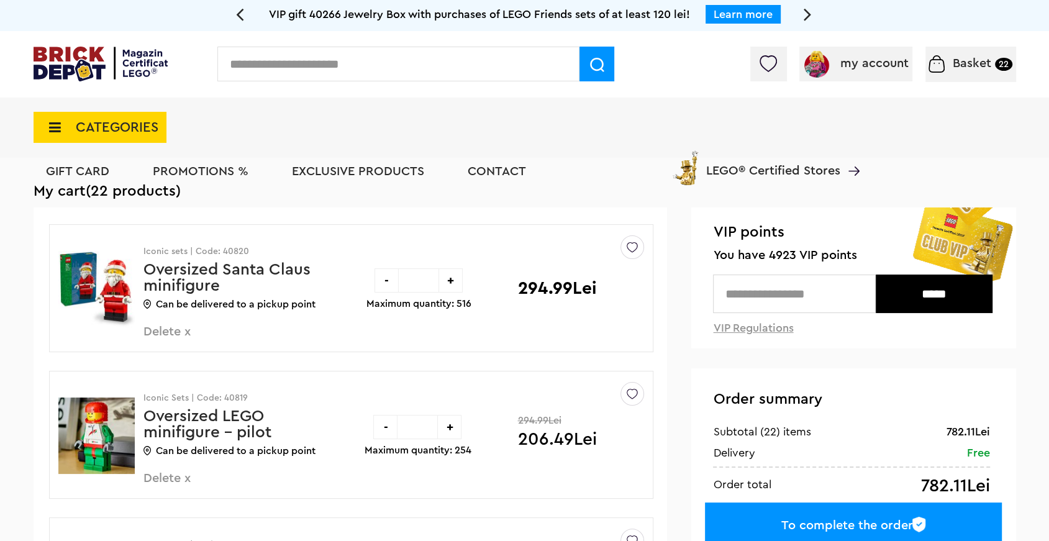
click at [771, 297] on input "text" at bounding box center [794, 293] width 162 height 39
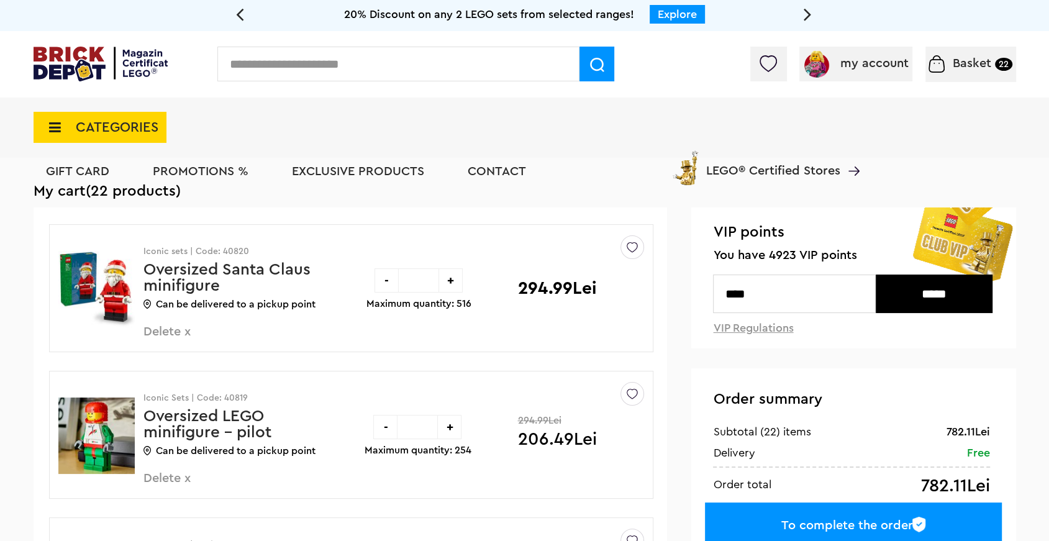
type input "****"
click at [940, 295] on input "*****" at bounding box center [934, 293] width 117 height 39
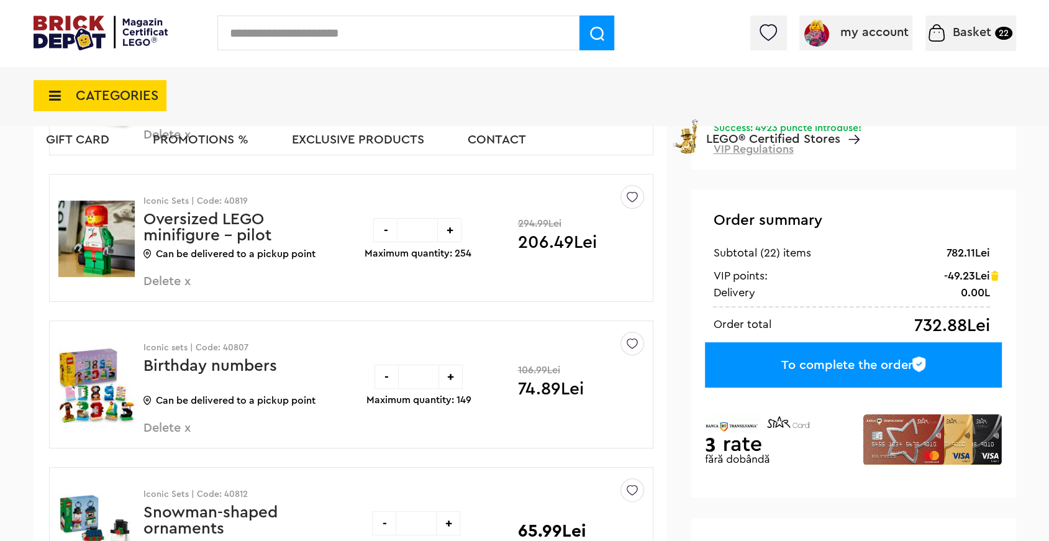
scroll to position [219, 0]
click at [909, 365] on font "To complete the order" at bounding box center [847, 366] width 132 height 12
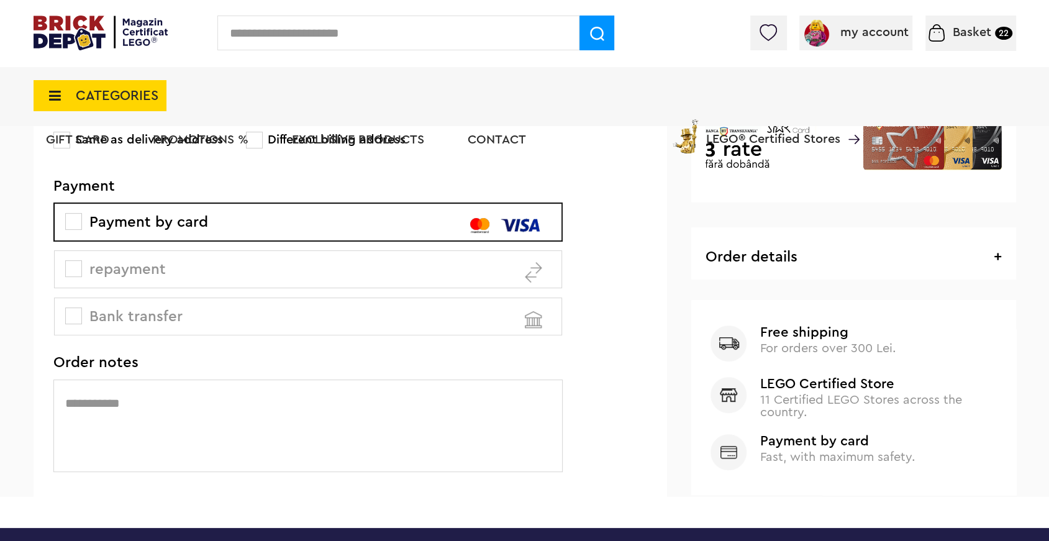
scroll to position [412, 0]
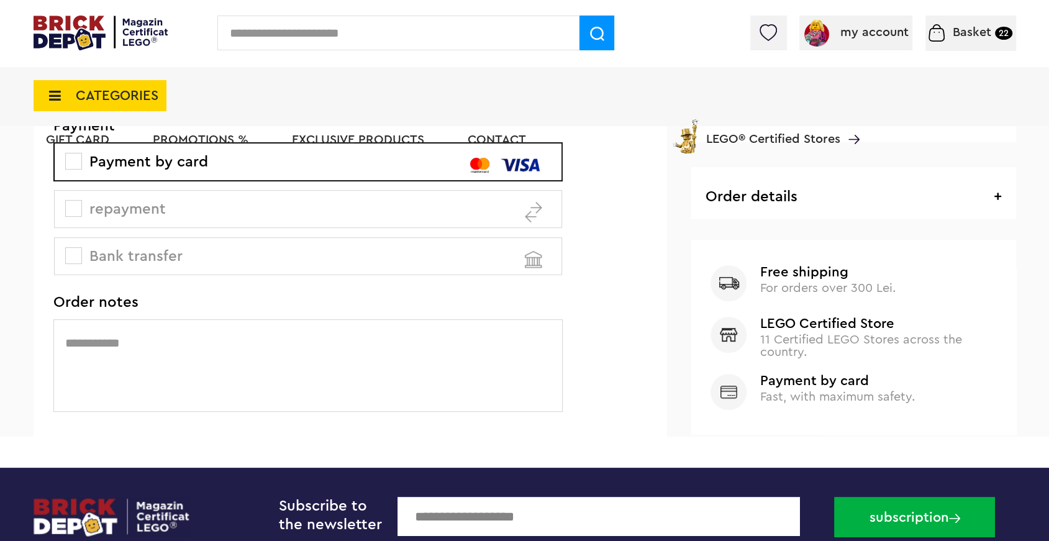
click at [72, 166] on li "Gift Card" at bounding box center [78, 141] width 88 height 60
click at [123, 167] on div "Gift Card PROMOTIONS % Exclusive products Contact LEGO® Certified Stores" at bounding box center [447, 141] width 826 height 60
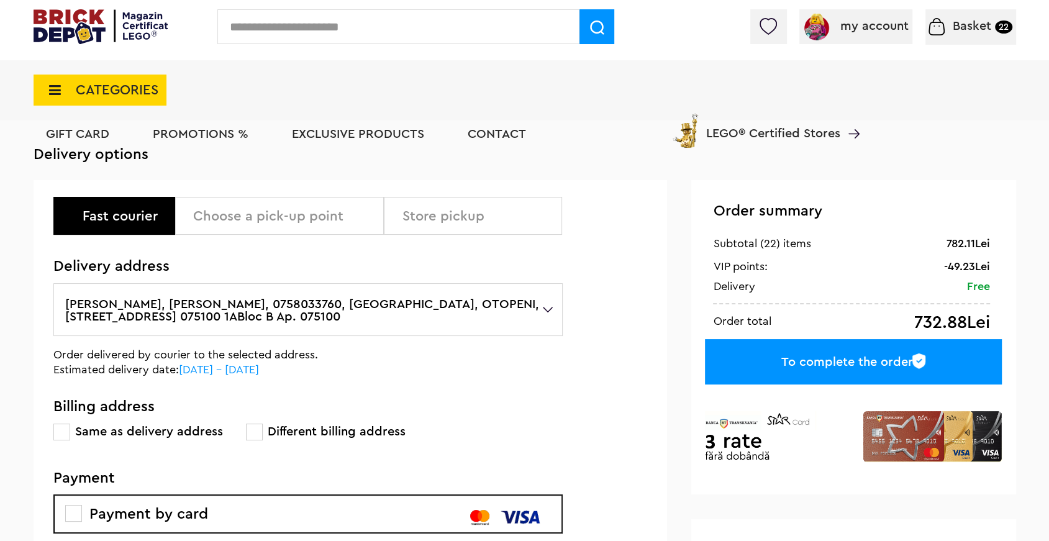
scroll to position [0, 0]
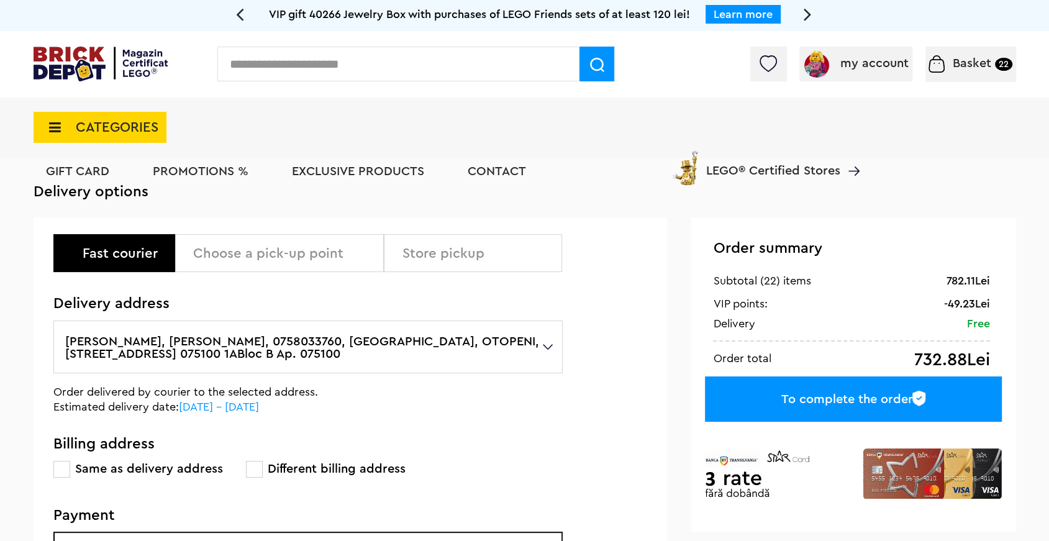
click at [796, 400] on font "To complete the order" at bounding box center [847, 399] width 132 height 12
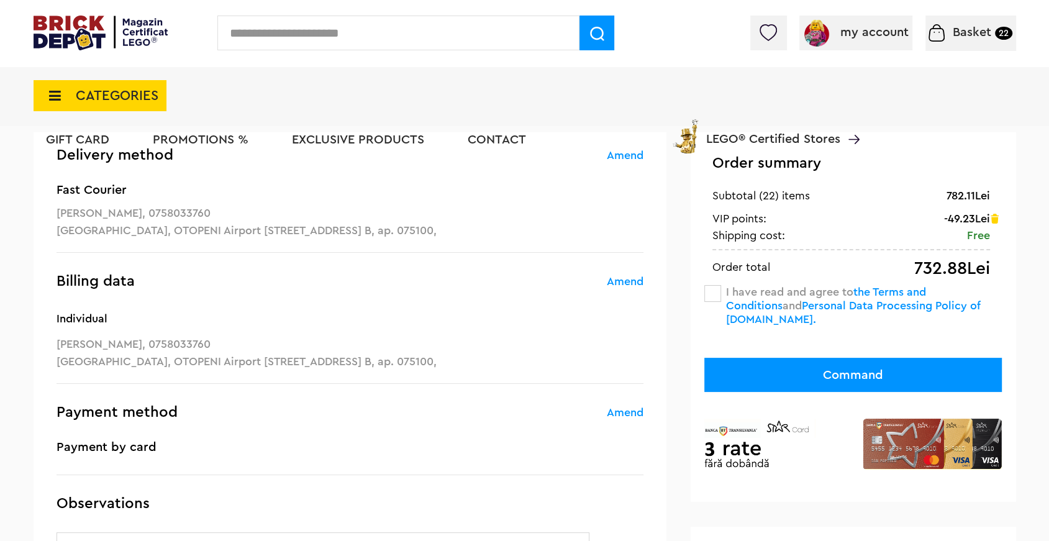
scroll to position [116, 0]
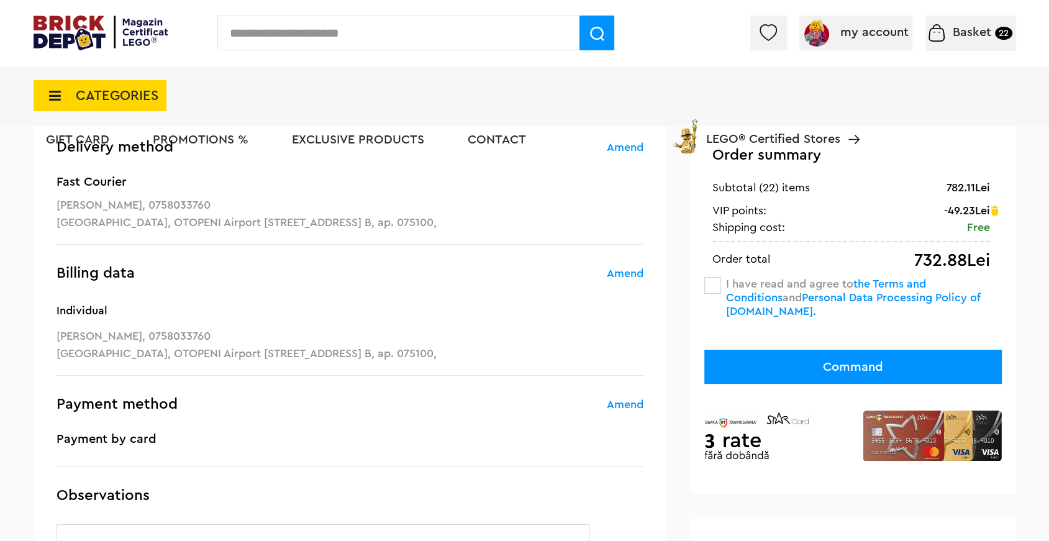
click at [707, 286] on span at bounding box center [712, 285] width 17 height 17
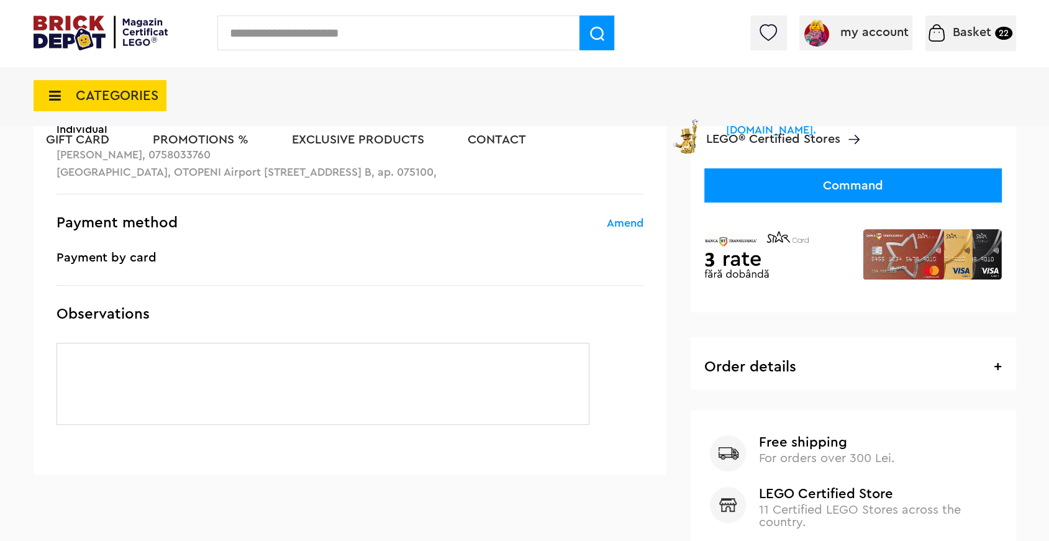
scroll to position [271, 0]
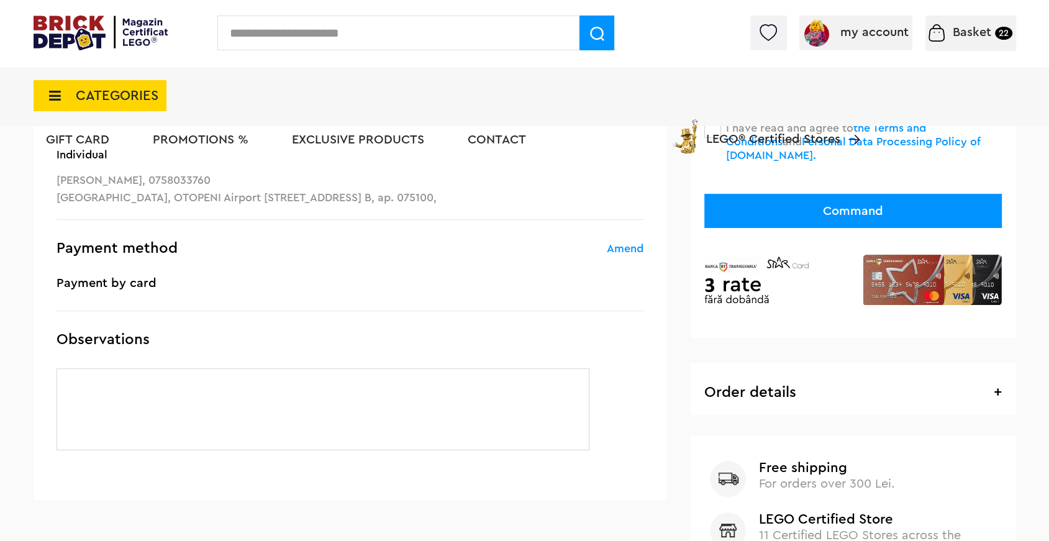
click at [632, 246] on font "Amend" at bounding box center [625, 248] width 37 height 11
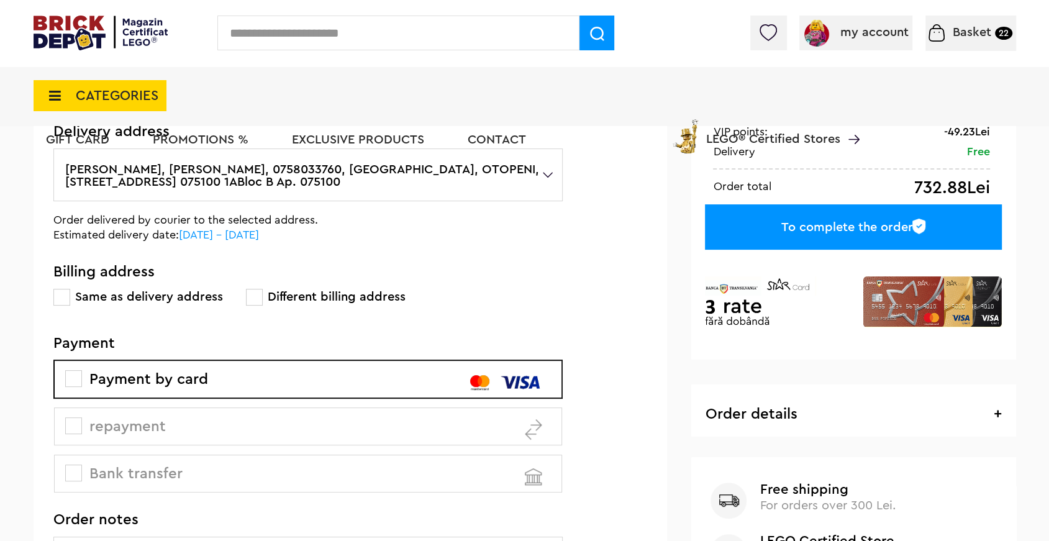
scroll to position [197, 0]
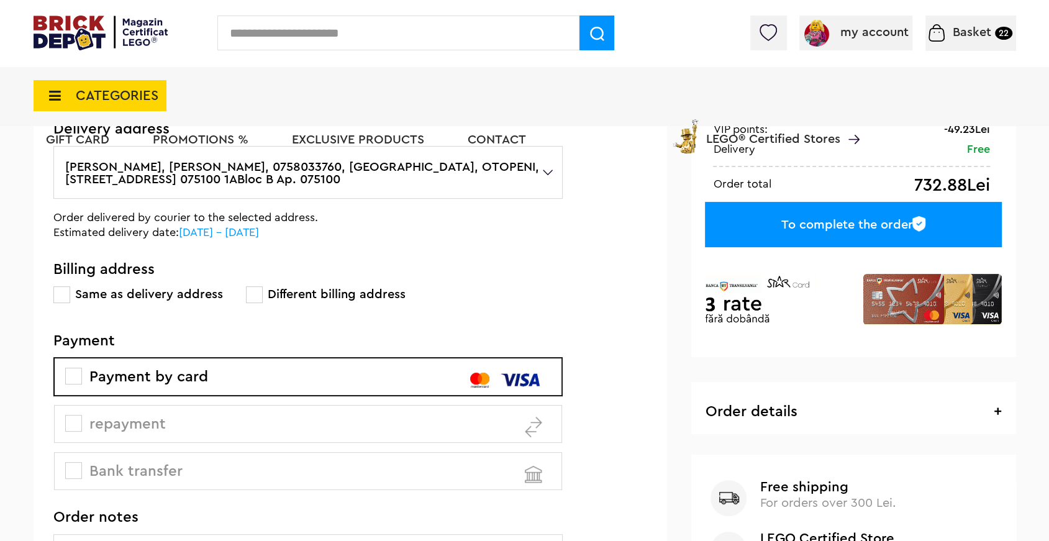
click at [761, 232] on div "To complete the order" at bounding box center [853, 224] width 296 height 45
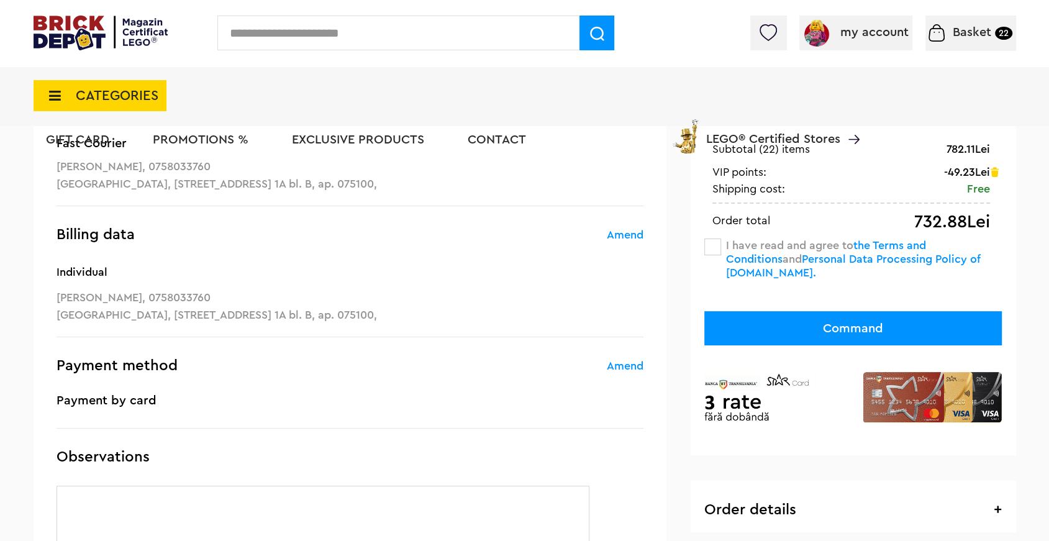
scroll to position [205, 0]
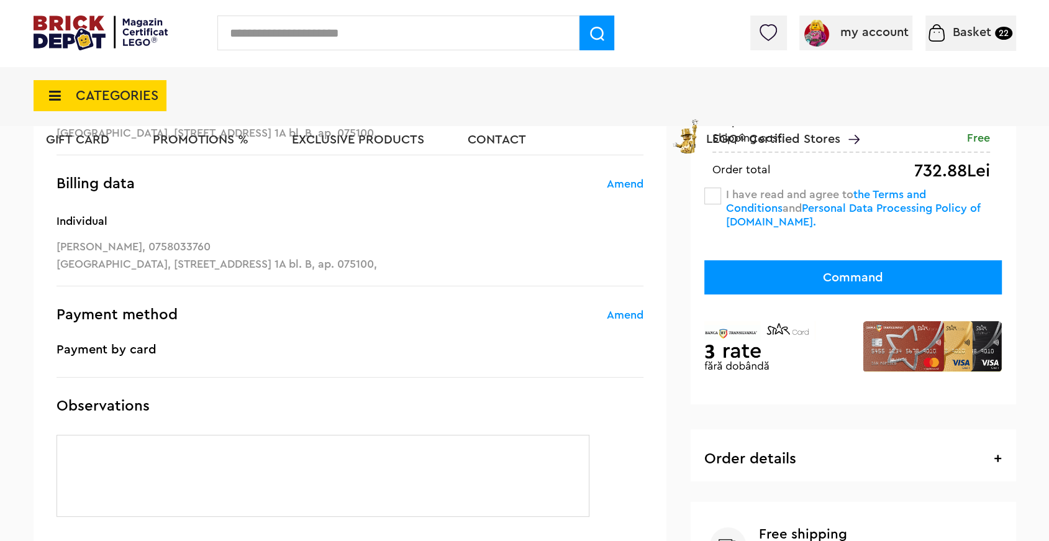
click at [709, 194] on span at bounding box center [712, 196] width 17 height 17
click at [818, 281] on button "Command" at bounding box center [852, 277] width 297 height 34
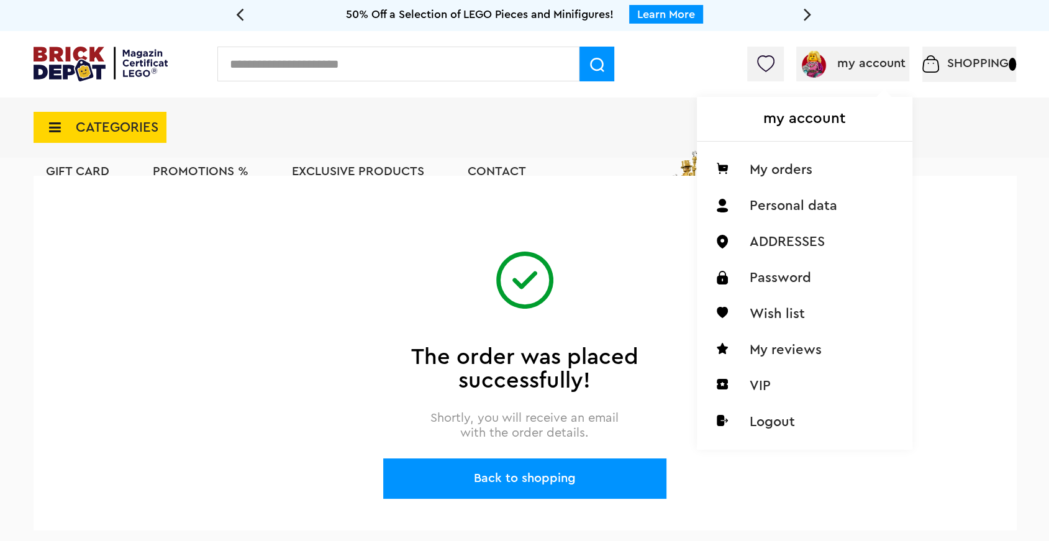
click at [889, 69] on font "my account" at bounding box center [871, 63] width 68 height 12
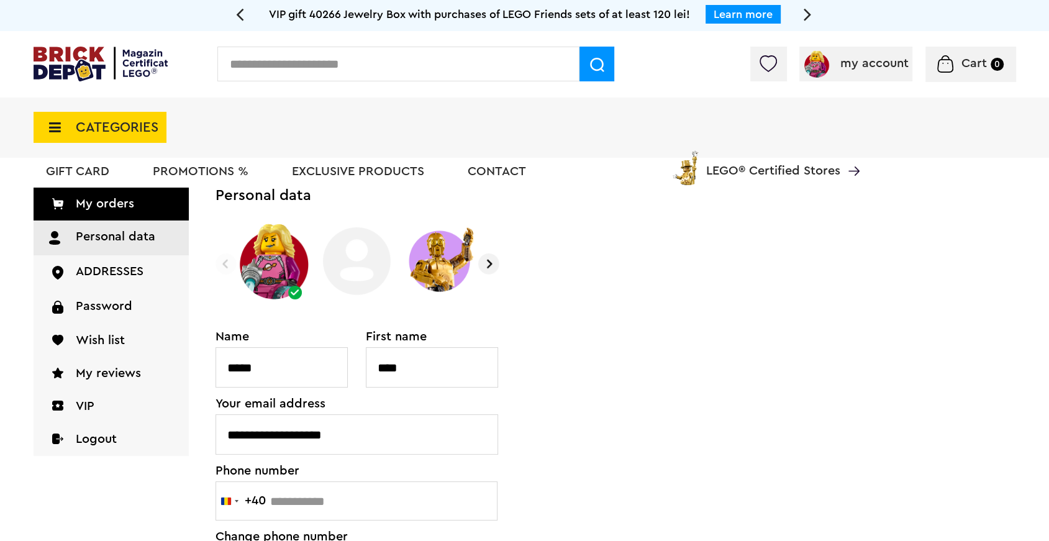
click at [109, 201] on font "My orders" at bounding box center [105, 203] width 58 height 12
